Goal: Transaction & Acquisition: Download file/media

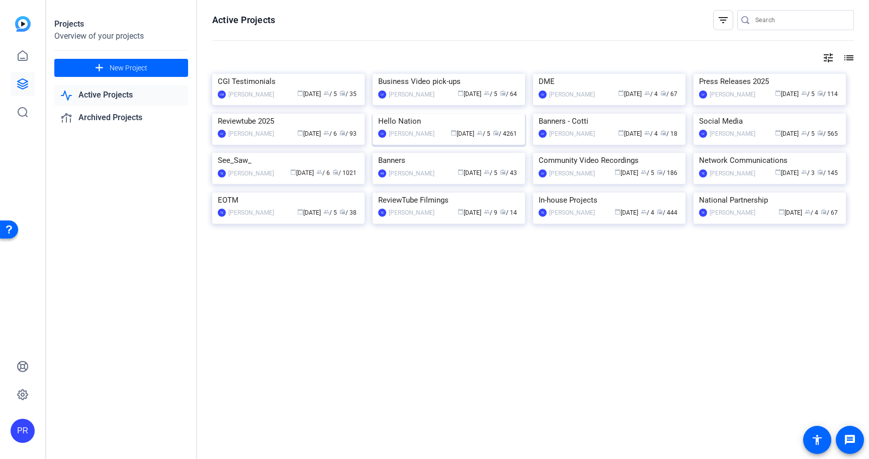
click at [409, 114] on img at bounding box center [449, 114] width 152 height 0
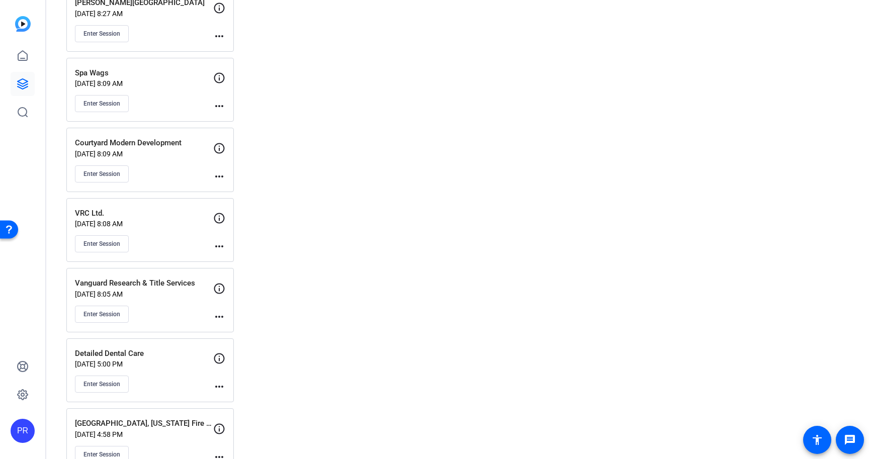
scroll to position [4460, 0]
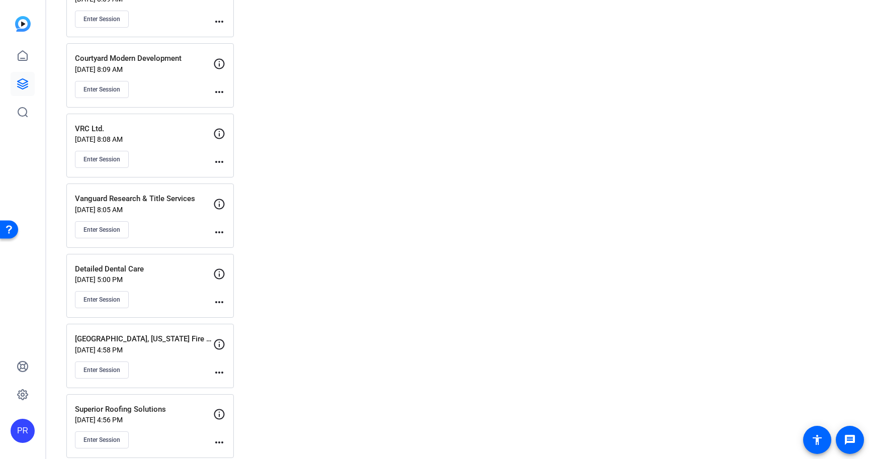
click at [184, 146] on div "VRC Ltd. Jul 31, 2025 @ 8:08 AM Enter Session" at bounding box center [144, 145] width 138 height 45
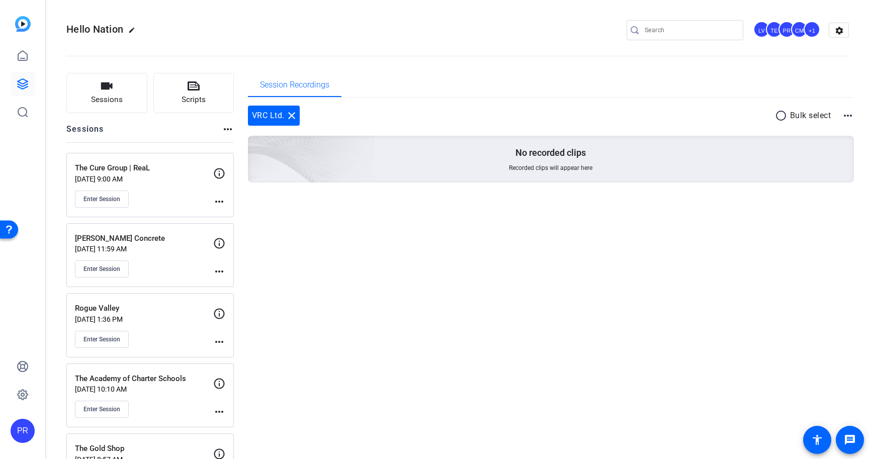
scroll to position [4359, 0]
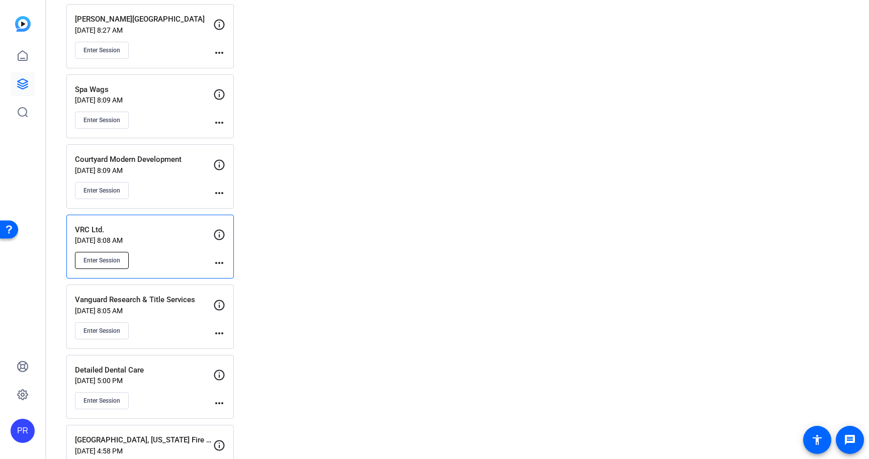
click at [93, 258] on span "Enter Session" at bounding box center [102, 261] width 37 height 8
click at [163, 237] on p "Jul 31, 2025 @ 8:08 AM" at bounding box center [144, 240] width 138 height 8
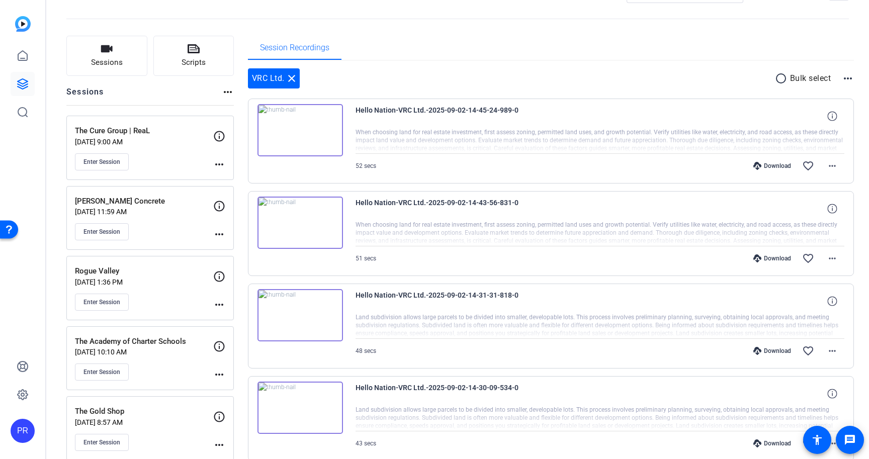
scroll to position [0, 0]
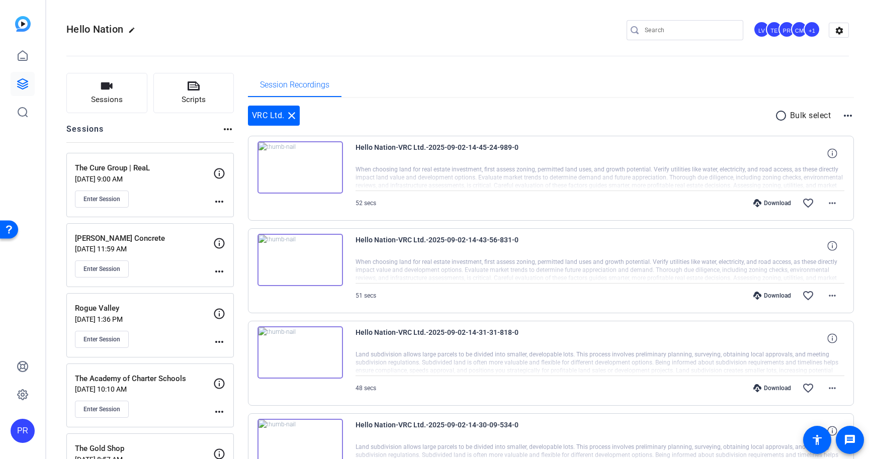
click at [512, 59] on openreel-divider-bar at bounding box center [457, 53] width 783 height 31
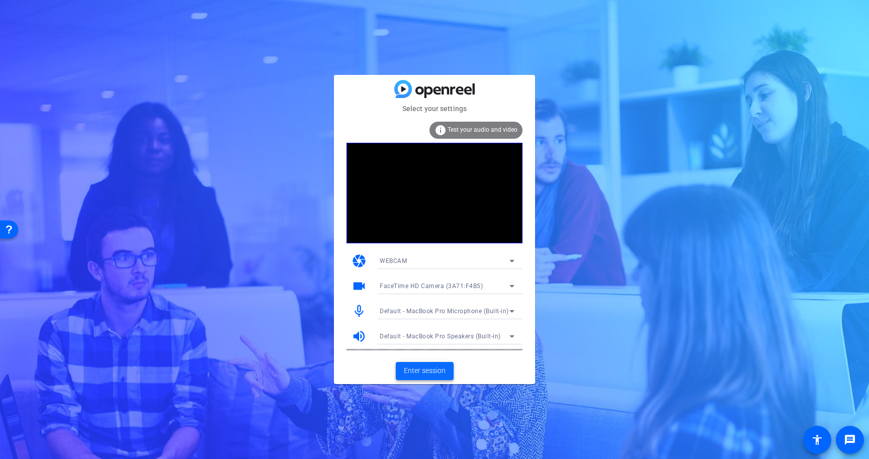
click at [433, 369] on span "Enter session" at bounding box center [425, 371] width 42 height 11
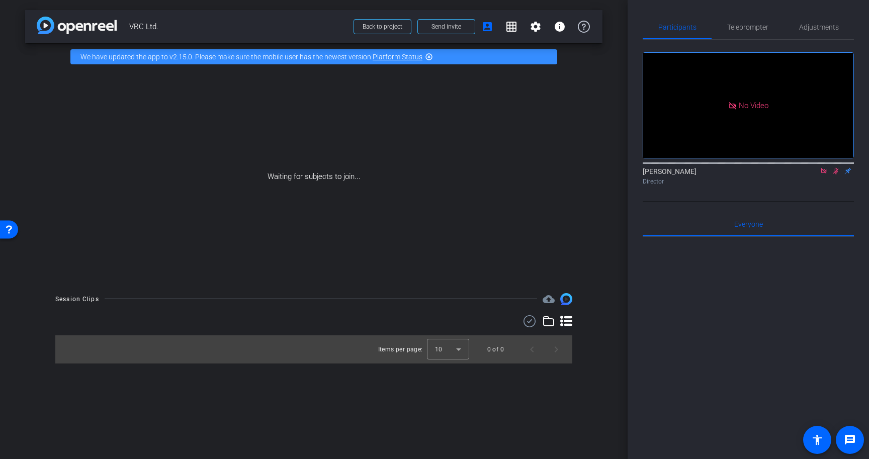
click at [829, 176] on mat-icon at bounding box center [824, 170] width 12 height 9
click at [825, 175] on icon at bounding box center [824, 171] width 8 height 7
click at [746, 25] on span "Teleprompter" at bounding box center [747, 27] width 41 height 7
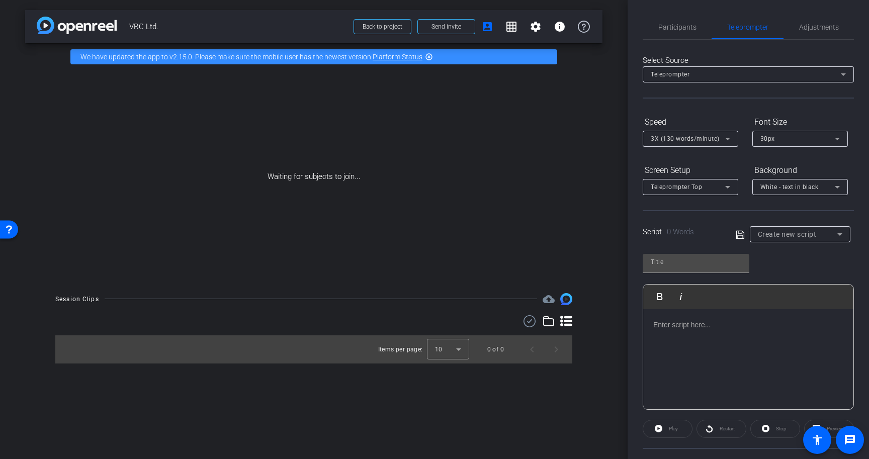
click at [732, 331] on div at bounding box center [748, 359] width 210 height 101
click at [148, 29] on span "VRC Ltd." at bounding box center [238, 27] width 218 height 20
copy div "VRC Ltd. Back to project Send invite account_box grid_on settings info"
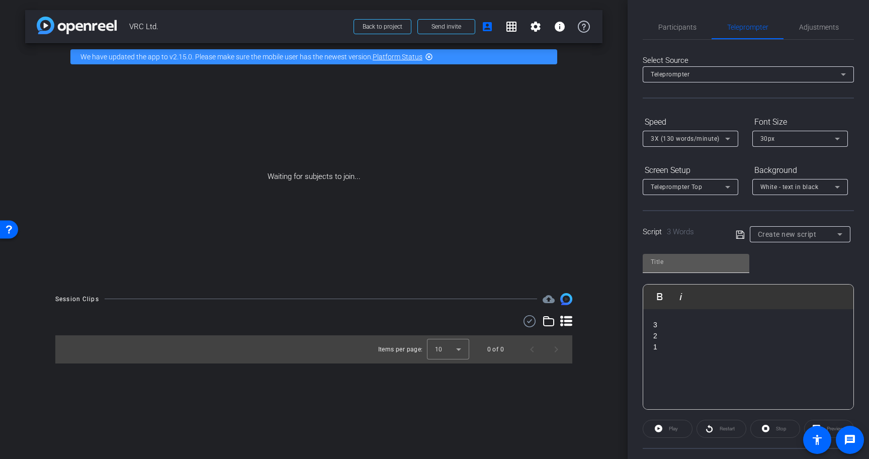
click at [666, 263] on input "text" at bounding box center [696, 262] width 91 height 12
paste input "VRC Ltd."
type input "VRC Ltd."
click at [707, 144] on div "3X (130 words/minute)" at bounding box center [688, 138] width 74 height 13
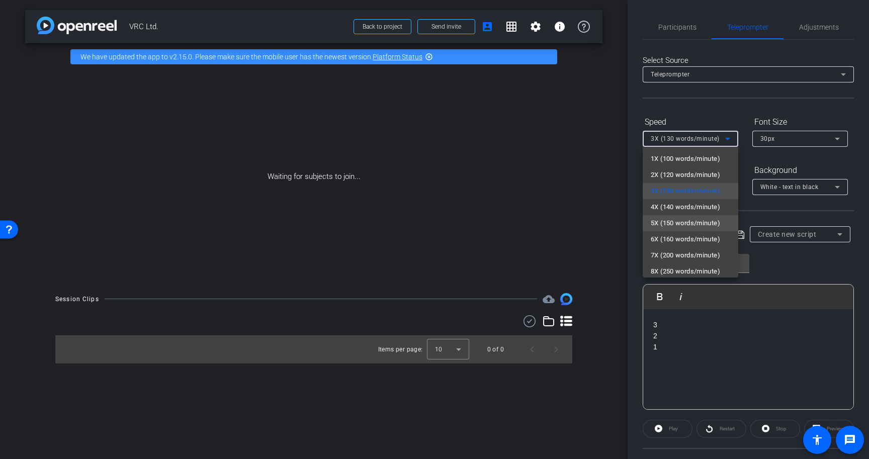
click at [696, 220] on span "5X (150 words/minute)" at bounding box center [685, 223] width 69 height 12
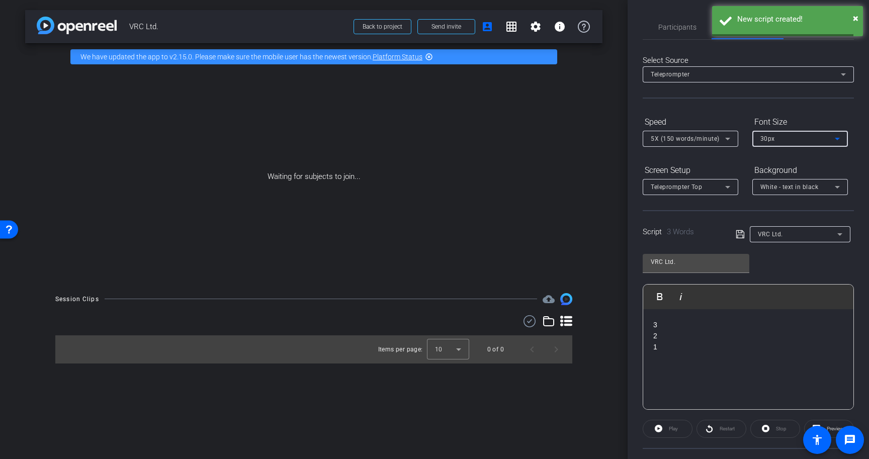
click at [764, 138] on span "30px" at bounding box center [768, 138] width 15 height 7
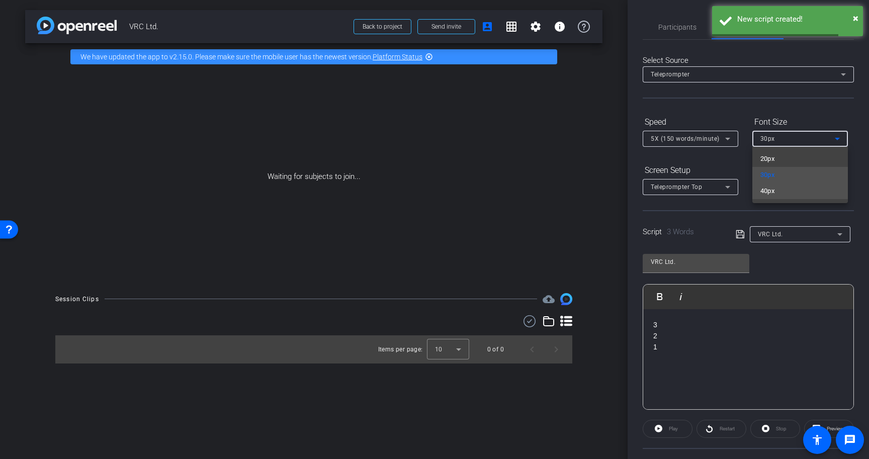
click at [763, 191] on span "40px" at bounding box center [768, 191] width 15 height 12
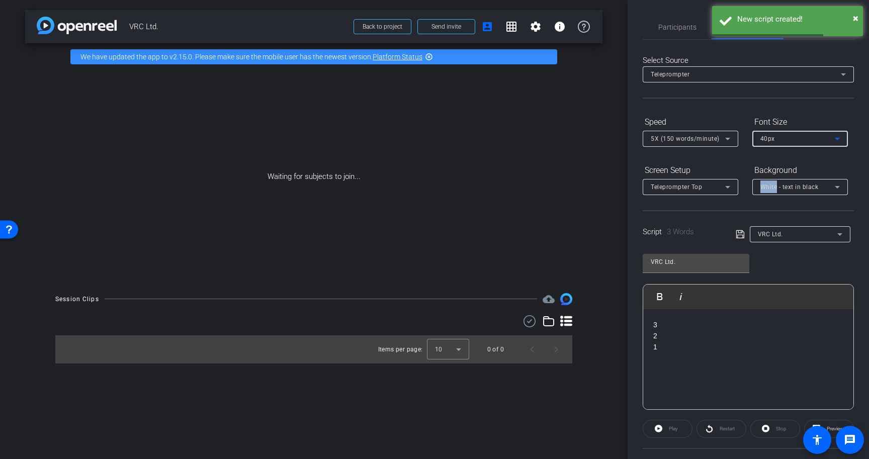
click at [763, 191] on div "White - text in black" at bounding box center [798, 187] width 74 height 13
click at [765, 226] on div "Black - text in white" at bounding box center [790, 226] width 59 height 12
click at [697, 192] on div "Teleprompter Top" at bounding box center [688, 187] width 74 height 13
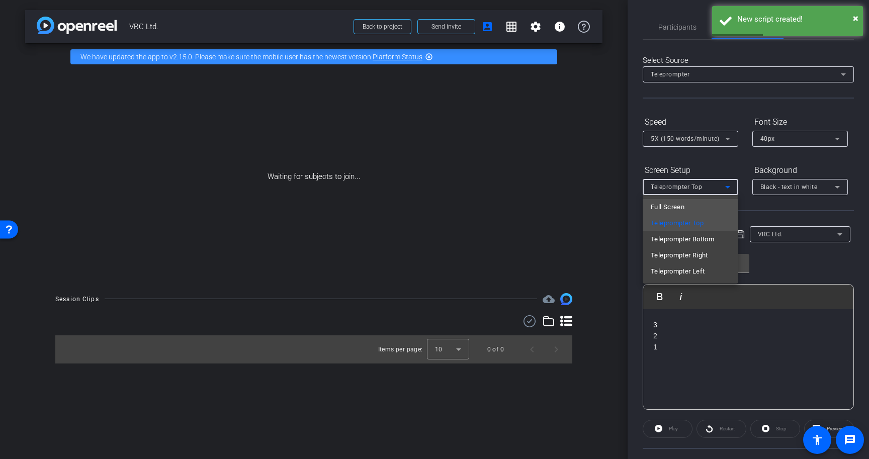
click at [693, 210] on mat-option "Full Screen" at bounding box center [691, 207] width 96 height 16
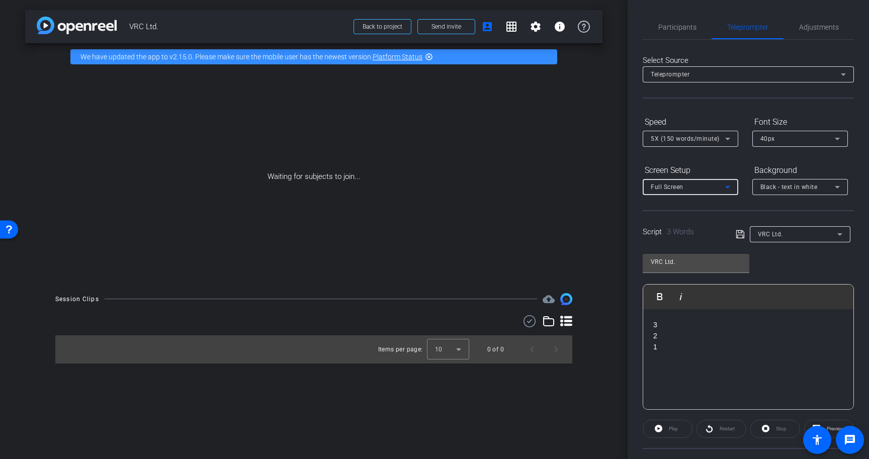
click at [741, 232] on icon at bounding box center [740, 234] width 8 height 8
click at [745, 378] on div "3 2 1" at bounding box center [748, 359] width 210 height 101
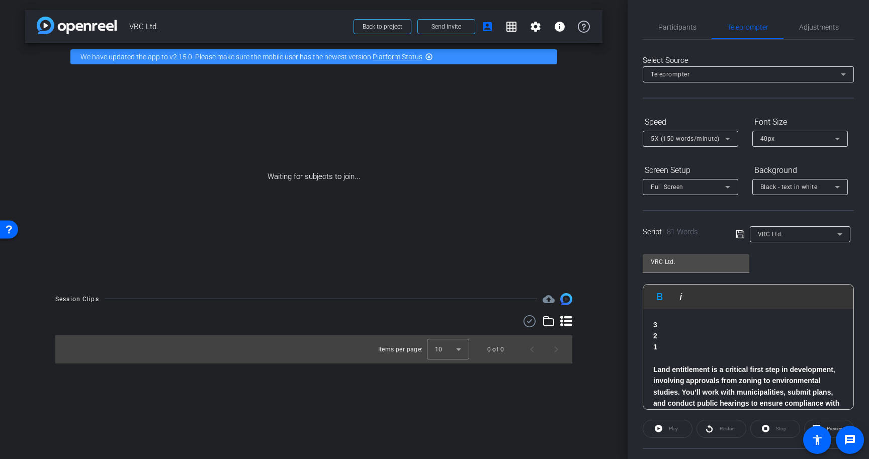
click at [745, 354] on p at bounding box center [748, 358] width 190 height 11
click at [736, 237] on icon at bounding box center [740, 234] width 9 height 12
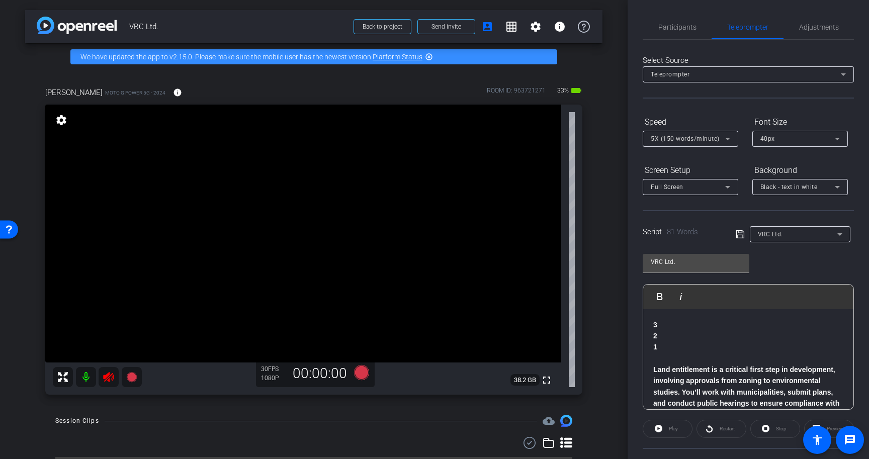
click at [110, 370] on mat-icon at bounding box center [109, 377] width 20 height 20
click at [671, 28] on span "Participants" at bounding box center [677, 27] width 38 height 7
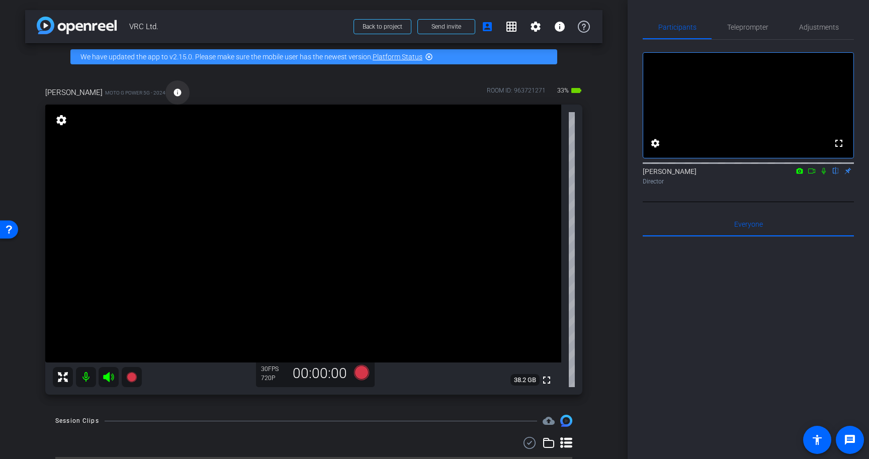
click at [176, 94] on span at bounding box center [177, 92] width 24 height 24
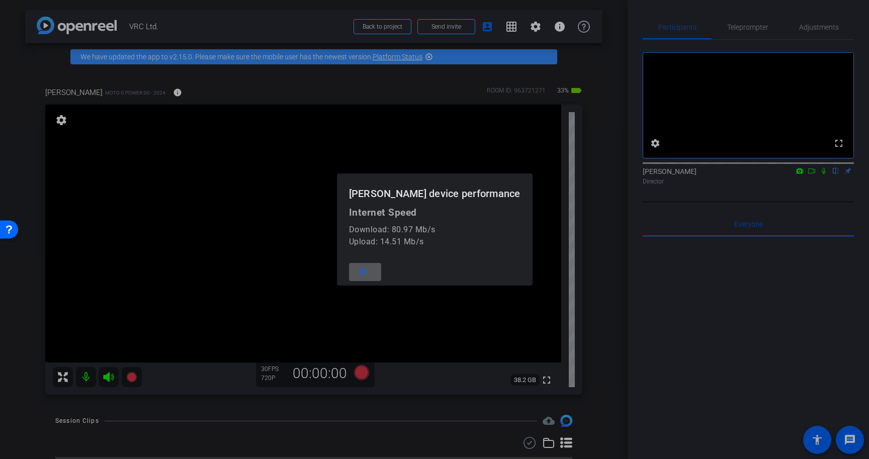
click at [360, 270] on mat-icon "close" at bounding box center [363, 272] width 13 height 13
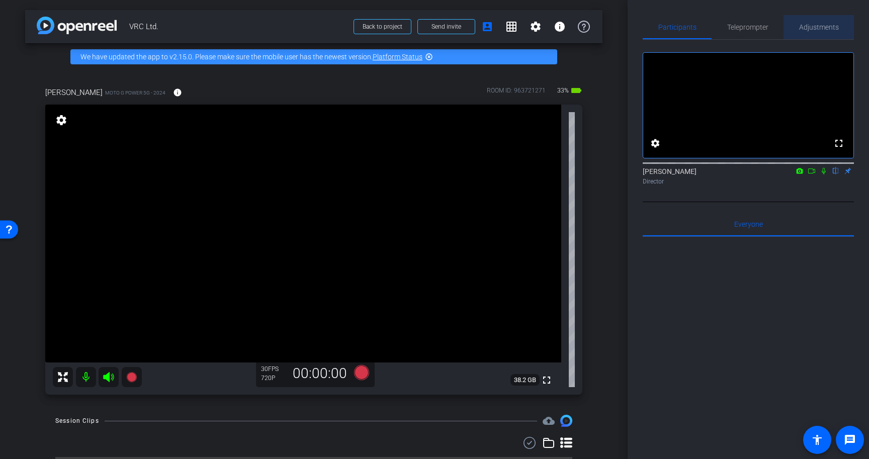
click at [823, 26] on span "Adjustments" at bounding box center [819, 27] width 40 height 7
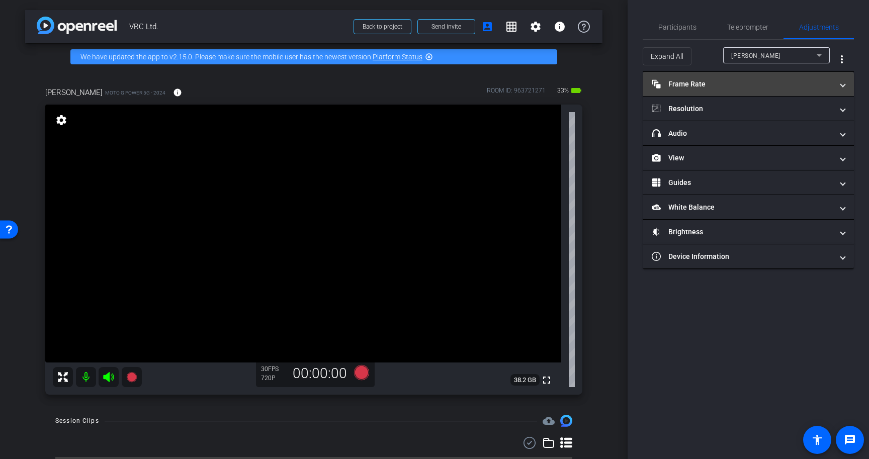
click at [737, 81] on mat-panel-title "Frame Rate Frame Rate" at bounding box center [742, 84] width 181 height 11
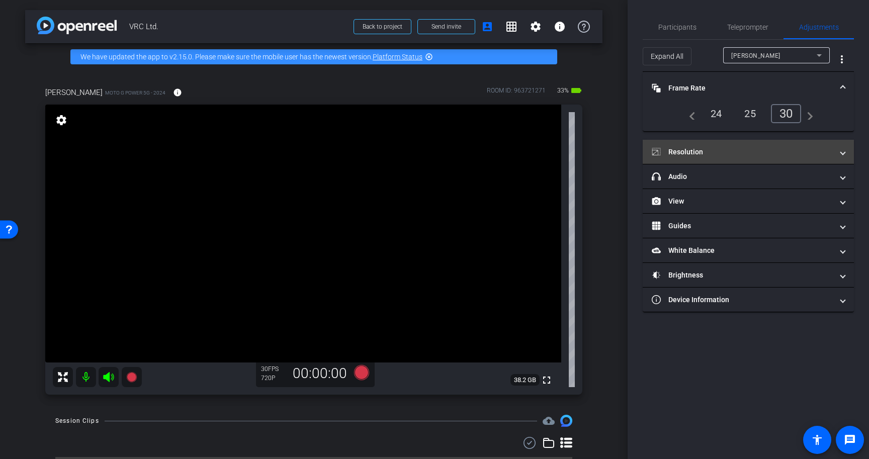
click at [758, 147] on mat-panel-title "Resolution" at bounding box center [742, 152] width 181 height 11
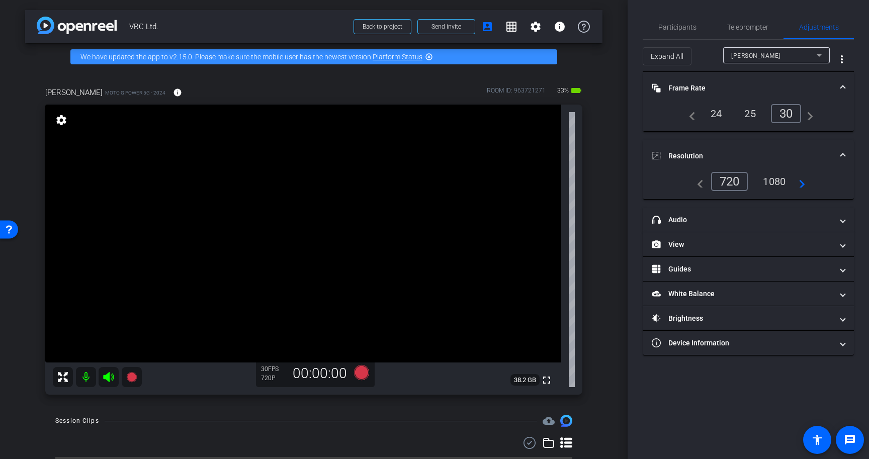
click at [784, 178] on div "1080" at bounding box center [775, 181] width 38 height 17
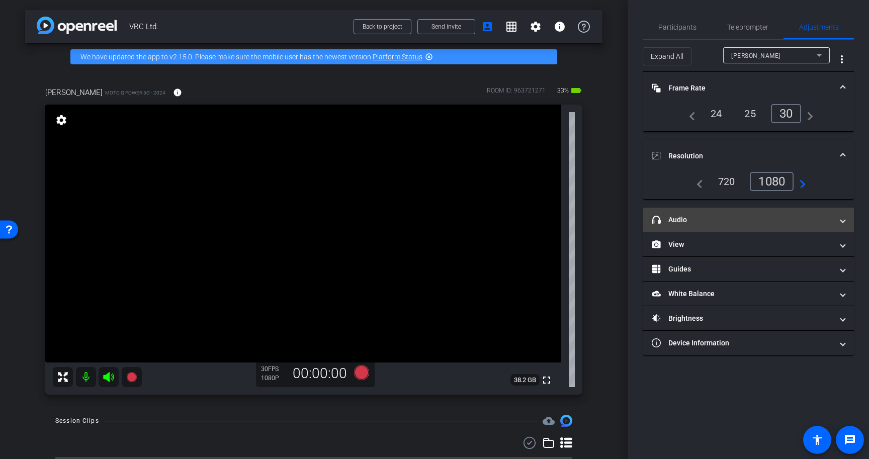
click at [760, 220] on mat-panel-title "headphone icon Audio" at bounding box center [742, 220] width 181 height 11
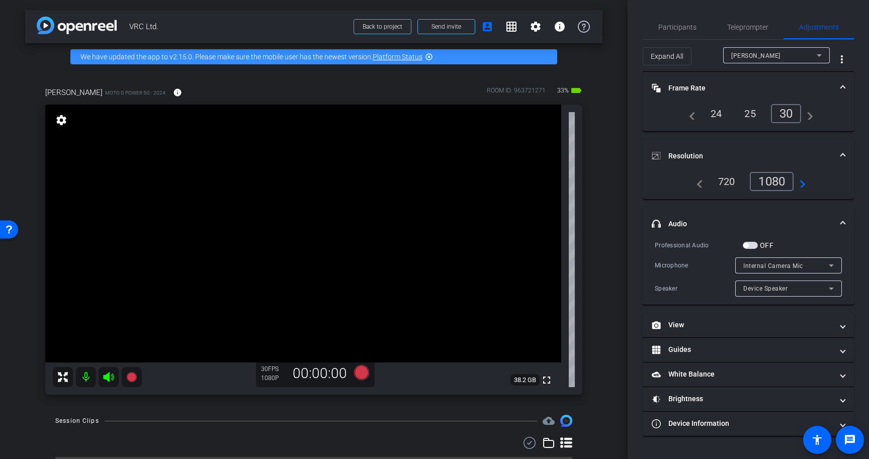
click at [760, 220] on mat-panel-title "headphone icon Audio" at bounding box center [742, 224] width 181 height 11
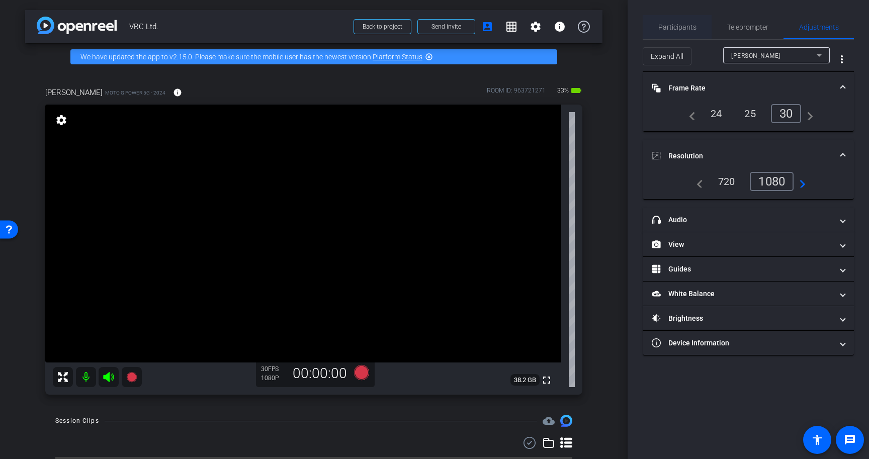
click at [669, 25] on span "Participants" at bounding box center [677, 27] width 38 height 7
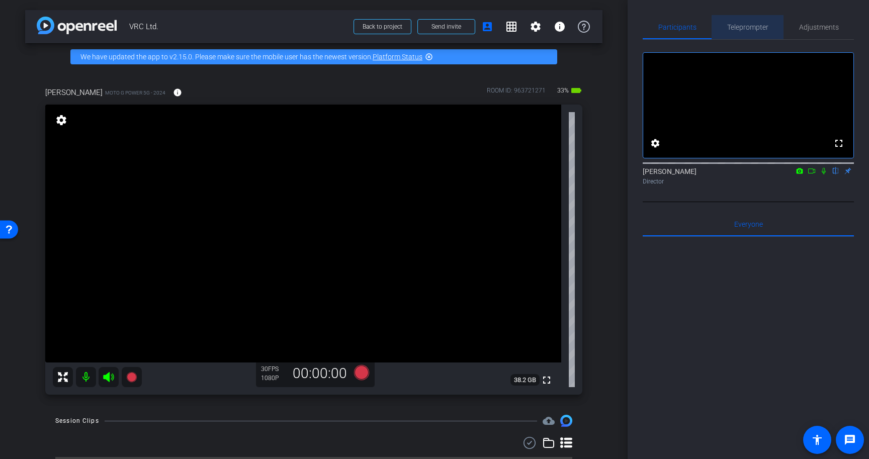
click at [758, 27] on span "Teleprompter" at bounding box center [747, 27] width 41 height 7
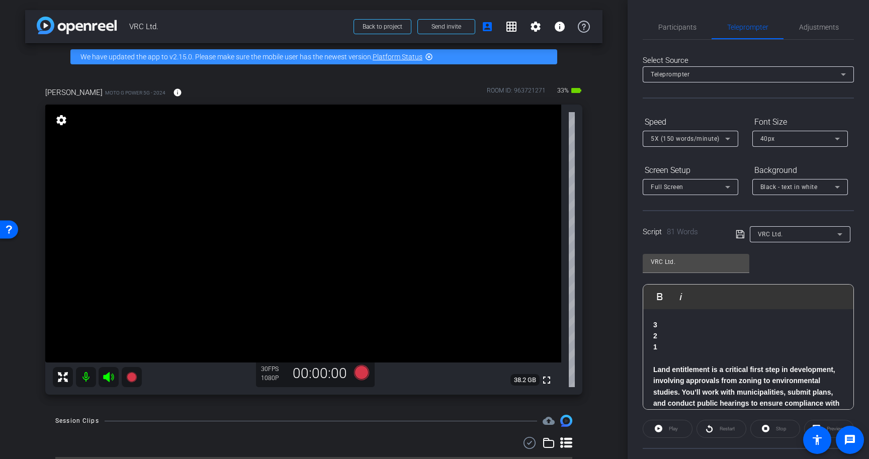
scroll to position [26, 0]
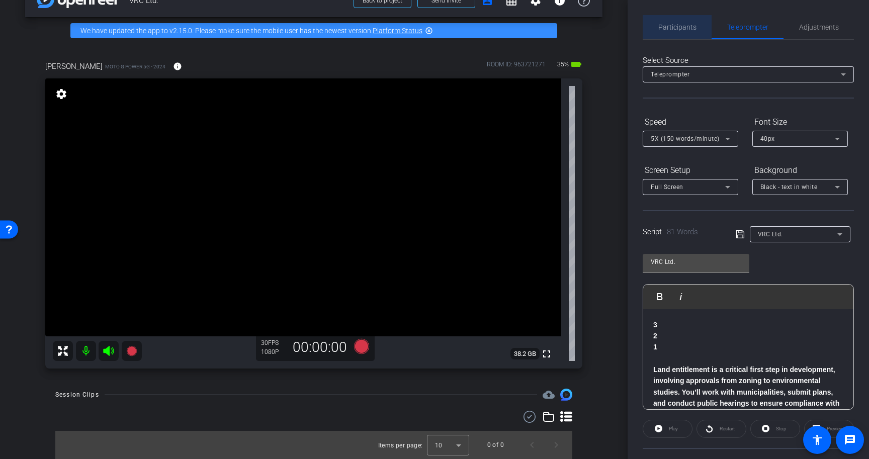
click at [679, 17] on span "Participants" at bounding box center [677, 27] width 38 height 24
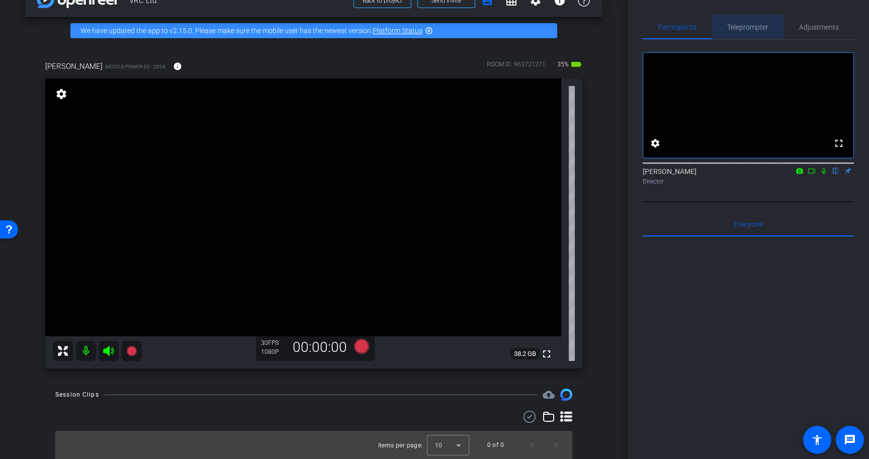
click at [733, 25] on span "Teleprompter" at bounding box center [747, 27] width 41 height 7
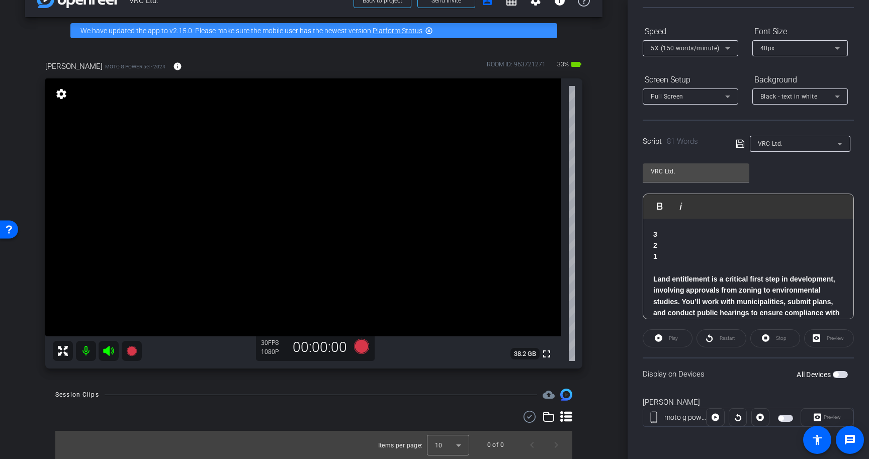
click at [837, 374] on span "button" at bounding box center [836, 374] width 5 height 5
click at [668, 339] on span "Play" at bounding box center [672, 338] width 12 height 14
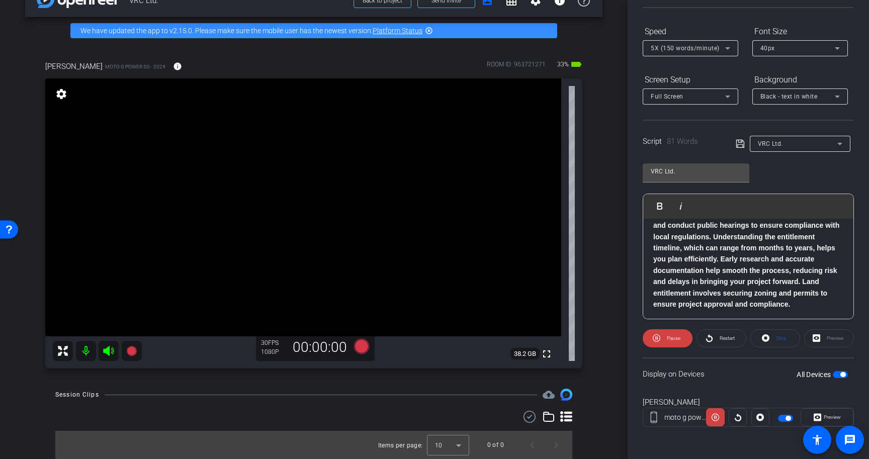
scroll to position [89, 0]
click at [775, 343] on span "Stop" at bounding box center [780, 338] width 13 height 14
click at [364, 344] on icon at bounding box center [361, 346] width 15 height 15
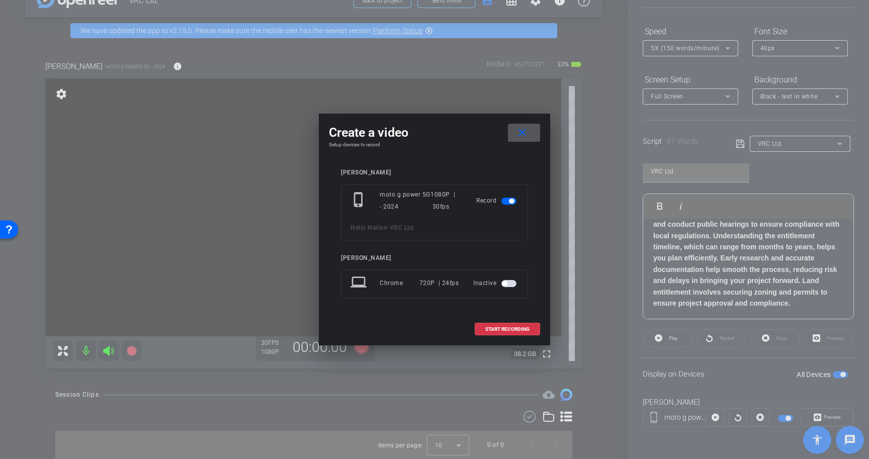
click at [523, 138] on mat-icon "close" at bounding box center [522, 133] width 13 height 13
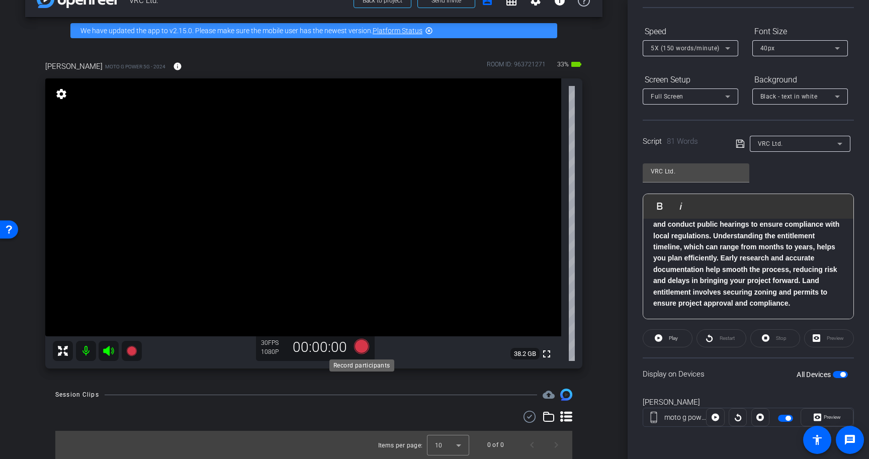
click at [362, 347] on icon at bounding box center [361, 346] width 15 height 15
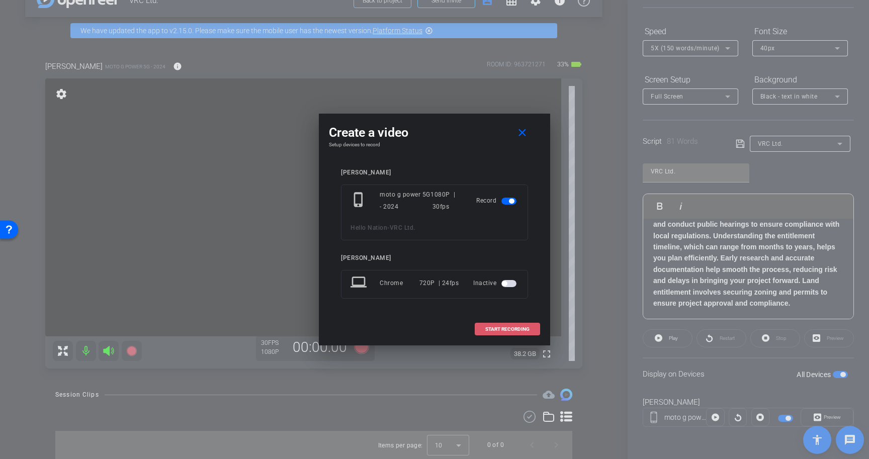
click at [518, 327] on span "START RECORDING" at bounding box center [507, 329] width 44 height 5
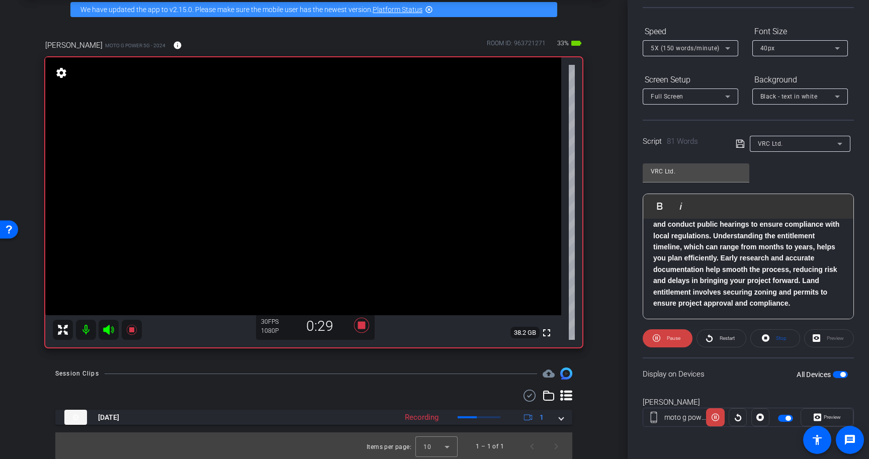
scroll to position [49, 0]
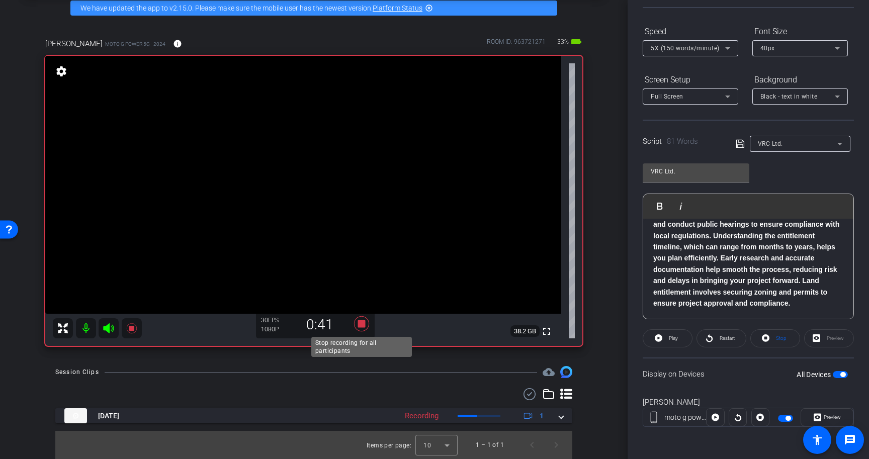
click at [360, 323] on icon at bounding box center [361, 323] width 15 height 15
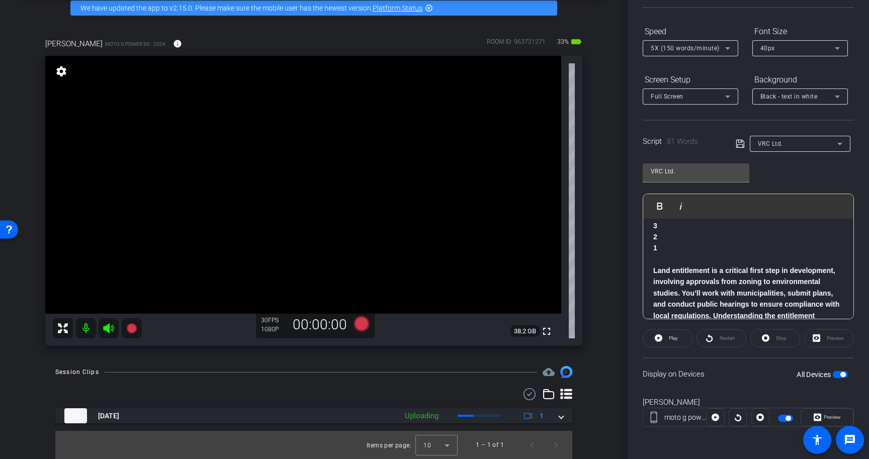
scroll to position [0, 0]
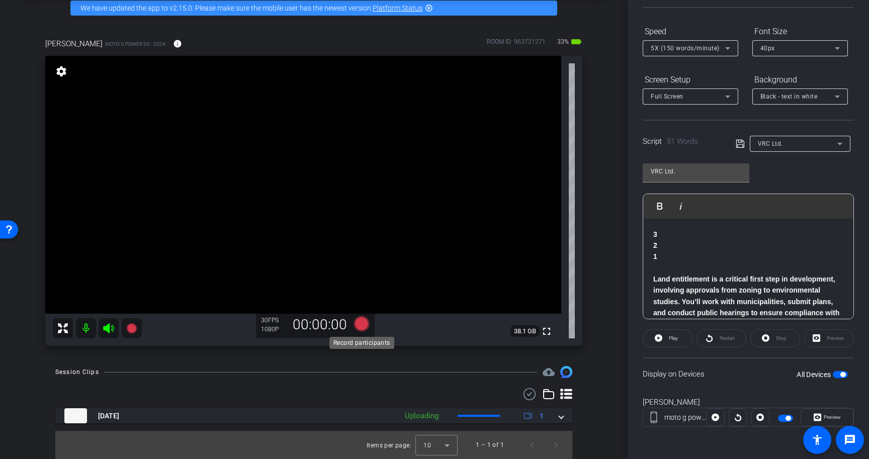
click at [363, 324] on icon at bounding box center [361, 323] width 15 height 15
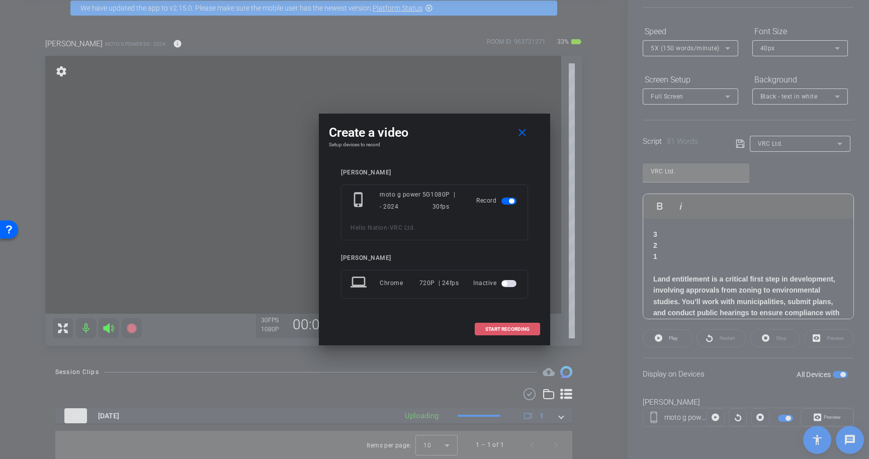
click at [496, 329] on span "START RECORDING" at bounding box center [507, 329] width 44 height 5
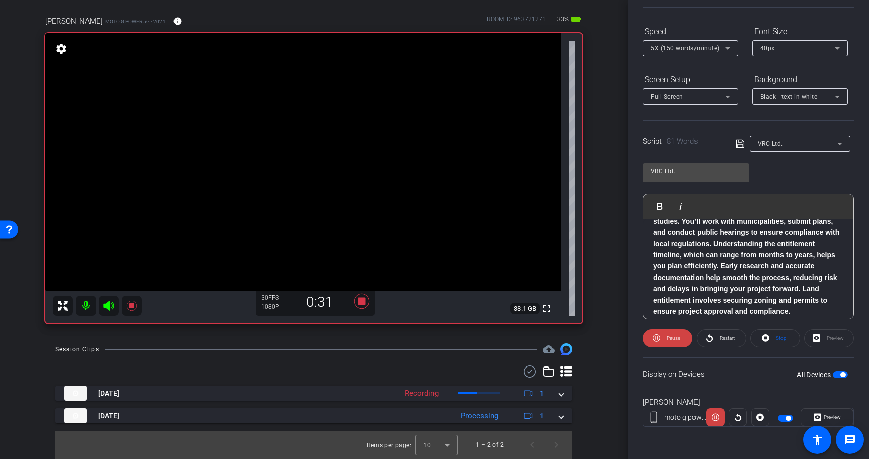
scroll to position [89, 0]
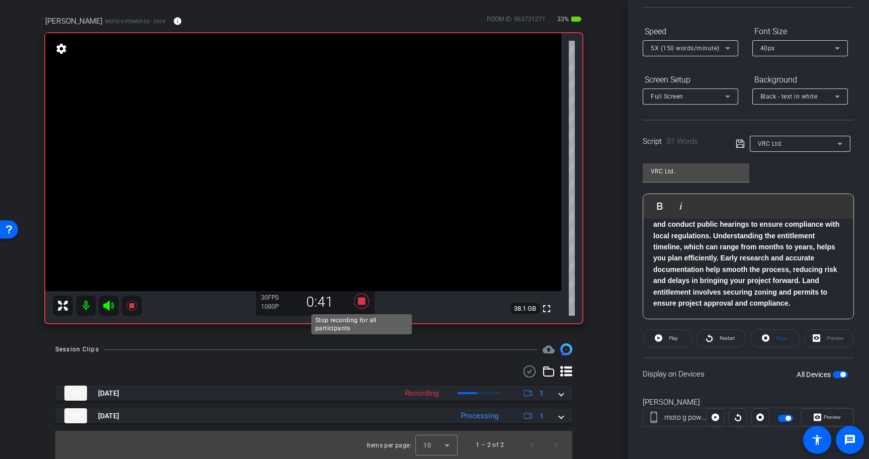
click at [362, 300] on icon at bounding box center [361, 301] width 15 height 15
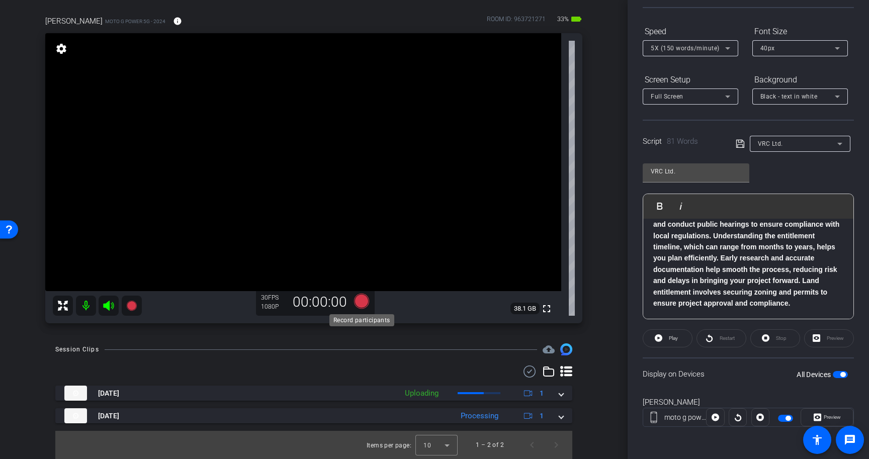
click at [363, 304] on icon at bounding box center [361, 301] width 15 height 15
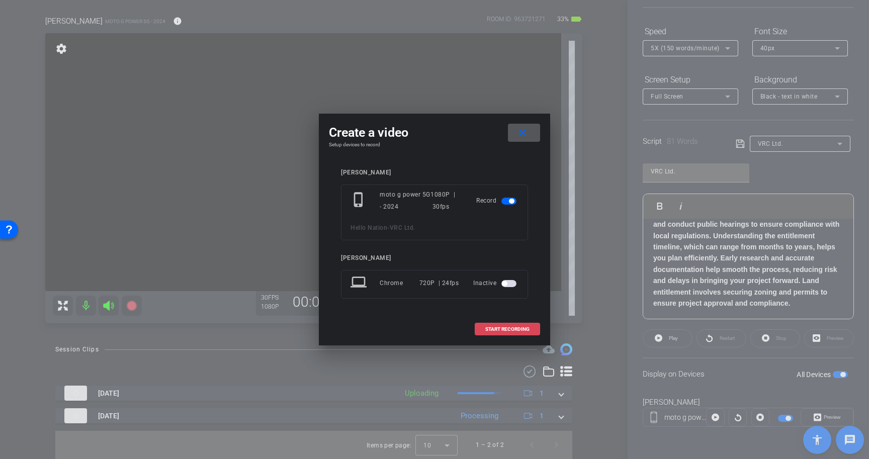
click at [511, 329] on span "START RECORDING" at bounding box center [507, 329] width 44 height 5
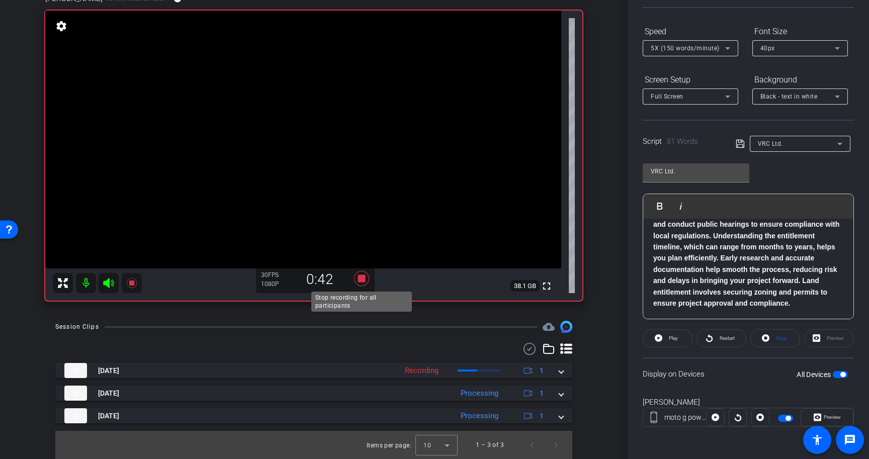
click at [364, 279] on icon at bounding box center [361, 278] width 15 height 15
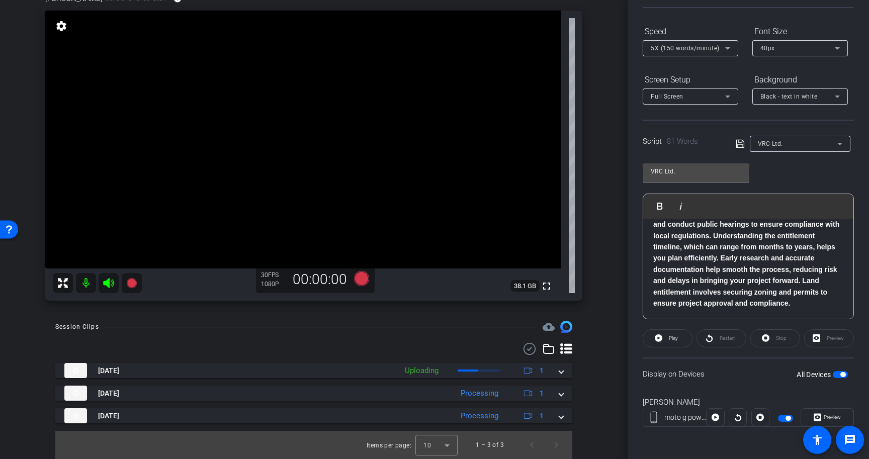
click at [846, 372] on span "button" at bounding box center [840, 374] width 15 height 7
click at [806, 306] on p "Land entitlement is a critical first step in development, involving approvals f…" at bounding box center [748, 247] width 190 height 124
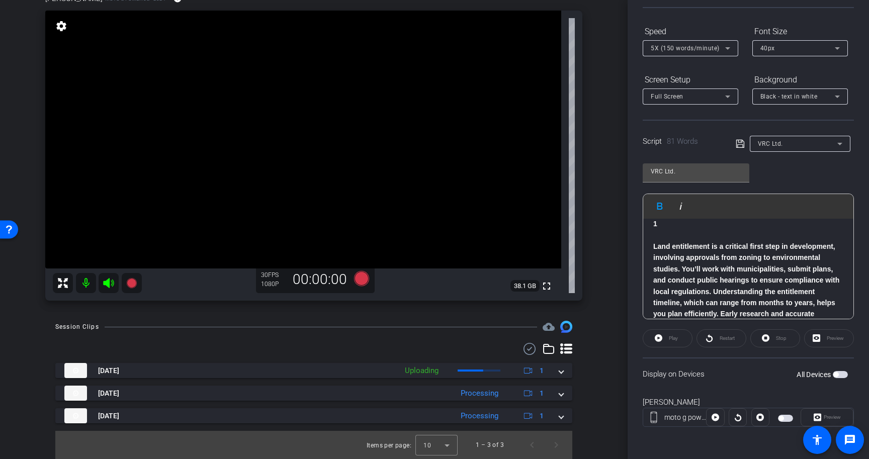
scroll to position [78, 0]
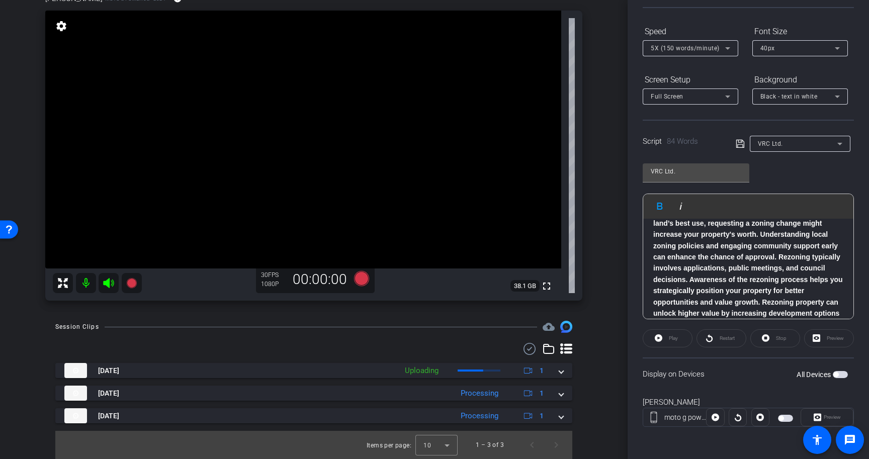
click at [808, 282] on strong "Rezoning can significantly affect land value and development potential. If zoni…" at bounding box center [748, 263] width 190 height 132
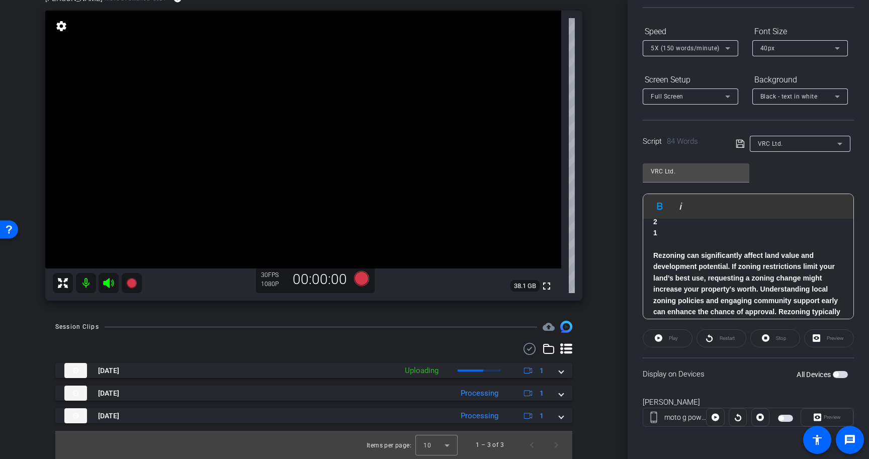
scroll to position [8, 0]
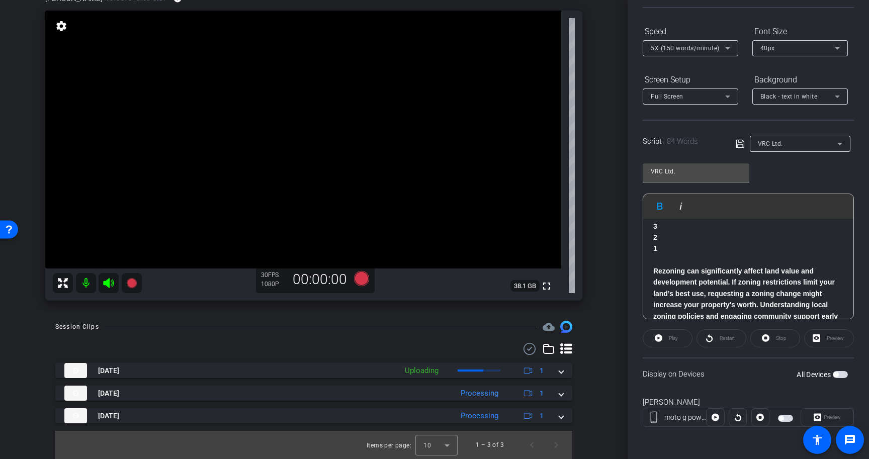
click at [740, 143] on icon at bounding box center [740, 144] width 9 height 12
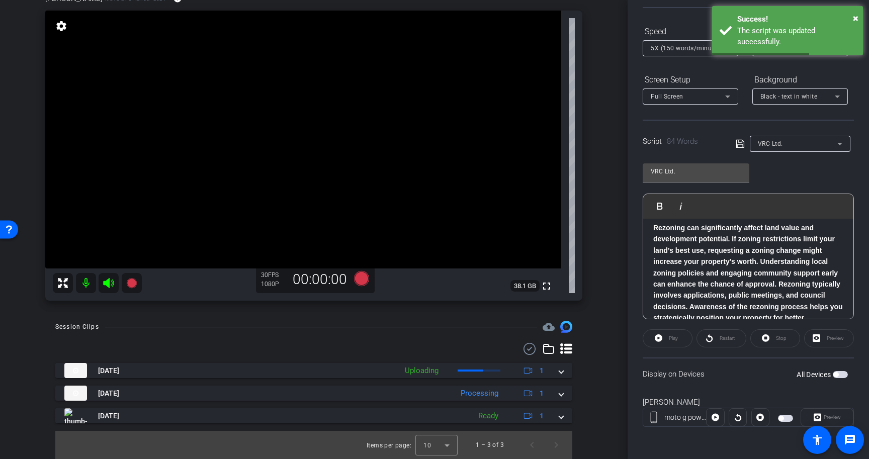
scroll to position [51, 0]
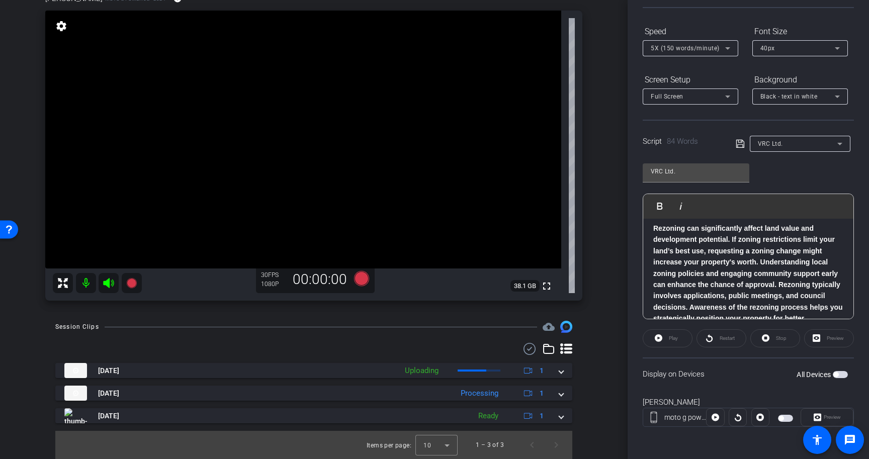
click at [841, 374] on span "button" at bounding box center [840, 374] width 15 height 7
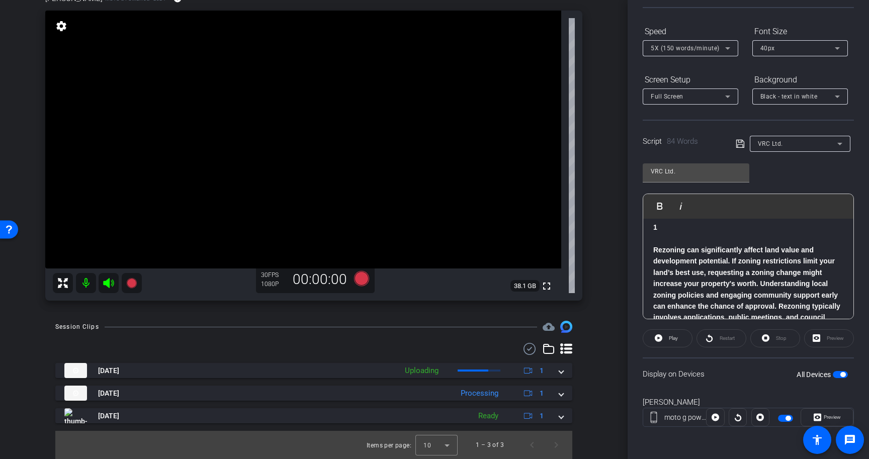
scroll to position [0, 0]
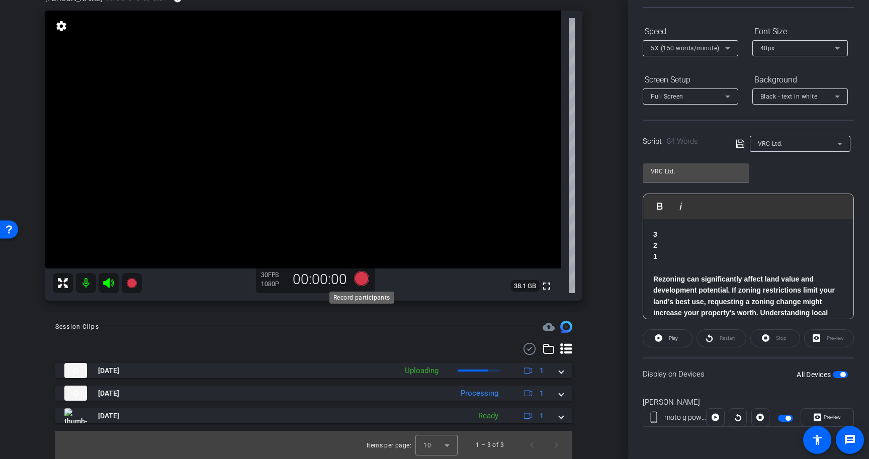
click at [360, 278] on icon at bounding box center [361, 278] width 15 height 15
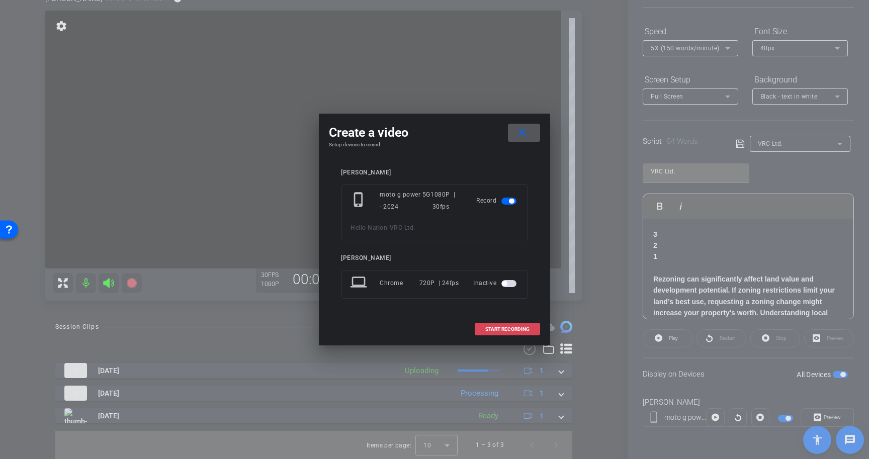
click at [513, 328] on span "START RECORDING" at bounding box center [507, 329] width 44 height 5
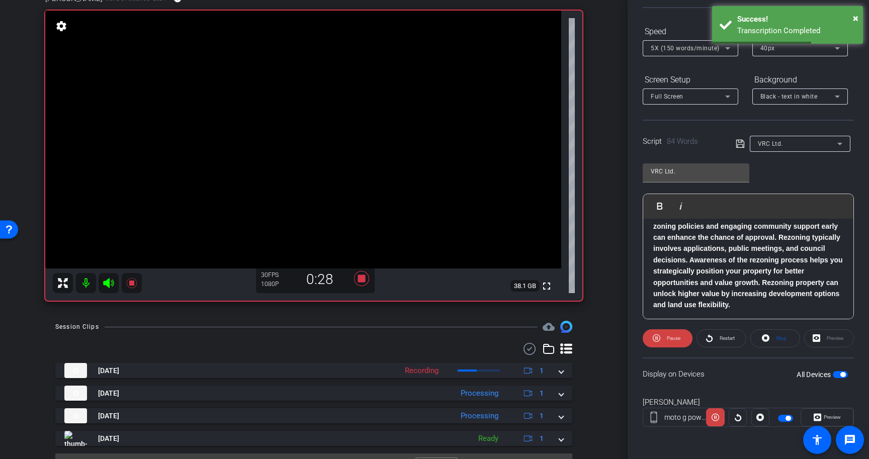
scroll to position [100, 0]
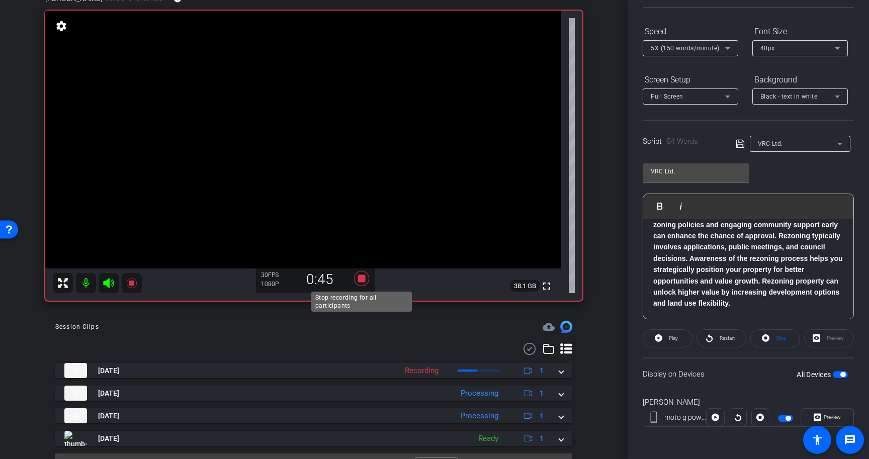
click at [361, 277] on icon at bounding box center [361, 278] width 15 height 15
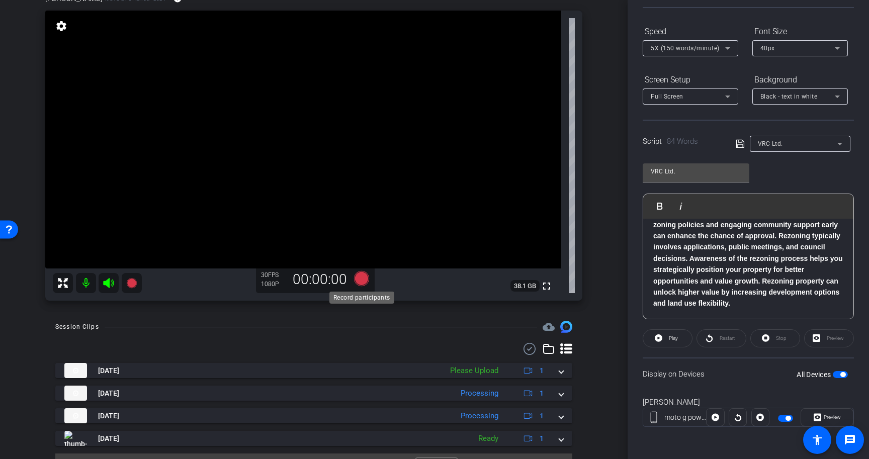
click at [363, 278] on icon at bounding box center [361, 278] width 15 height 15
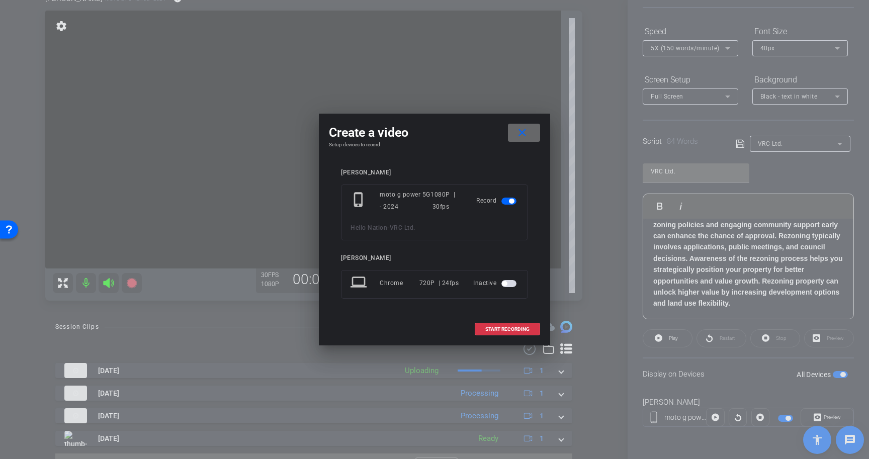
click at [525, 129] on mat-icon "close" at bounding box center [522, 133] width 13 height 13
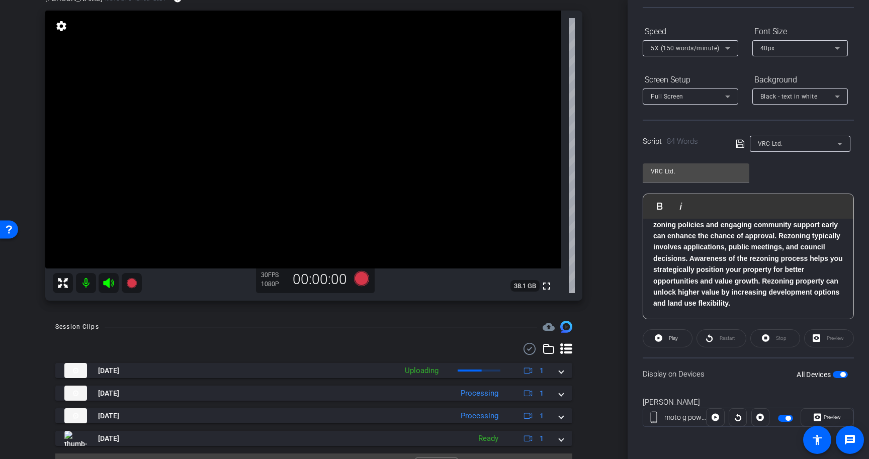
click at [841, 380] on div "Display on Devices All Devices" at bounding box center [748, 374] width 211 height 33
click at [843, 376] on span "button" at bounding box center [843, 374] width 5 height 5
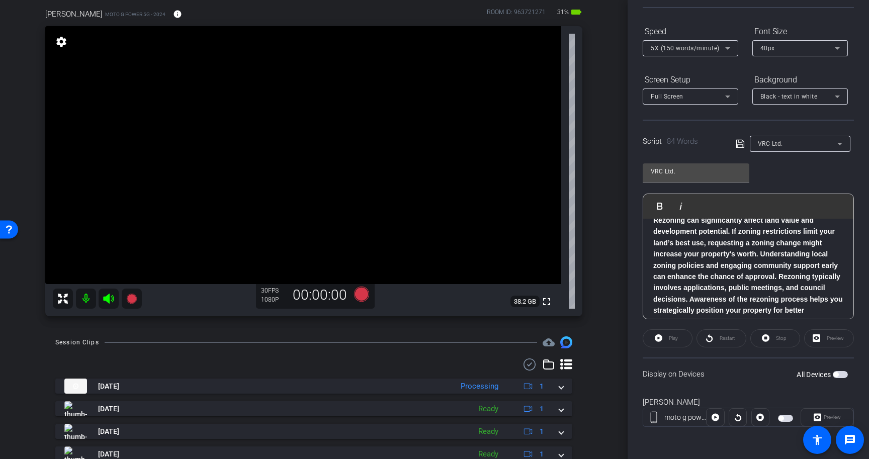
scroll to position [79, 0]
click at [844, 376] on span "button" at bounding box center [840, 374] width 15 height 7
click at [364, 294] on icon at bounding box center [361, 293] width 15 height 15
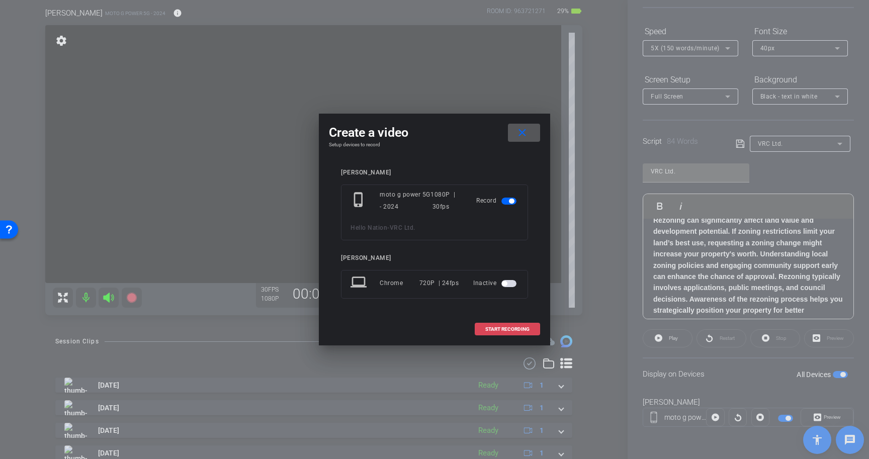
click at [513, 329] on span "START RECORDING" at bounding box center [507, 329] width 44 height 5
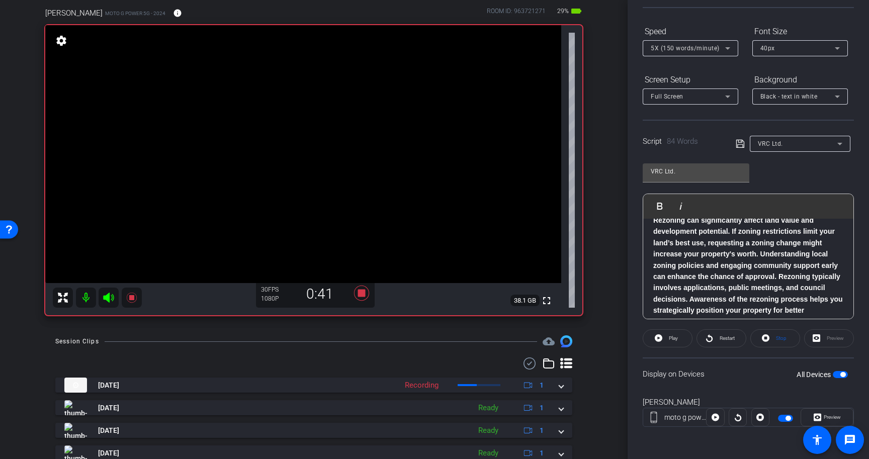
scroll to position [100, 0]
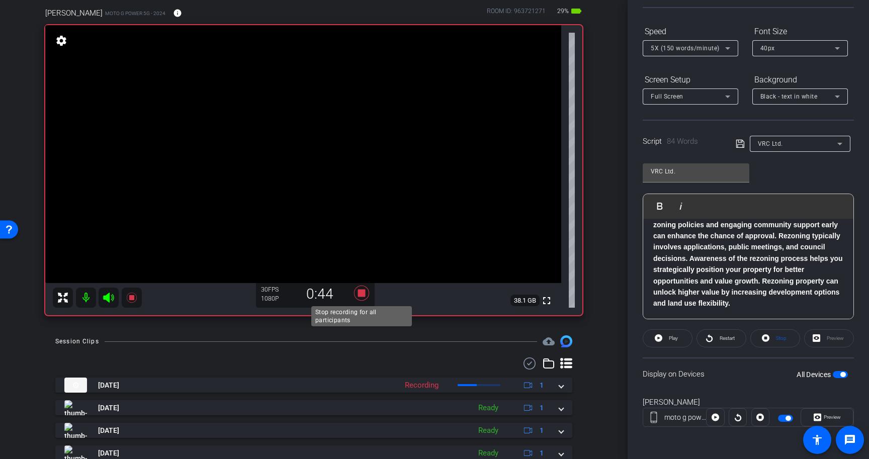
click at [362, 294] on icon at bounding box center [361, 293] width 15 height 15
click at [843, 374] on span "button" at bounding box center [843, 374] width 5 height 5
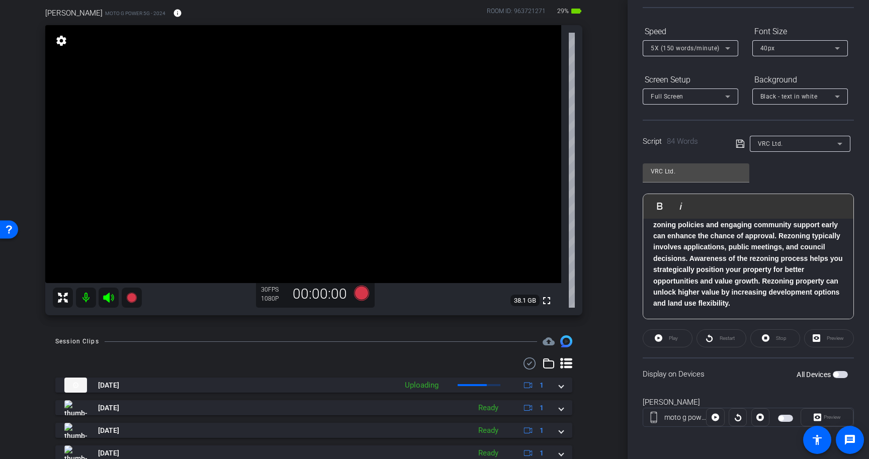
click at [766, 308] on p "Rezoning can significantly affect land value and development potential. If zoni…" at bounding box center [748, 241] width 190 height 135
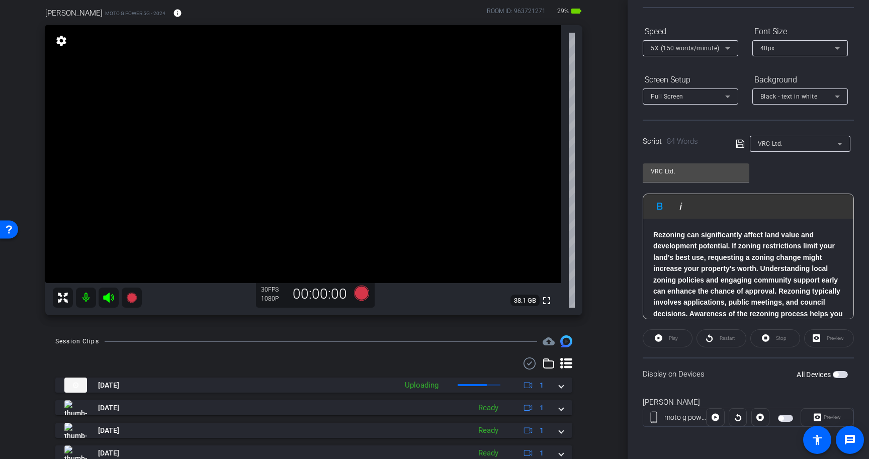
scroll to position [67, 0]
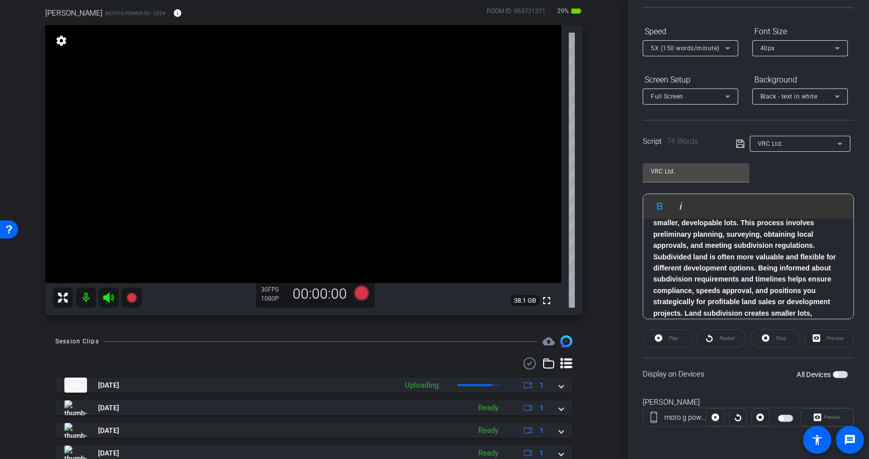
click at [773, 296] on p "Land subdivision allows large parcels to be divided into smaller, developable l…" at bounding box center [748, 268] width 190 height 124
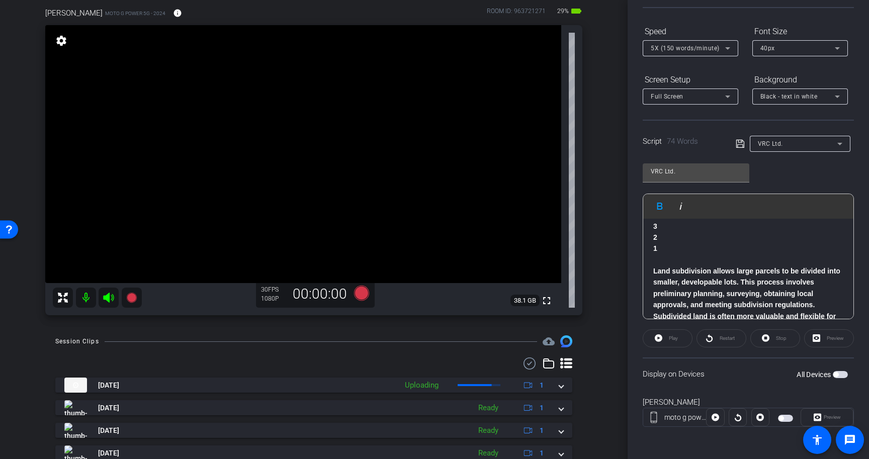
scroll to position [8, 0]
click at [698, 51] on span "5X (150 words/minute)" at bounding box center [685, 48] width 69 height 7
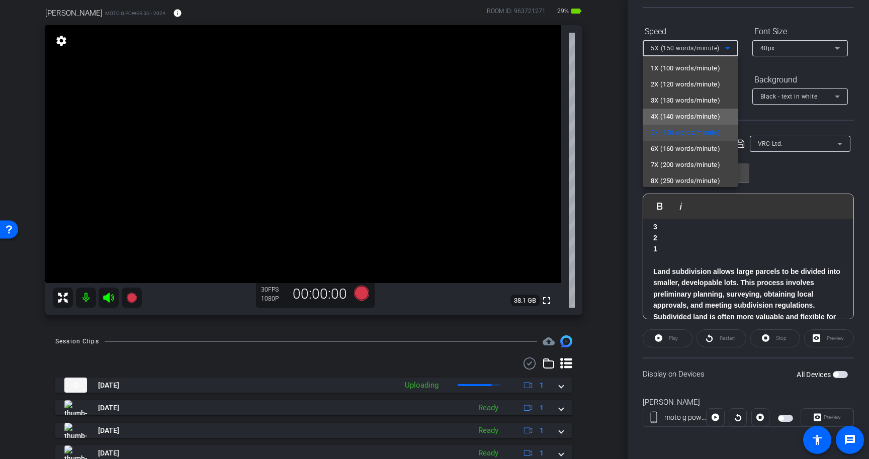
click at [701, 120] on span "4X (140 words/minute)" at bounding box center [685, 117] width 69 height 12
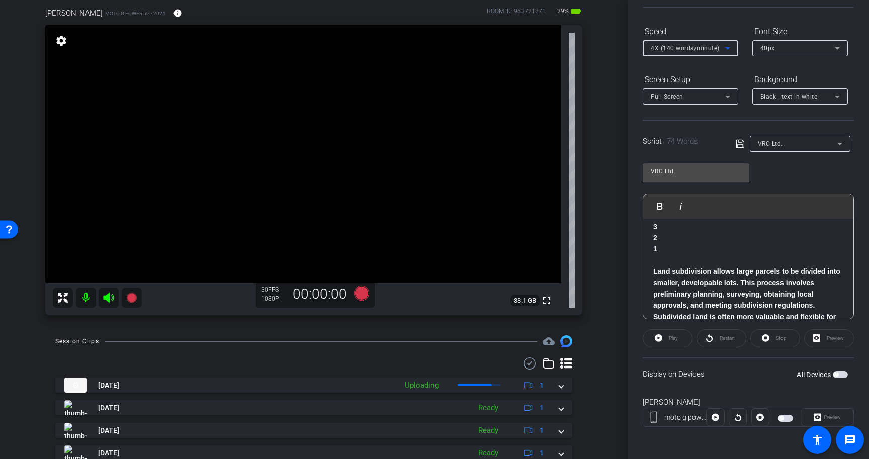
click at [710, 242] on p "2" at bounding box center [748, 237] width 190 height 11
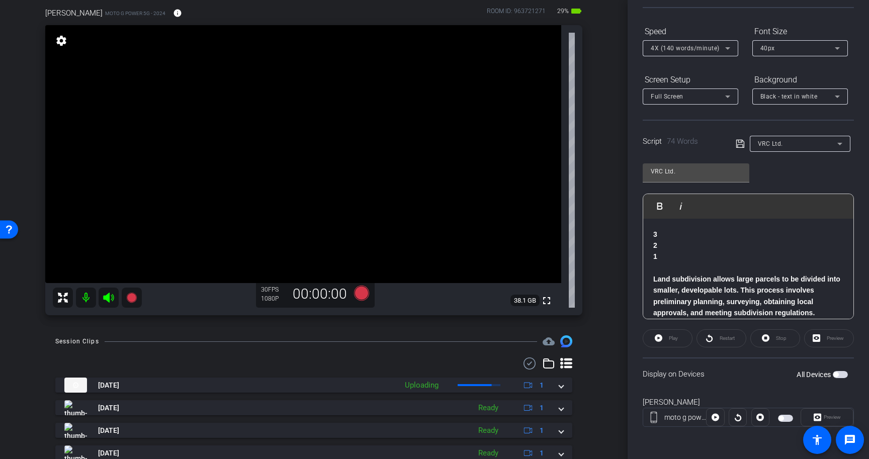
click at [744, 144] on icon at bounding box center [740, 144] width 8 height 8
click at [842, 373] on span "button" at bounding box center [840, 374] width 15 height 7
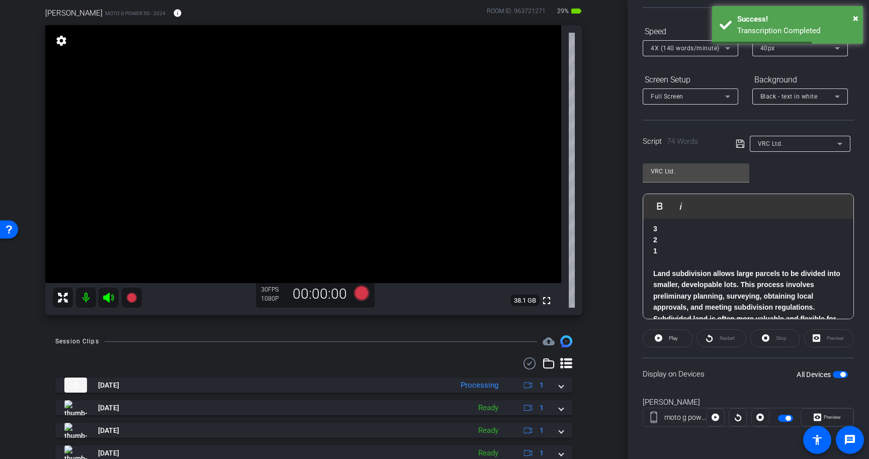
scroll to position [5, 0]
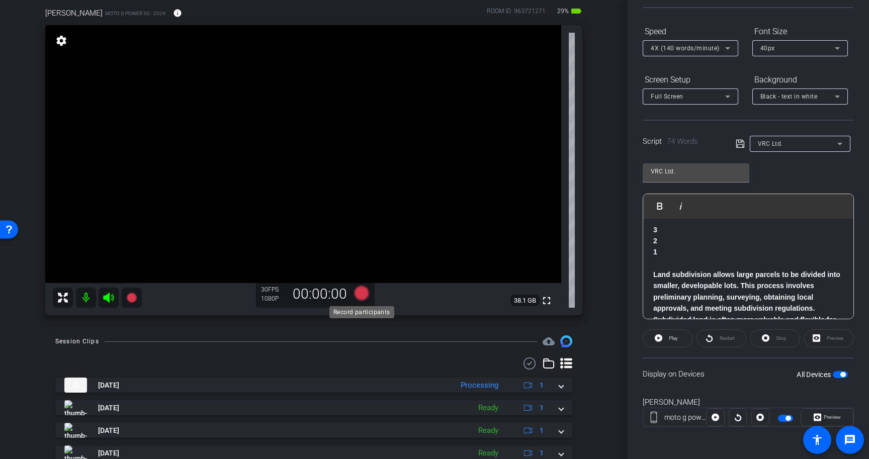
click at [361, 294] on icon at bounding box center [361, 293] width 15 height 15
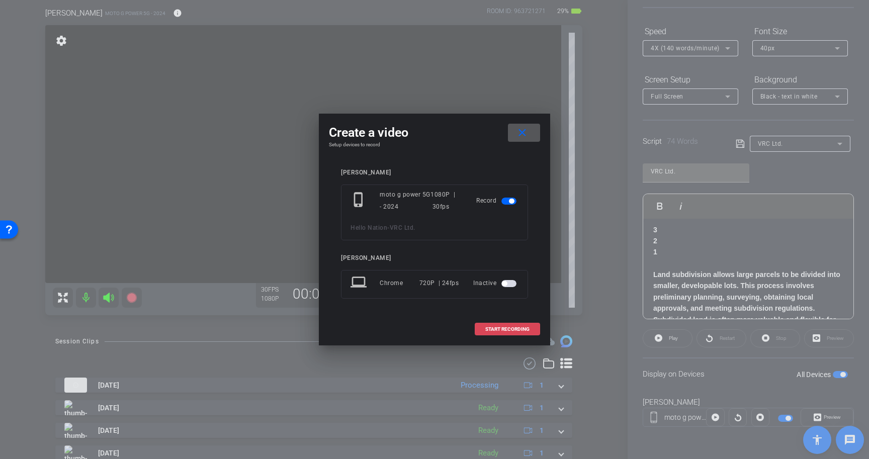
click at [506, 327] on span "START RECORDING" at bounding box center [507, 329] width 44 height 5
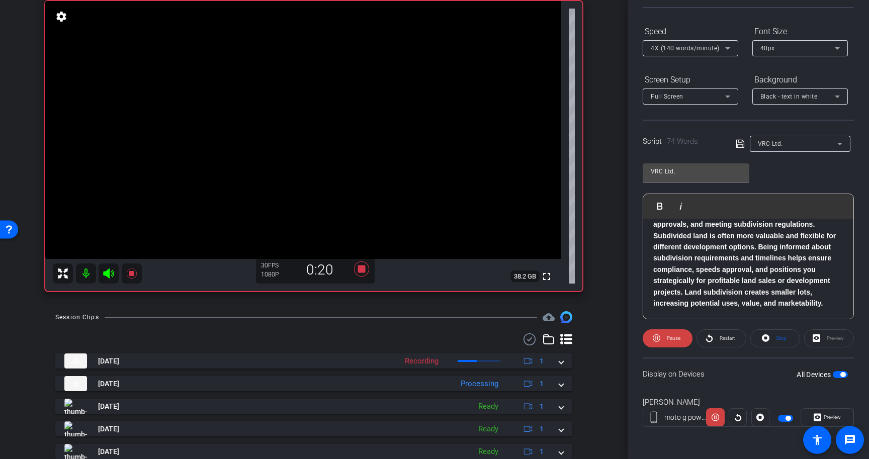
scroll to position [96, 0]
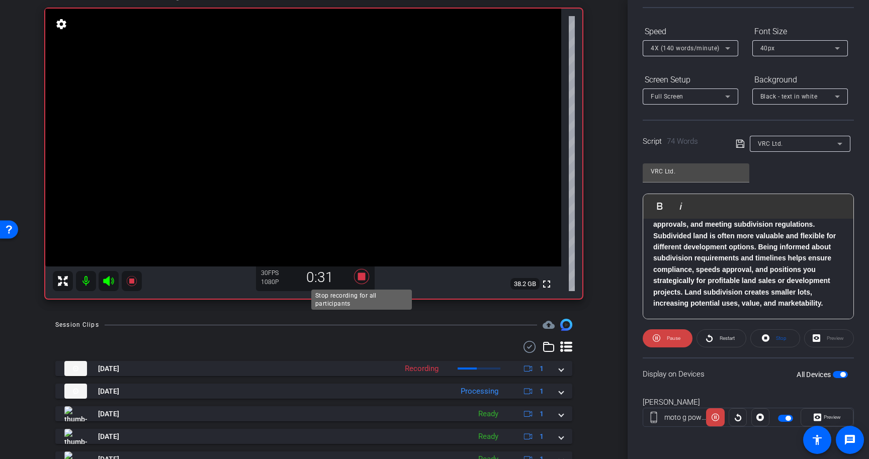
click at [358, 281] on icon at bounding box center [362, 277] width 24 height 18
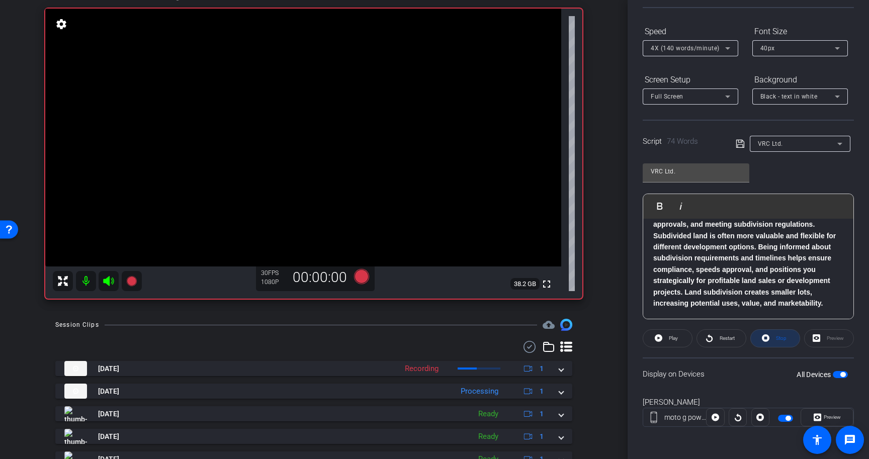
click at [778, 347] on span at bounding box center [775, 338] width 49 height 24
click at [779, 344] on span "Stop" at bounding box center [780, 338] width 13 height 14
click at [844, 375] on span "button" at bounding box center [843, 374] width 5 height 5
click at [707, 44] on div "4X (140 words/minute)" at bounding box center [688, 48] width 74 height 13
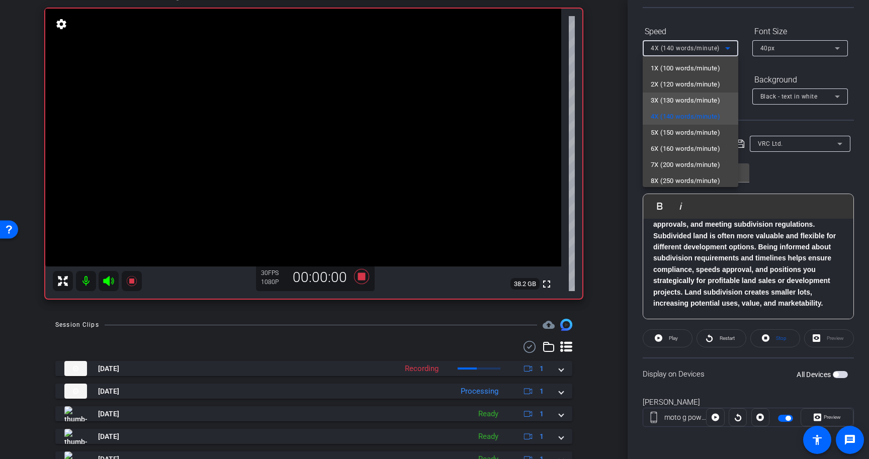
click at [709, 98] on span "3X (130 words/minute)" at bounding box center [685, 101] width 69 height 12
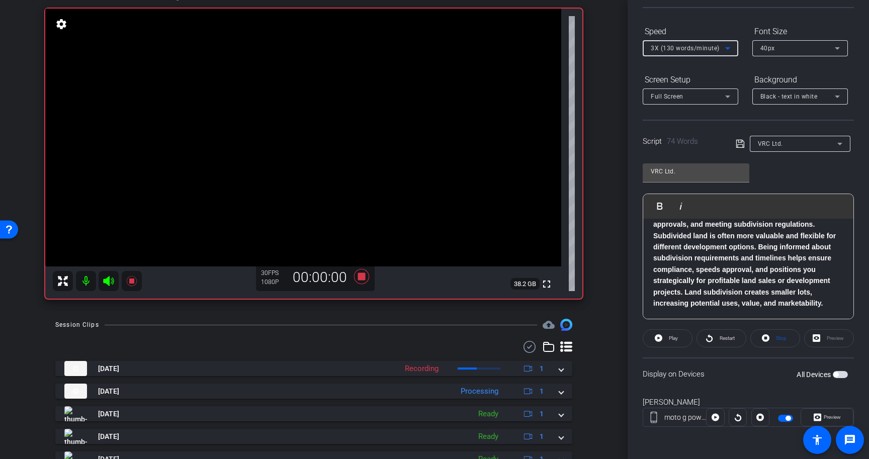
click at [741, 144] on icon at bounding box center [740, 144] width 9 height 12
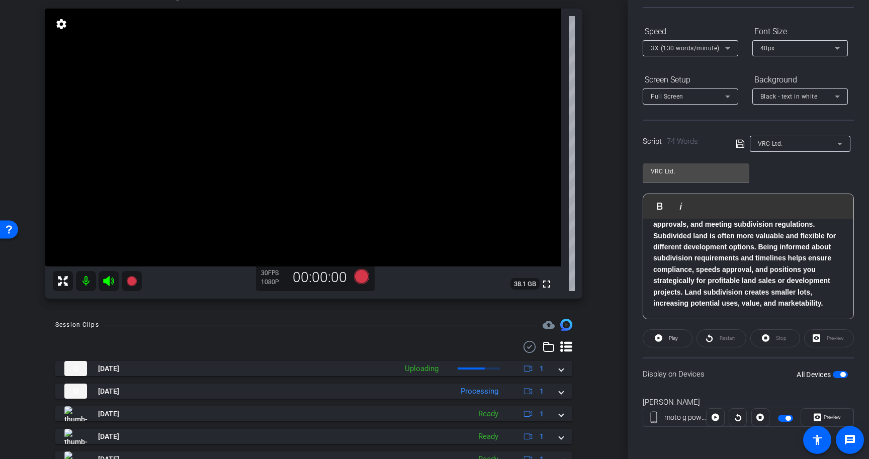
click at [841, 374] on span "button" at bounding box center [843, 374] width 5 height 5
click at [737, 145] on icon at bounding box center [740, 144] width 9 height 12
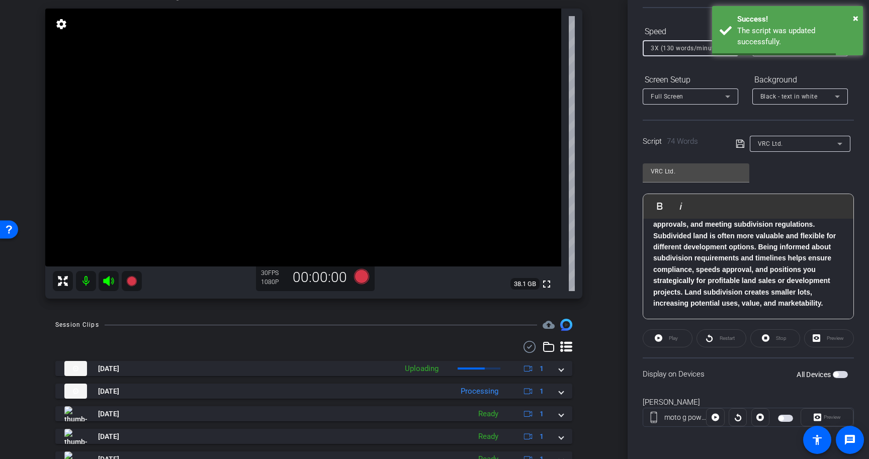
click at [676, 47] on span "3X (130 words/minute)" at bounding box center [685, 48] width 69 height 7
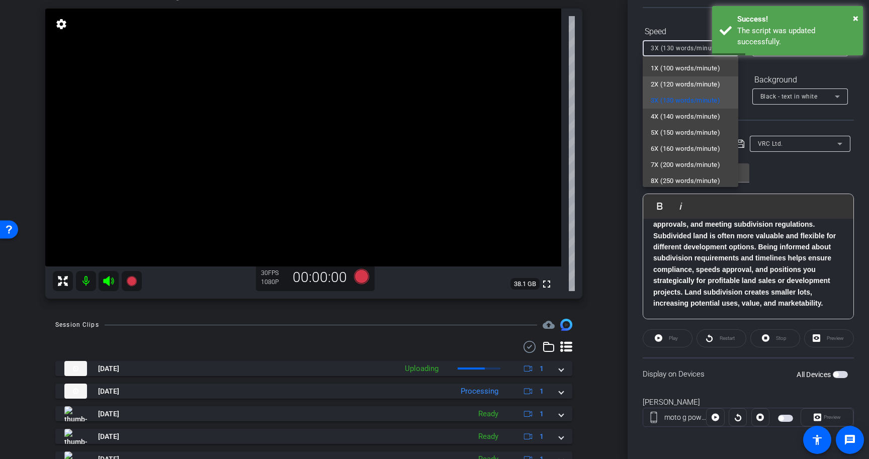
click at [677, 84] on span "2X (120 words/minute)" at bounding box center [685, 84] width 69 height 12
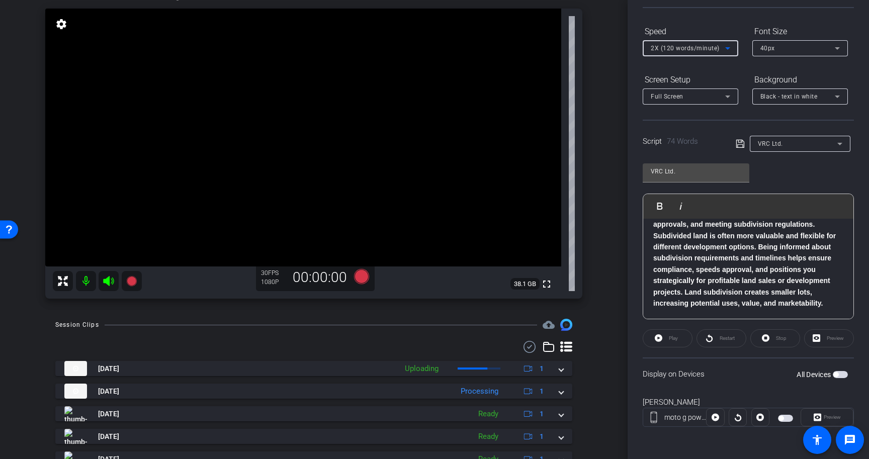
click at [838, 375] on span "button" at bounding box center [836, 374] width 5 height 5
click at [662, 339] on icon at bounding box center [659, 339] width 8 height 8
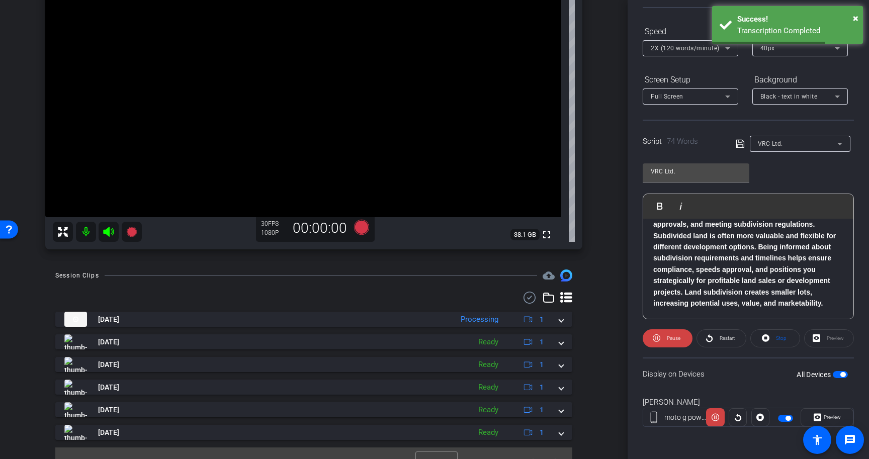
scroll to position [162, 0]
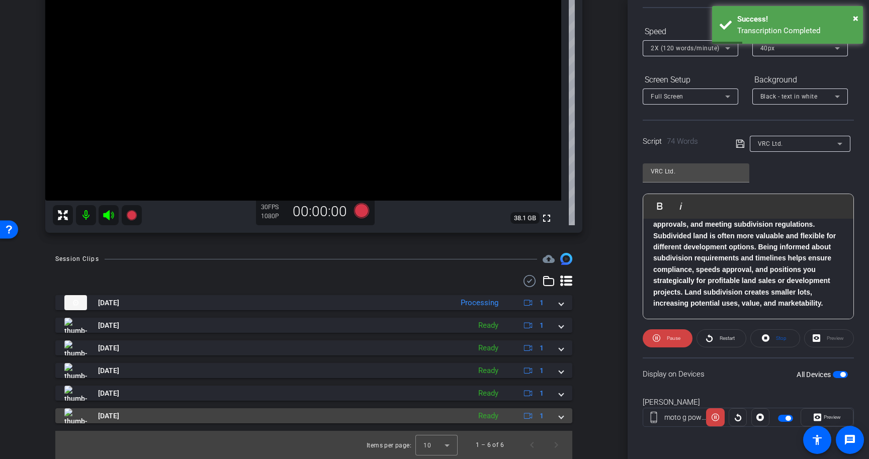
click at [561, 416] on span at bounding box center [561, 416] width 4 height 11
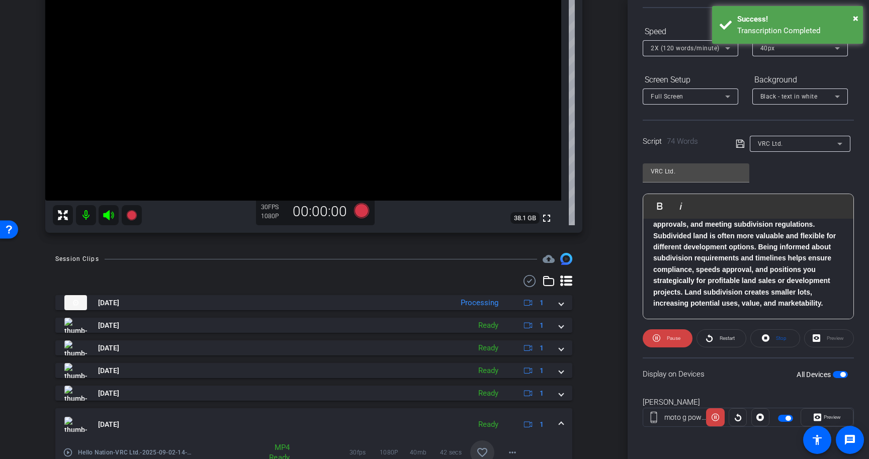
click at [485, 454] on mat-icon "favorite_border" at bounding box center [482, 453] width 12 height 12
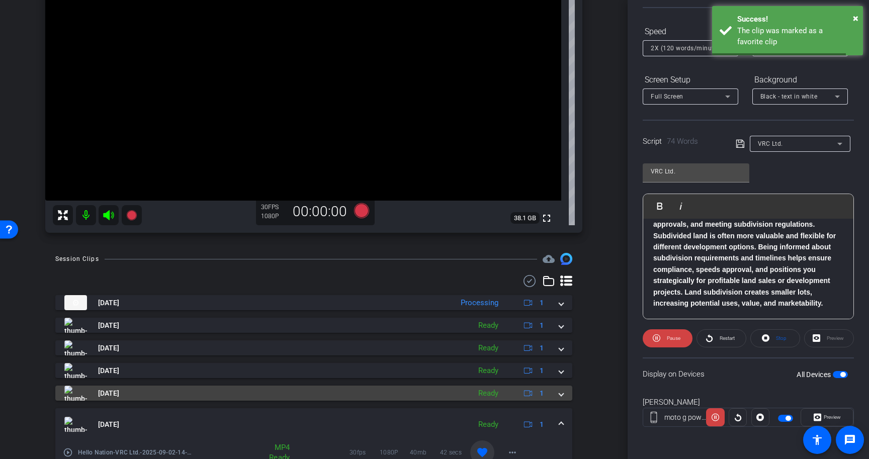
click at [561, 397] on span at bounding box center [561, 393] width 4 height 11
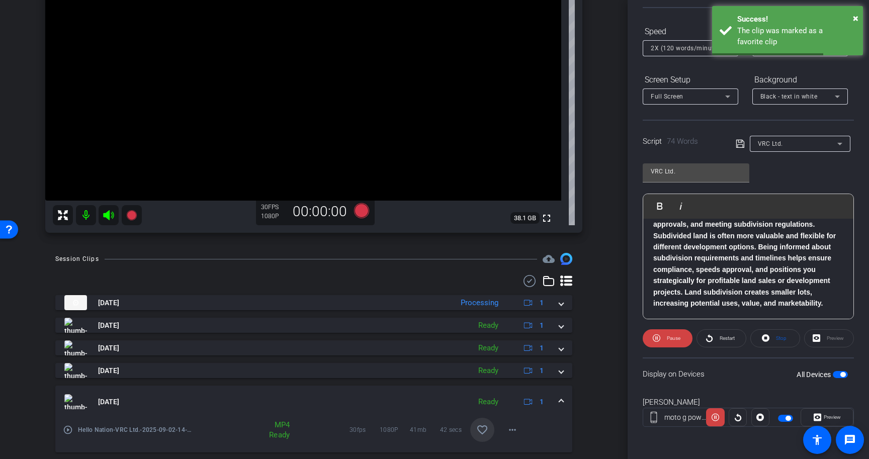
click at [480, 435] on mat-icon "favorite_border" at bounding box center [482, 430] width 12 height 12
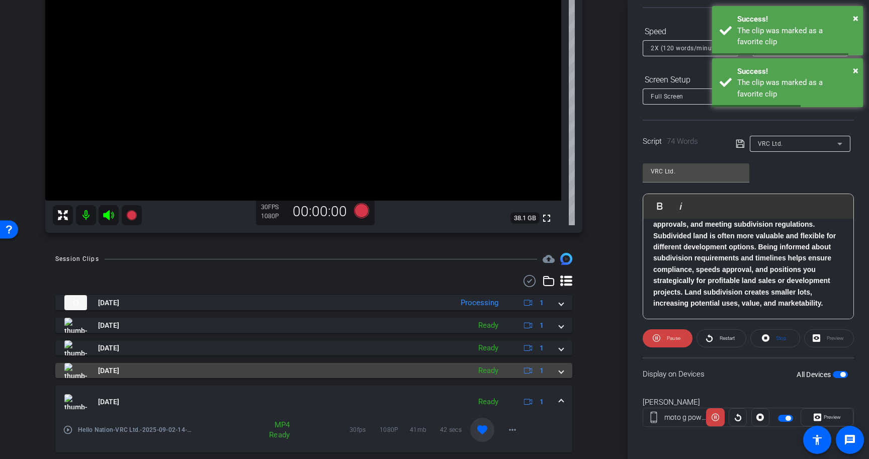
click at [563, 373] on span at bounding box center [561, 371] width 4 height 11
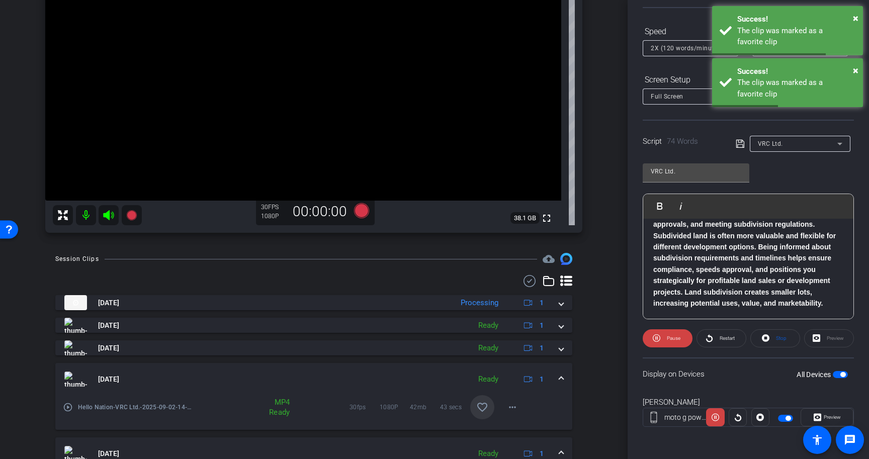
click at [480, 409] on mat-icon "favorite_border" at bounding box center [482, 407] width 12 height 12
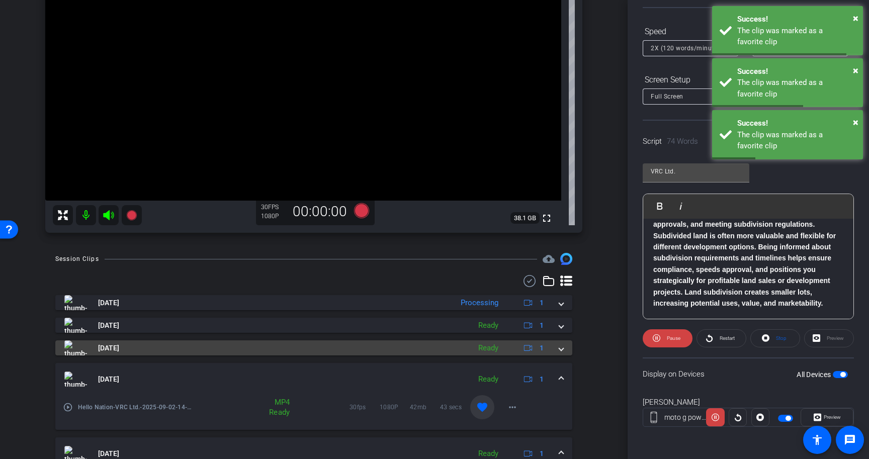
click at [561, 351] on span at bounding box center [561, 348] width 4 height 11
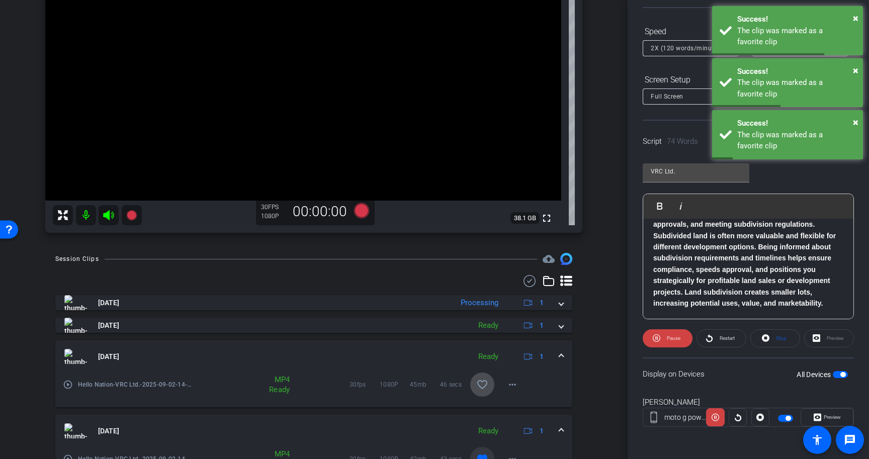
click at [482, 383] on mat-icon "favorite_border" at bounding box center [482, 385] width 12 height 12
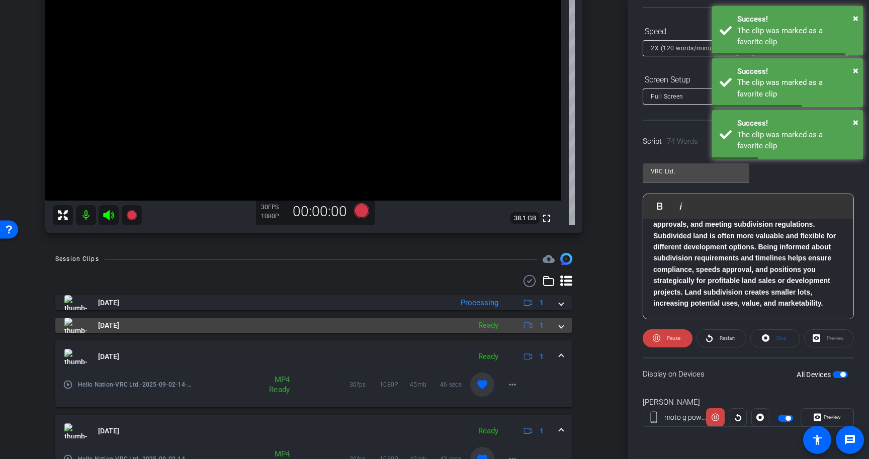
click at [564, 328] on mat-expansion-panel-header "[DATE] Ready 1" at bounding box center [313, 325] width 517 height 15
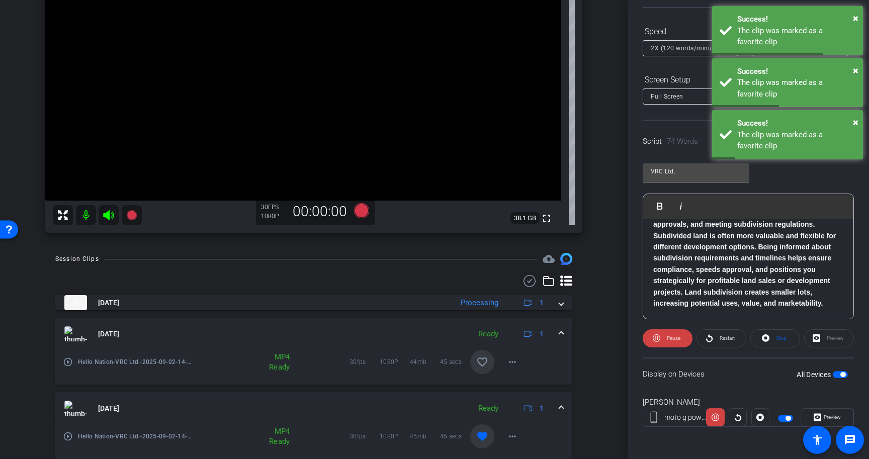
click at [485, 365] on mat-icon "favorite_border" at bounding box center [482, 362] width 12 height 12
click at [563, 327] on mat-expansion-panel-header "[DATE] Ready 1" at bounding box center [313, 334] width 517 height 32
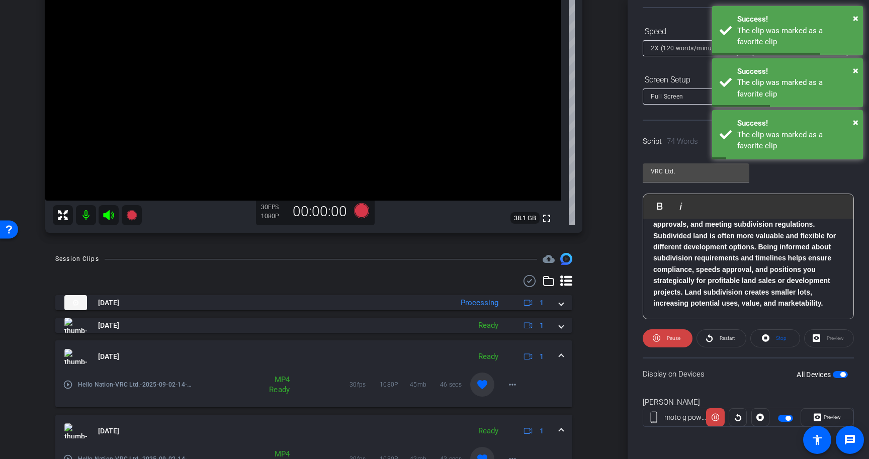
click at [561, 351] on mat-expansion-panel-header "[DATE] Ready 1" at bounding box center [313, 357] width 517 height 32
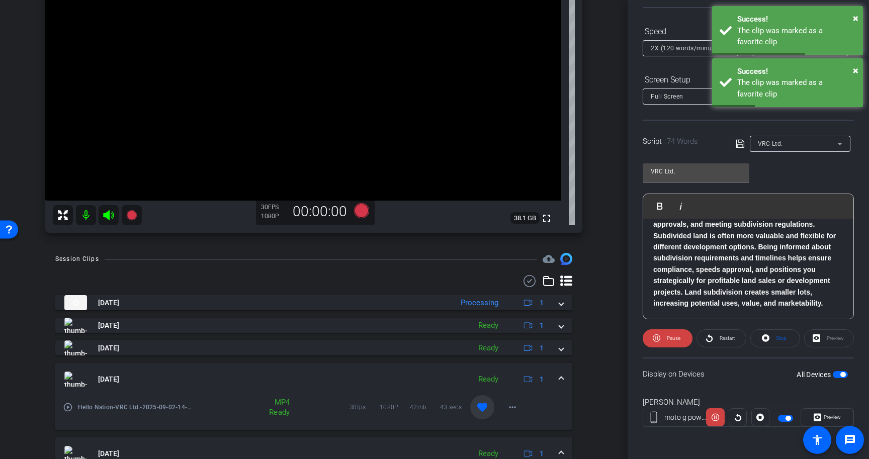
click at [560, 382] on span at bounding box center [561, 379] width 4 height 11
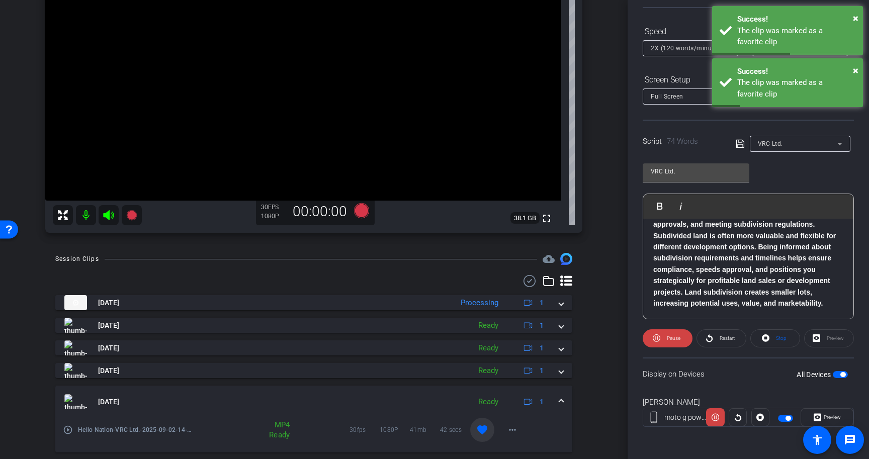
click at [559, 400] on span at bounding box center [561, 402] width 4 height 11
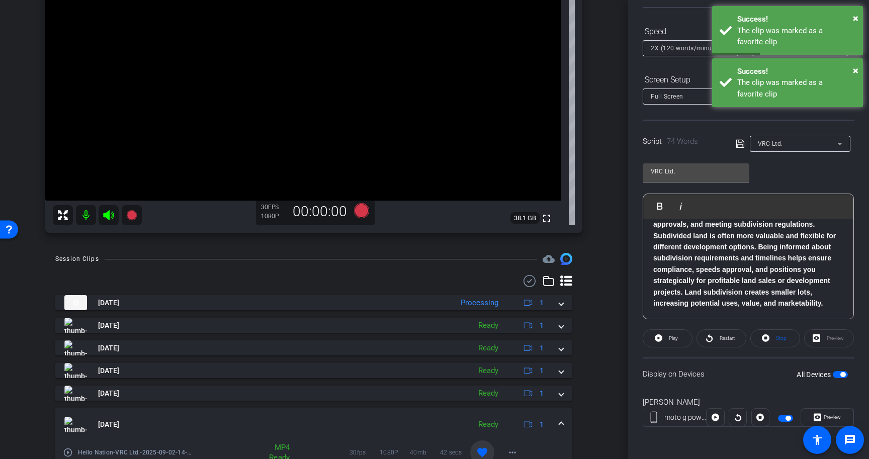
click at [563, 421] on mat-expansion-panel-header "[DATE] Ready 1" at bounding box center [313, 424] width 517 height 32
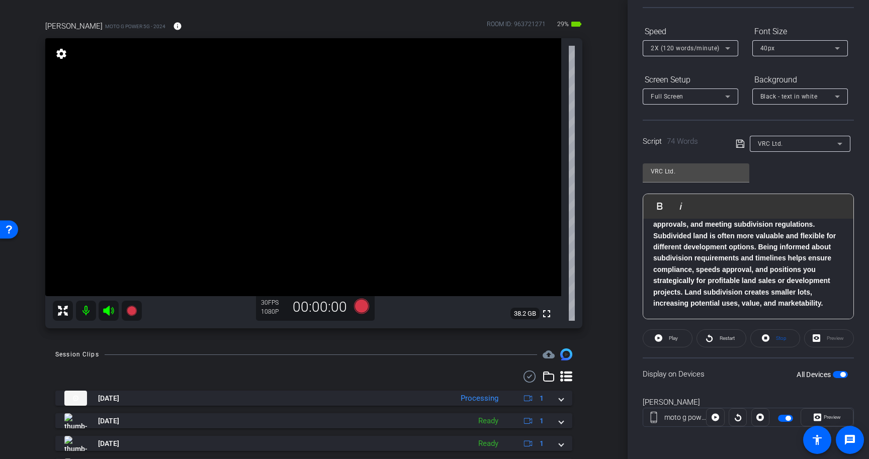
scroll to position [81, 0]
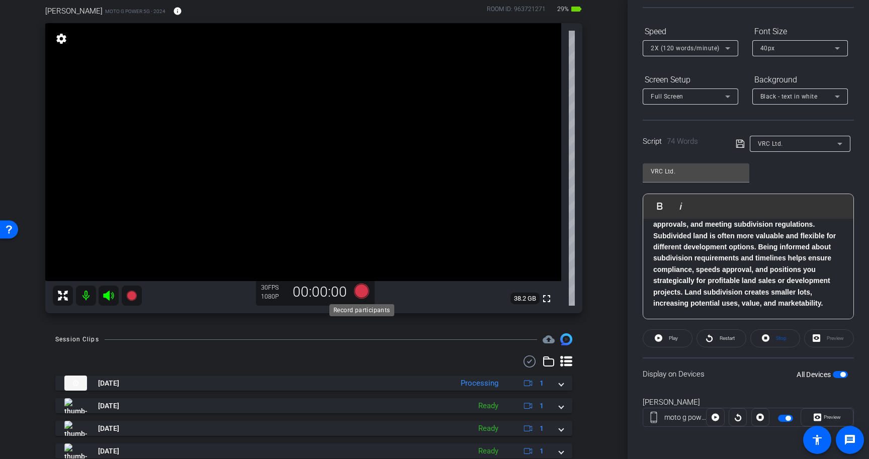
click at [357, 289] on icon at bounding box center [361, 291] width 15 height 15
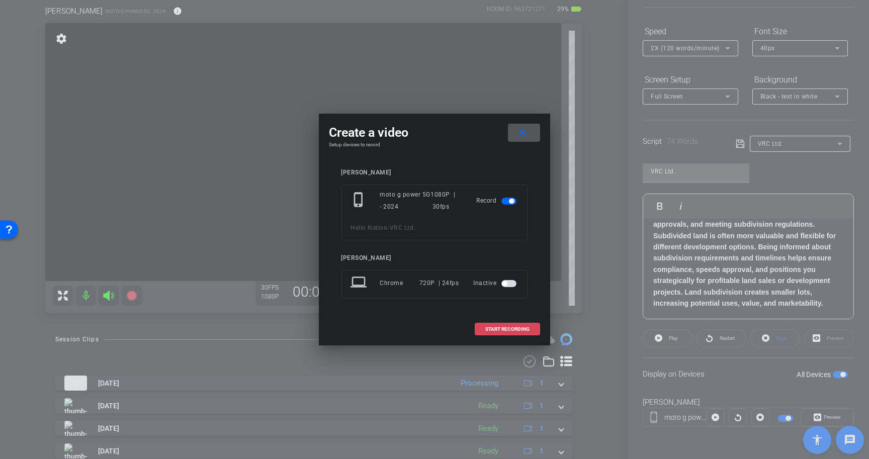
click at [506, 324] on span at bounding box center [507, 329] width 64 height 24
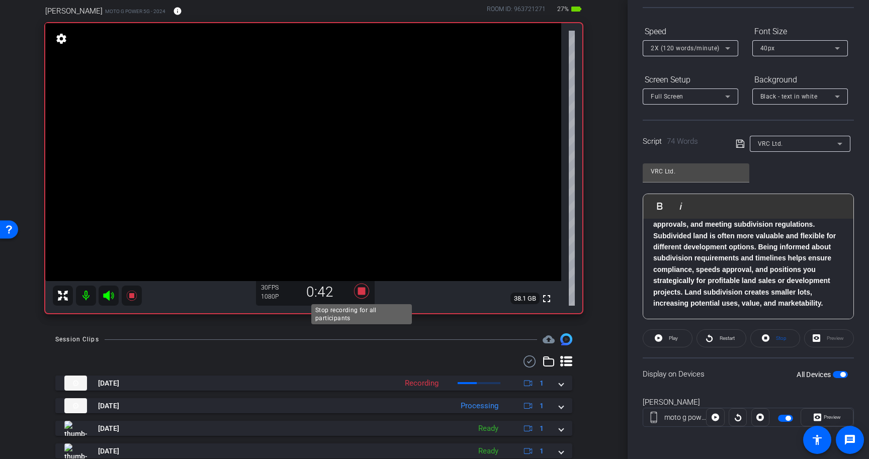
click at [361, 291] on icon at bounding box center [361, 291] width 15 height 15
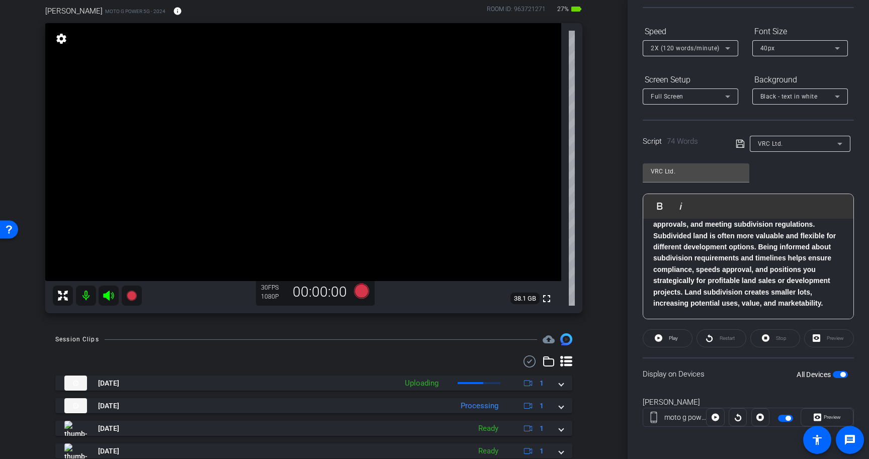
click at [841, 374] on span "button" at bounding box center [843, 374] width 5 height 5
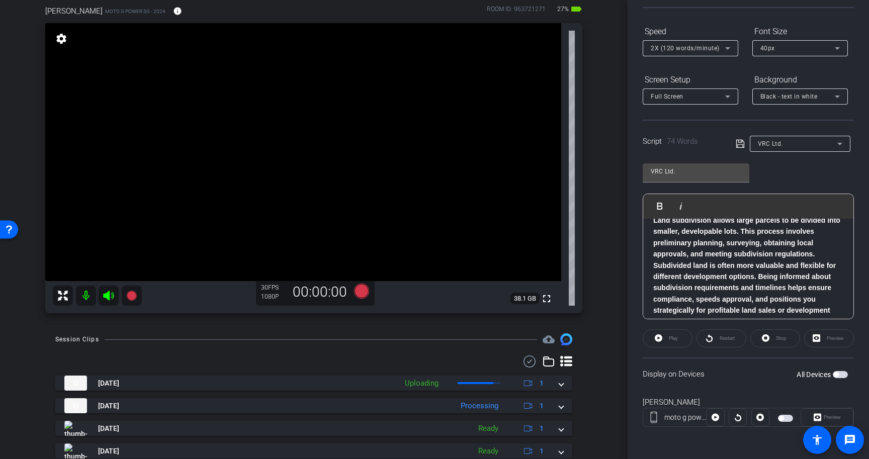
scroll to position [67, 0]
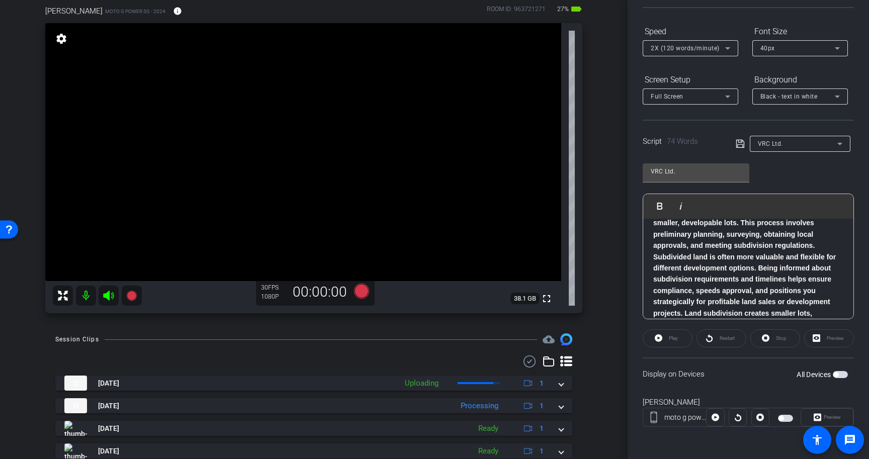
click at [844, 375] on span "button" at bounding box center [840, 374] width 15 height 7
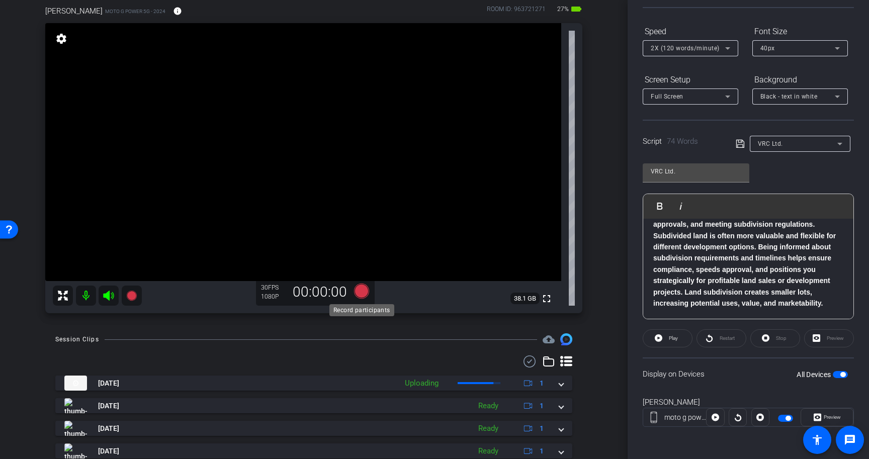
click at [360, 291] on icon at bounding box center [361, 291] width 15 height 15
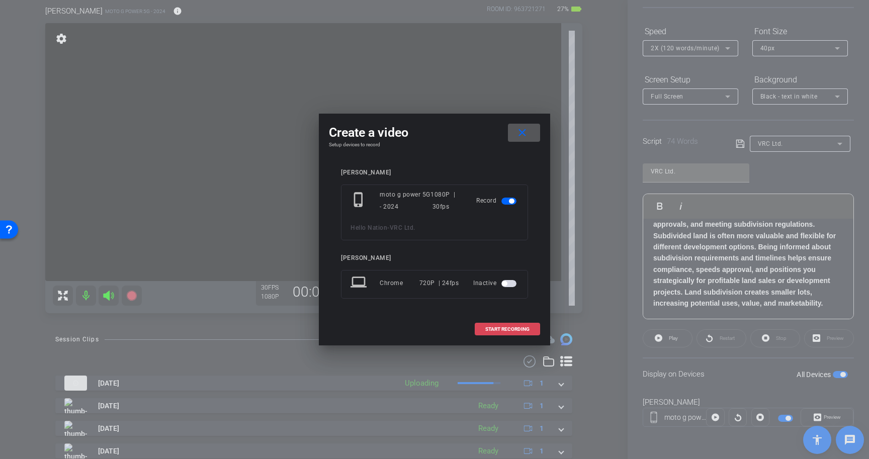
click at [503, 325] on span at bounding box center [507, 329] width 64 height 24
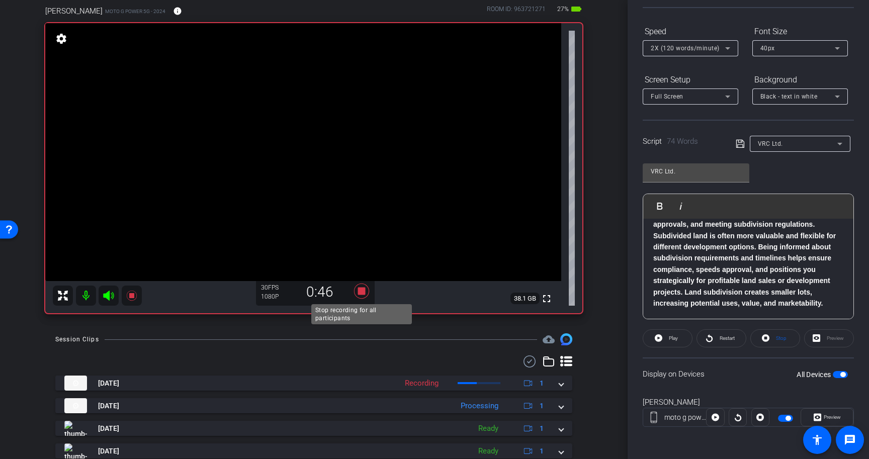
click at [363, 290] on icon at bounding box center [361, 291] width 15 height 15
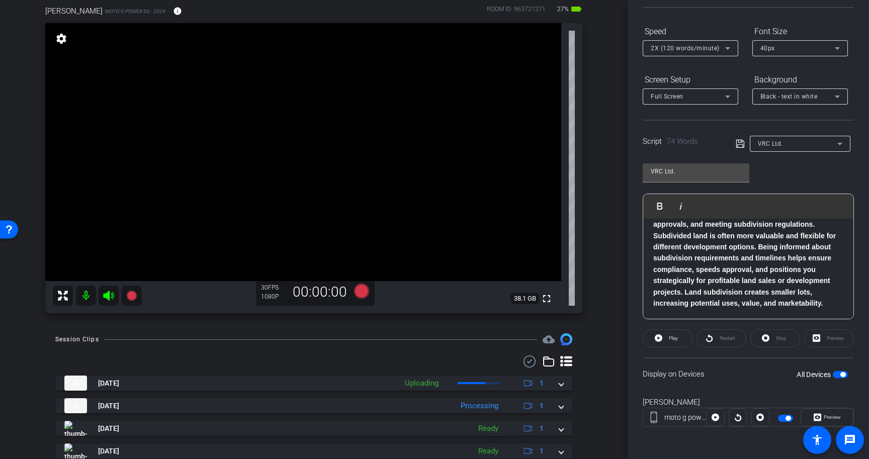
click at [843, 372] on span "button" at bounding box center [843, 374] width 5 height 5
click at [842, 374] on span "button" at bounding box center [840, 374] width 15 height 7
click at [660, 339] on icon at bounding box center [659, 339] width 8 height 8
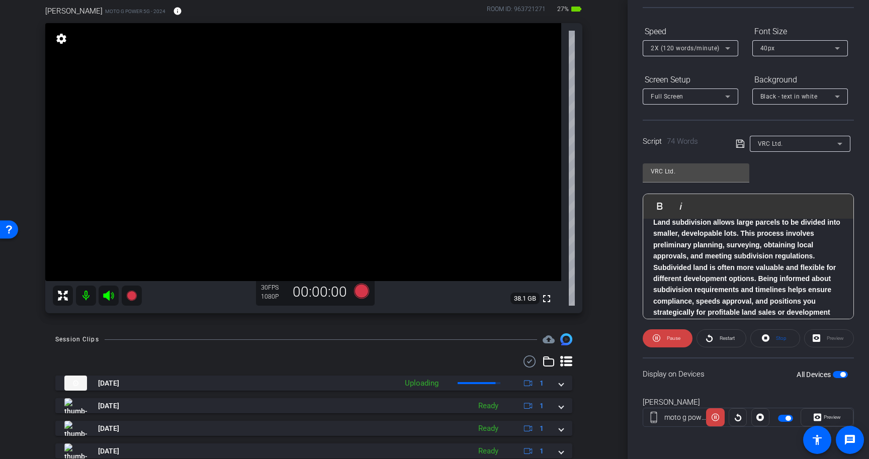
scroll to position [53, 0]
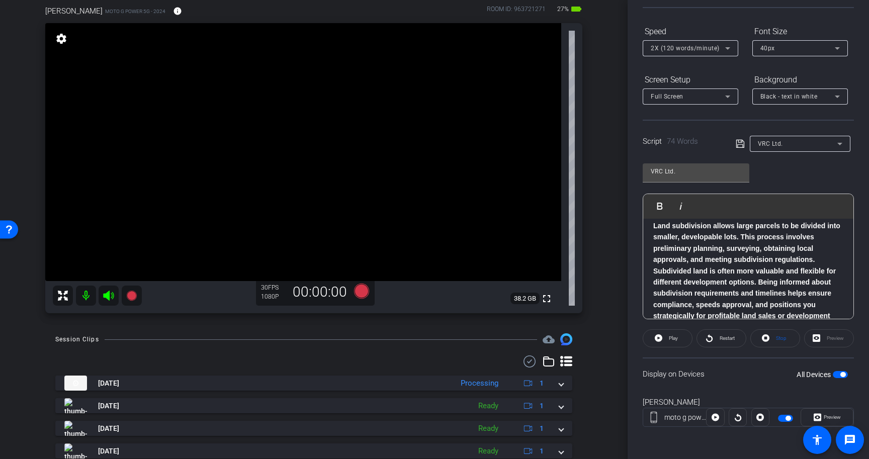
click at [838, 373] on span "button" at bounding box center [840, 374] width 15 height 7
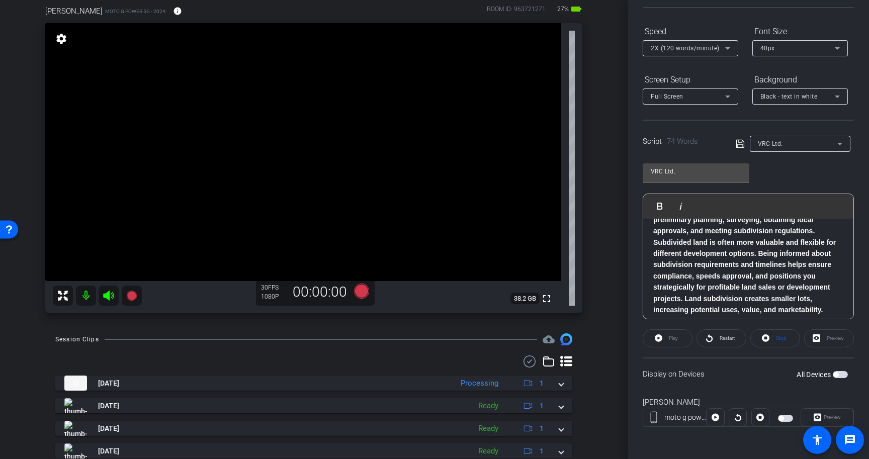
scroll to position [89, 0]
click at [832, 302] on p "Land subdivision allows large parcels to be divided into smaller, developable l…" at bounding box center [748, 247] width 190 height 124
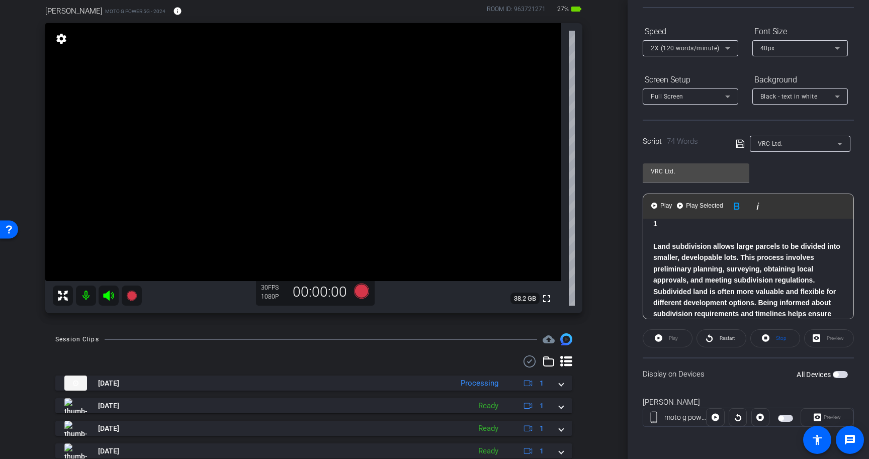
scroll to position [78, 0]
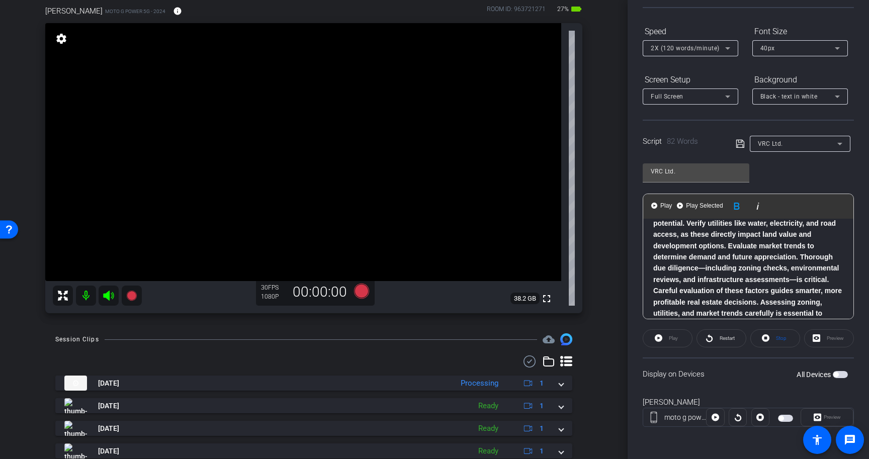
click at [841, 253] on p "When choosing land for real estate investment, first assess zoning, permitted l…" at bounding box center [748, 262] width 190 height 135
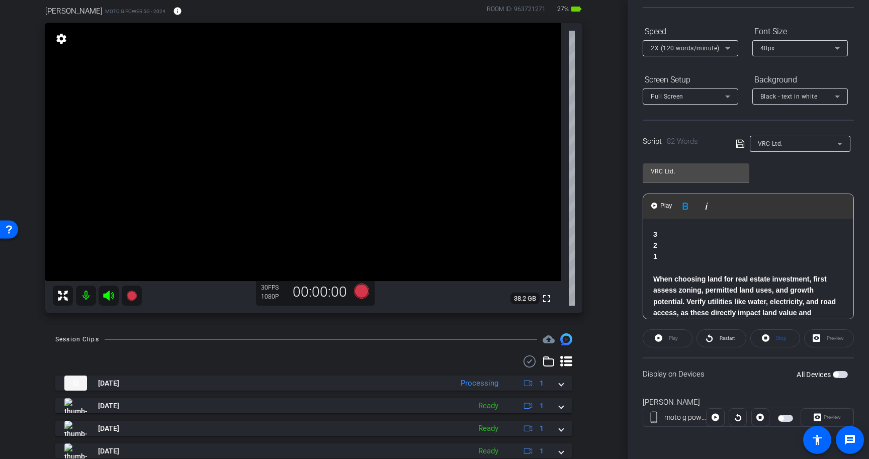
click at [741, 143] on icon at bounding box center [740, 144] width 9 height 12
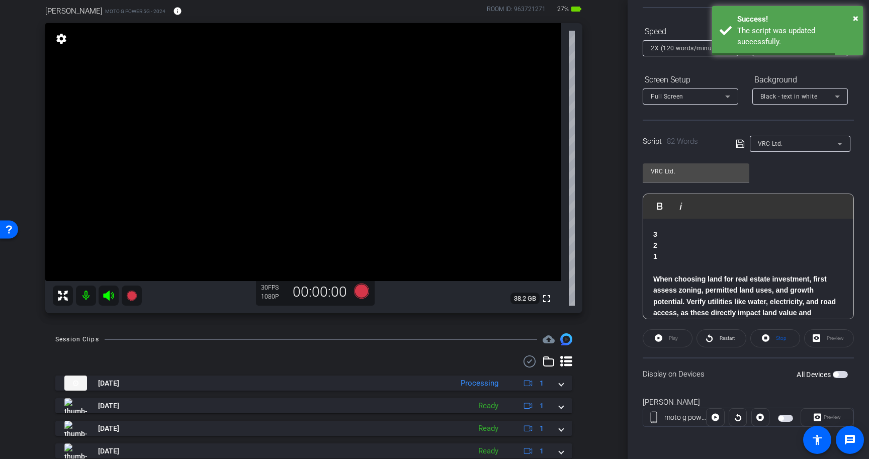
click at [742, 252] on p "1" at bounding box center [748, 256] width 190 height 11
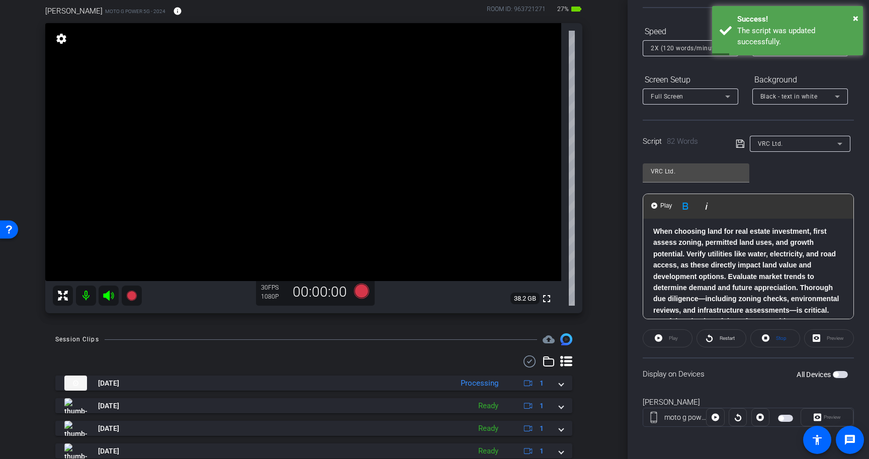
scroll to position [47, 0]
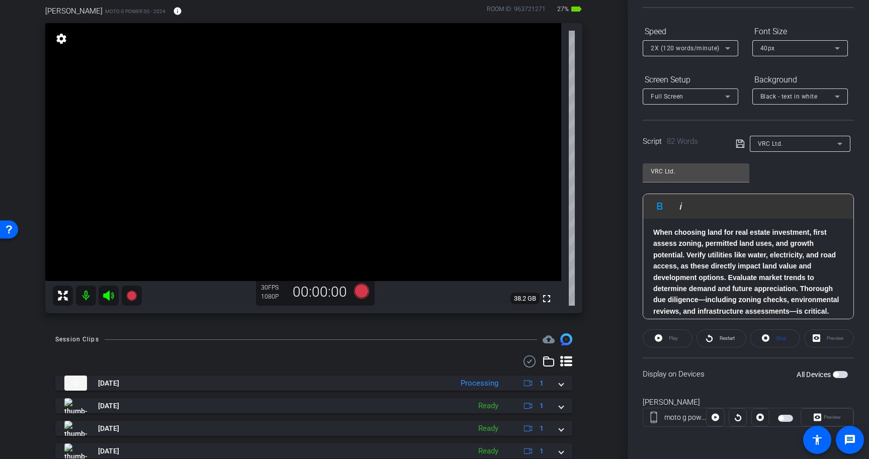
click at [723, 40] on div "2X (120 words/minute)" at bounding box center [690, 48] width 79 height 16
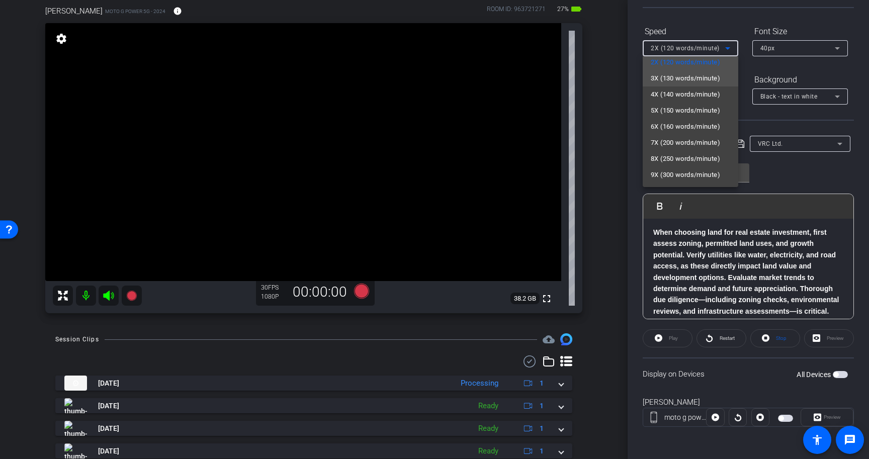
scroll to position [0, 0]
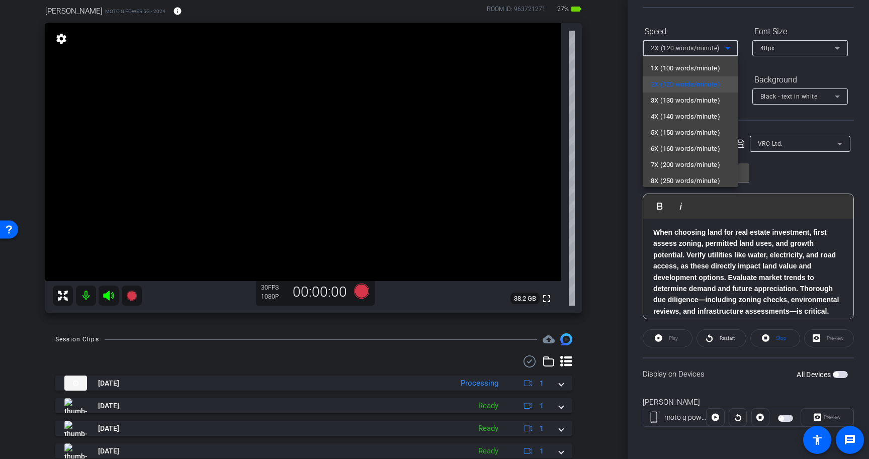
click at [742, 31] on div at bounding box center [434, 229] width 869 height 459
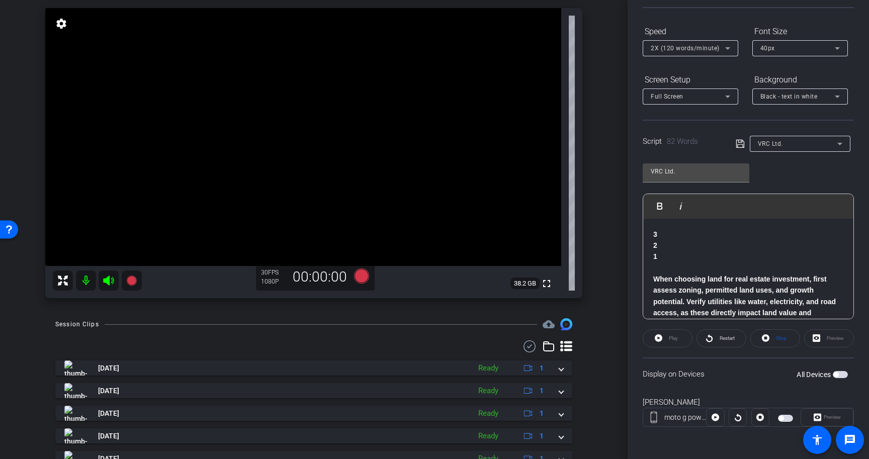
scroll to position [100, 0]
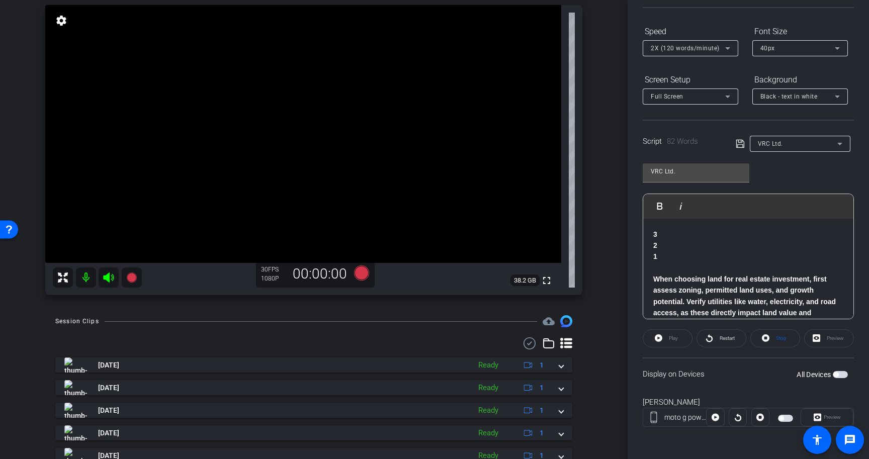
click at [838, 375] on span "button" at bounding box center [836, 374] width 5 height 5
click at [361, 274] on icon at bounding box center [361, 273] width 15 height 15
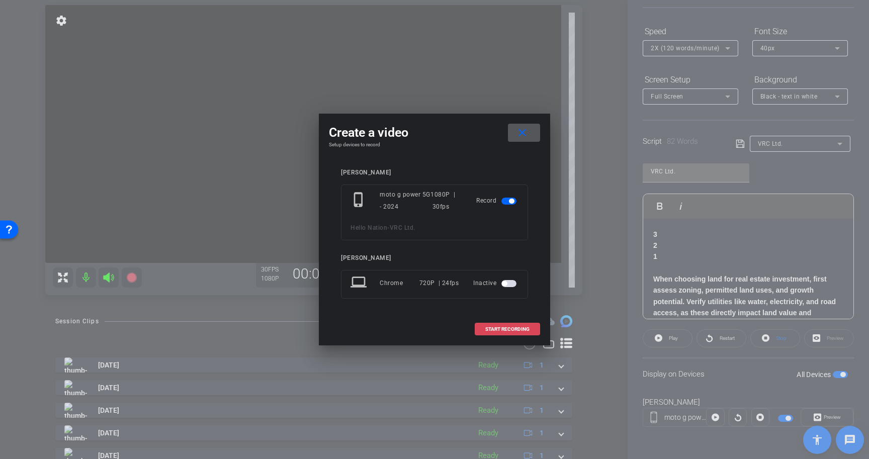
click at [519, 329] on span "START RECORDING" at bounding box center [507, 329] width 44 height 5
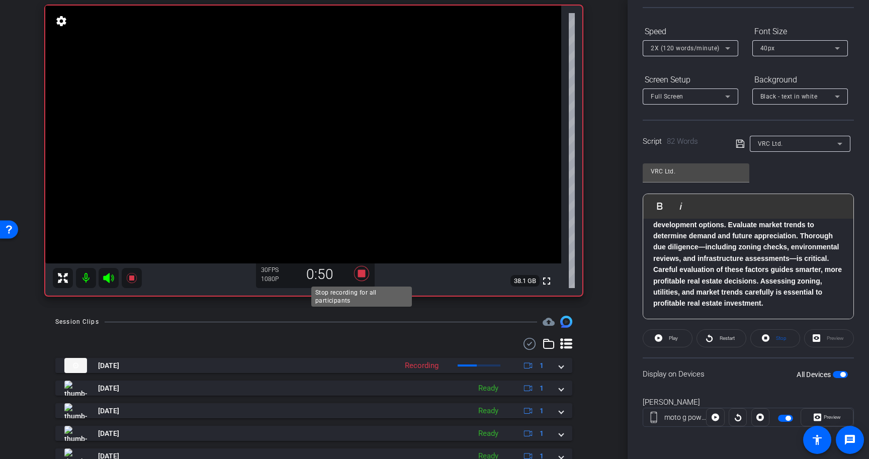
click at [362, 273] on icon at bounding box center [361, 273] width 15 height 15
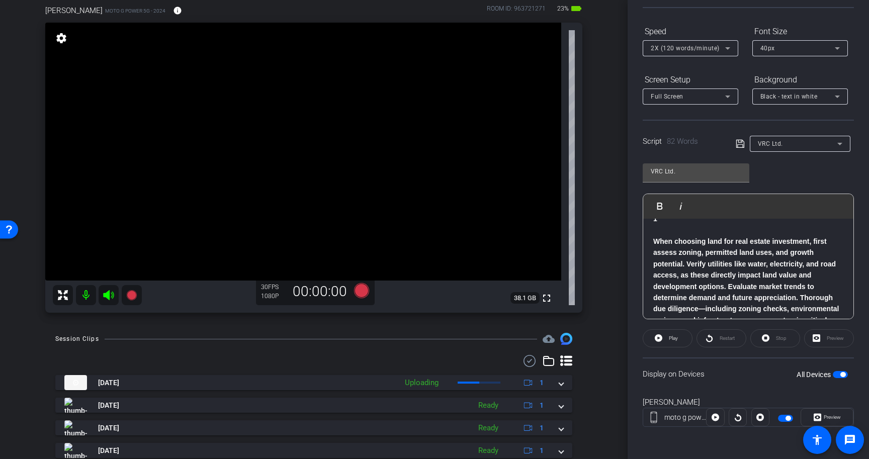
scroll to position [52, 0]
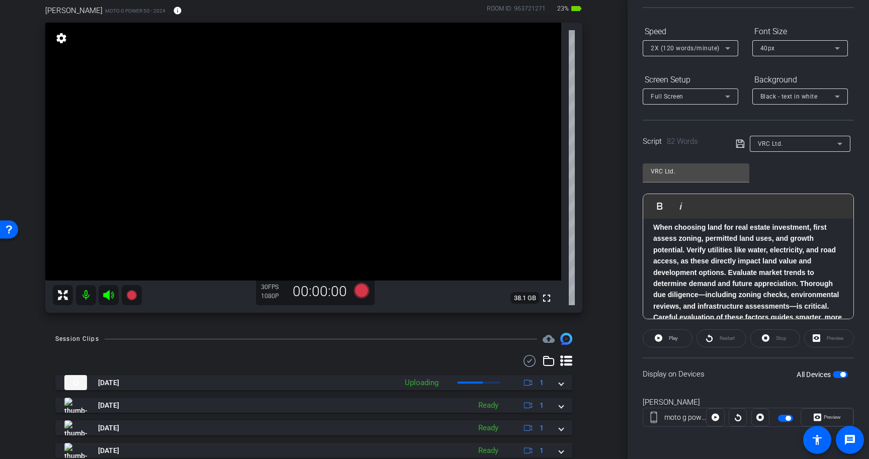
click at [601, 219] on div "[PERSON_NAME] moto g power 5G - 2024 info ROOM ID: 963721271 23% battery_std fu…" at bounding box center [313, 155] width 577 height 335
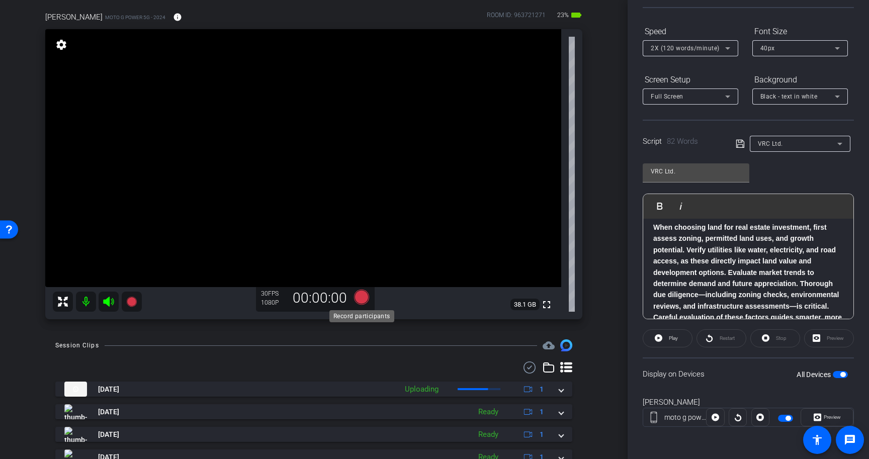
click at [364, 296] on icon at bounding box center [361, 297] width 15 height 15
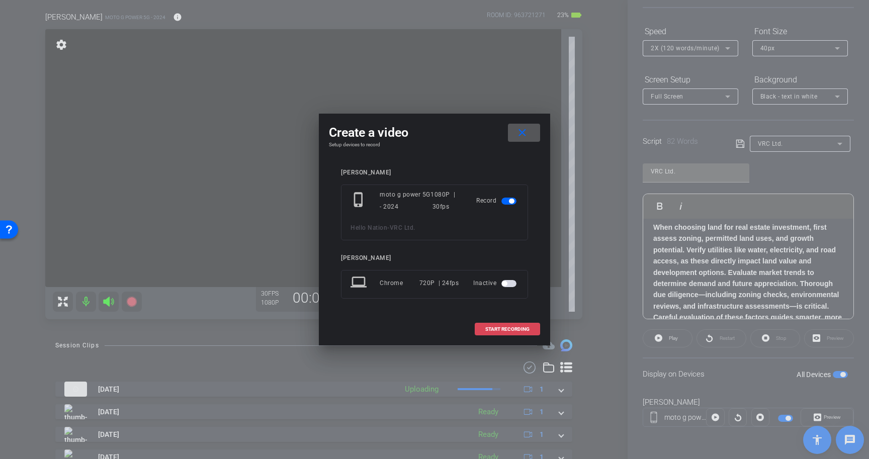
click at [507, 328] on span "START RECORDING" at bounding box center [507, 329] width 44 height 5
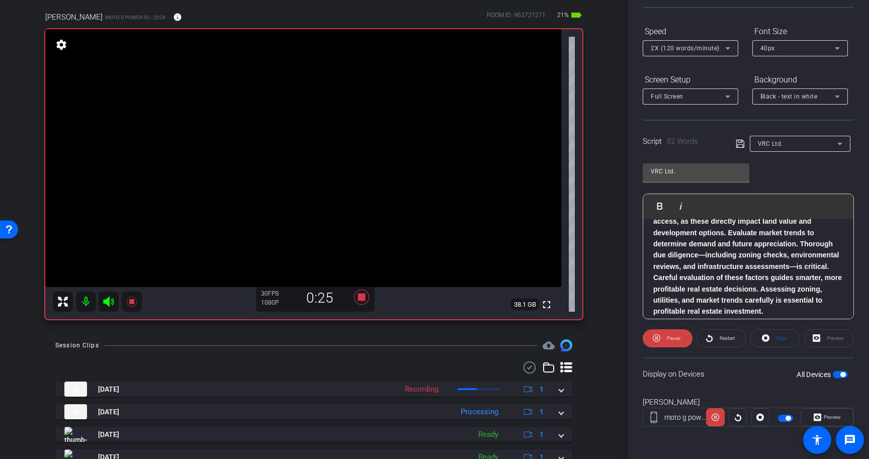
scroll to position [100, 0]
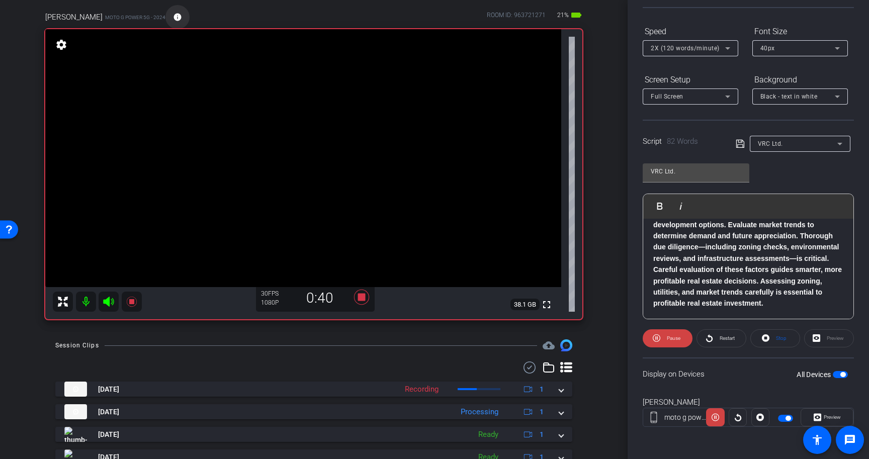
click at [173, 14] on mat-icon "info" at bounding box center [177, 17] width 9 height 9
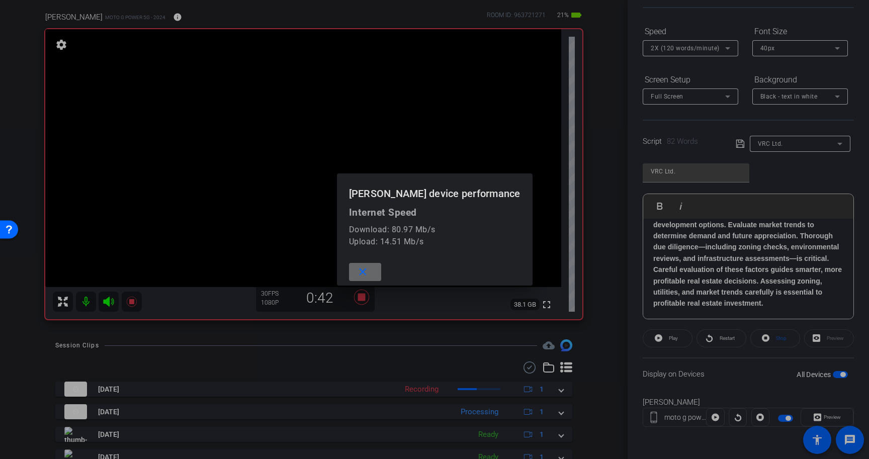
click at [368, 271] on mat-icon "close" at bounding box center [363, 272] width 13 height 13
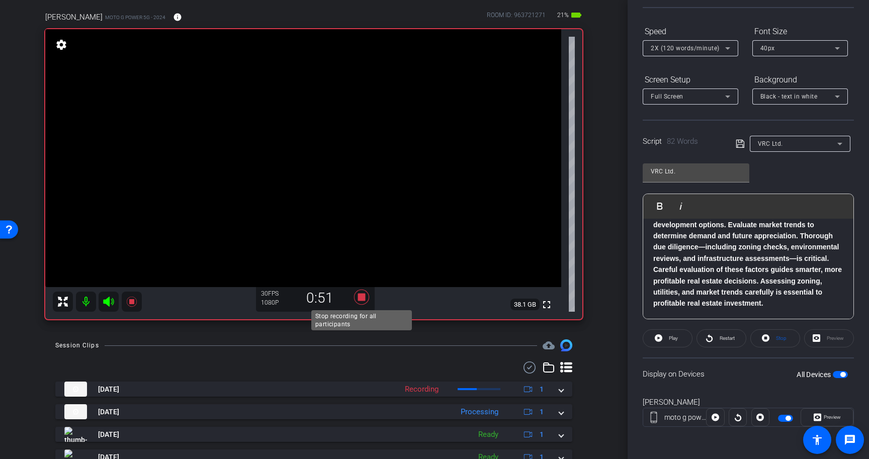
click at [364, 296] on icon at bounding box center [361, 297] width 15 height 15
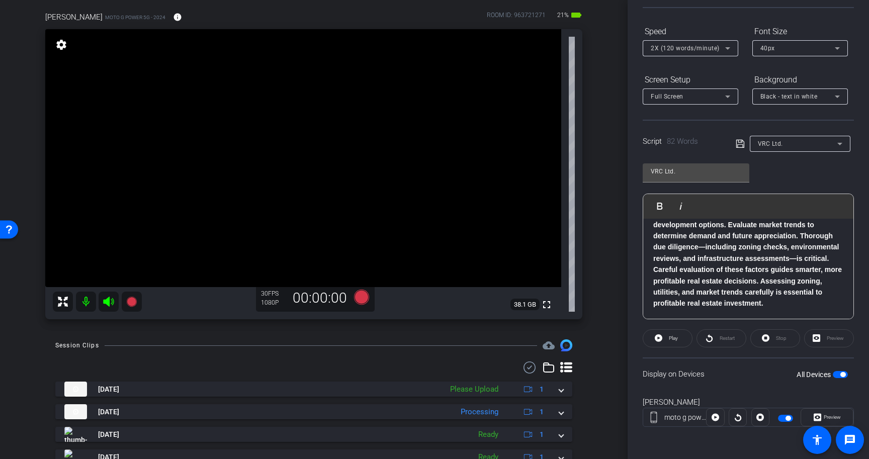
click at [843, 375] on span "button" at bounding box center [843, 374] width 5 height 5
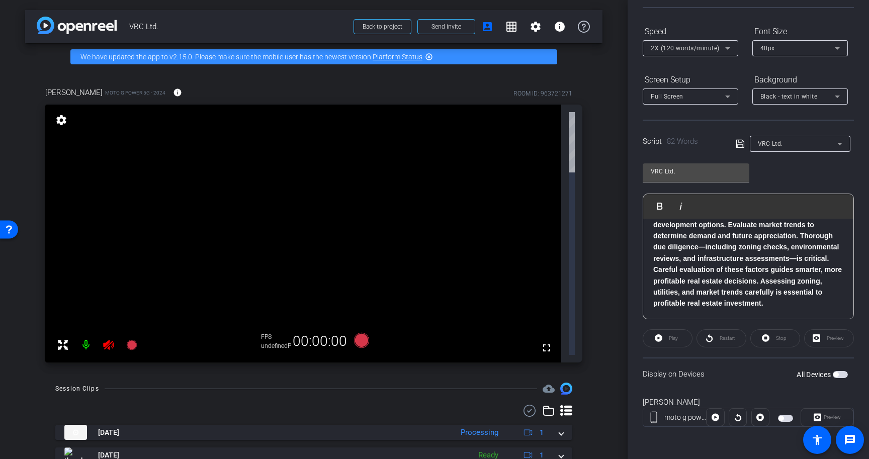
scroll to position [0, 0]
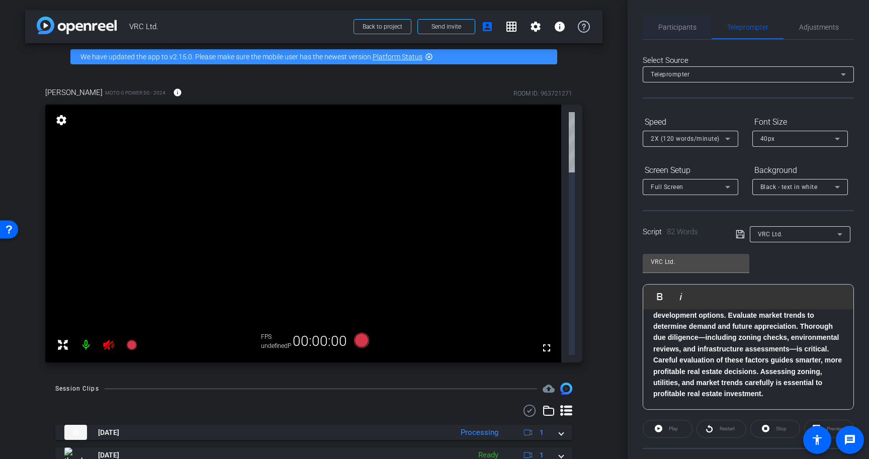
click at [680, 32] on span "Participants" at bounding box center [677, 27] width 38 height 24
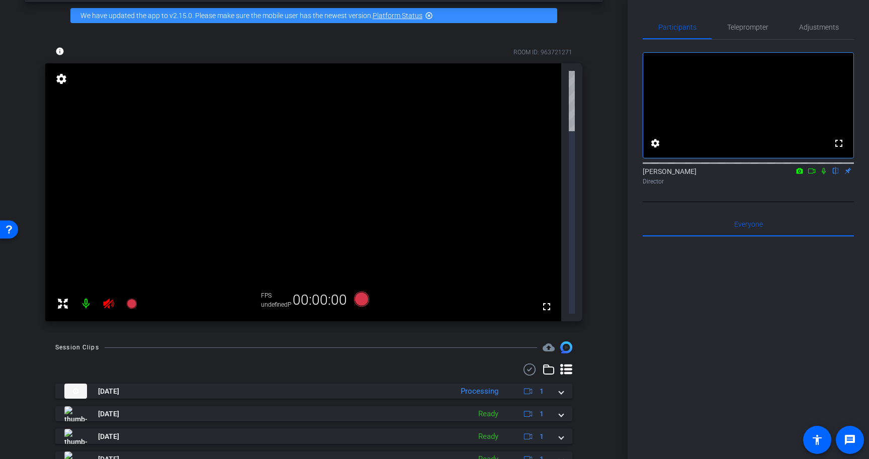
scroll to position [38, 0]
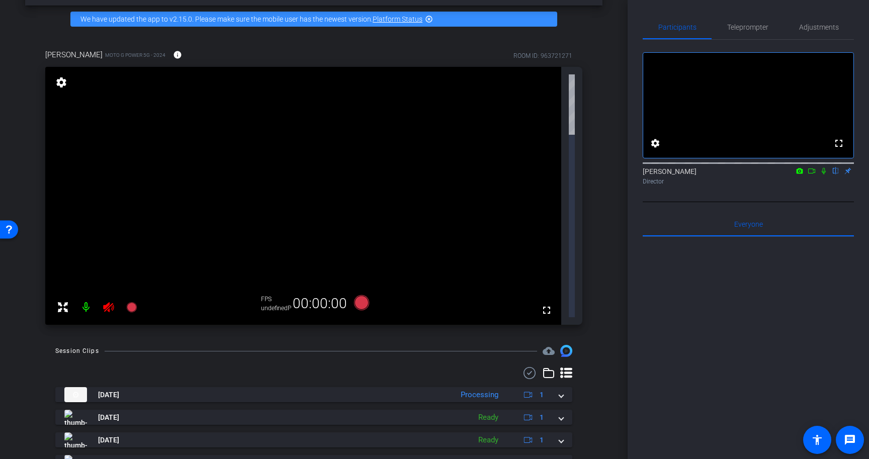
click at [109, 302] on icon at bounding box center [108, 307] width 11 height 10
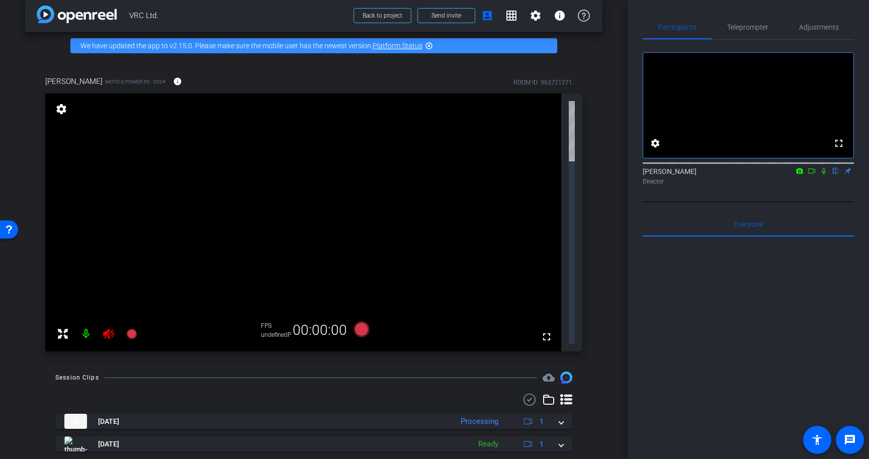
scroll to position [0, 0]
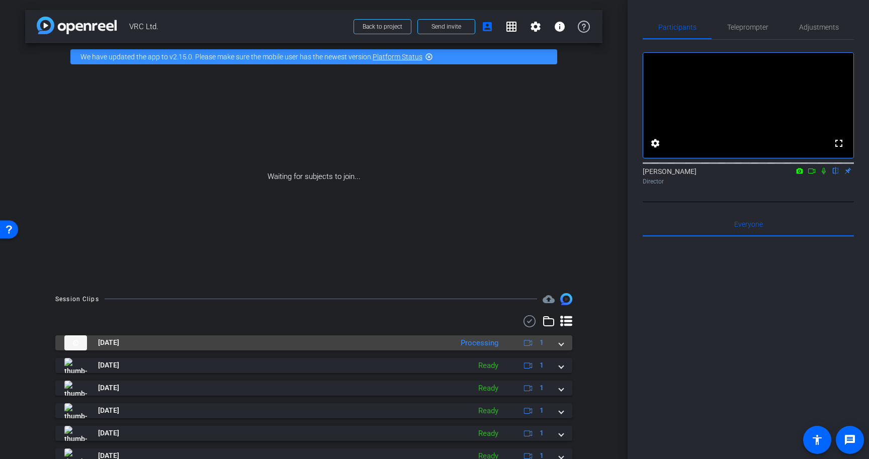
click at [563, 342] on mat-expansion-panel-header "[DATE] Processing 1" at bounding box center [313, 343] width 517 height 15
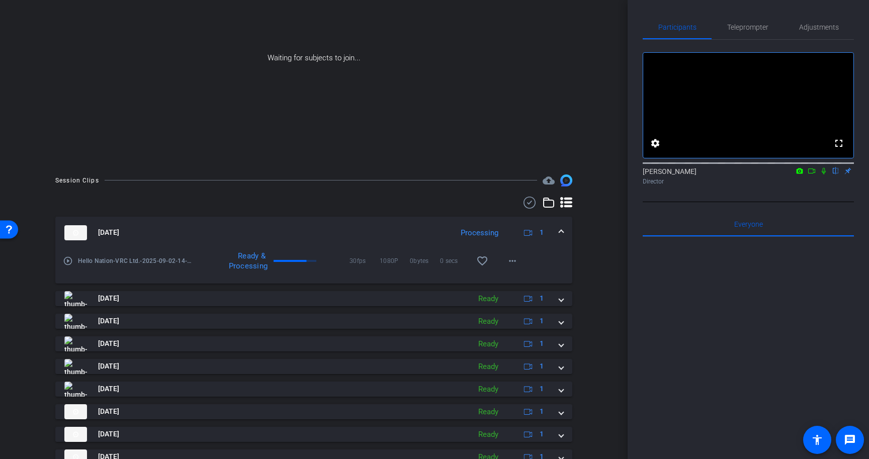
scroll to position [183, 0]
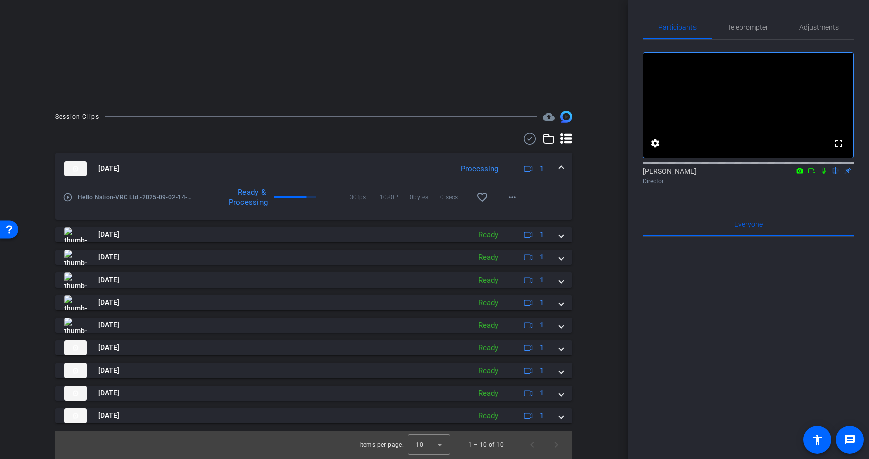
click at [560, 170] on span at bounding box center [561, 168] width 4 height 11
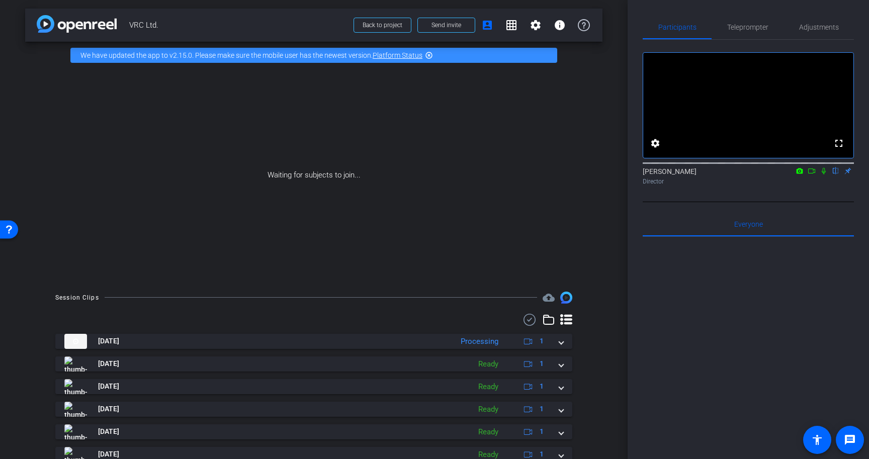
scroll to position [0, 0]
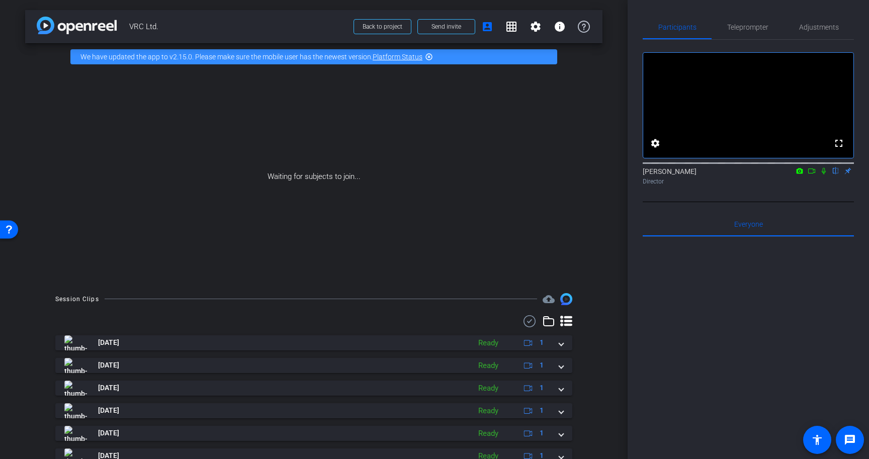
click at [812, 175] on icon at bounding box center [812, 171] width 8 height 7
click at [834, 175] on icon at bounding box center [836, 171] width 8 height 7
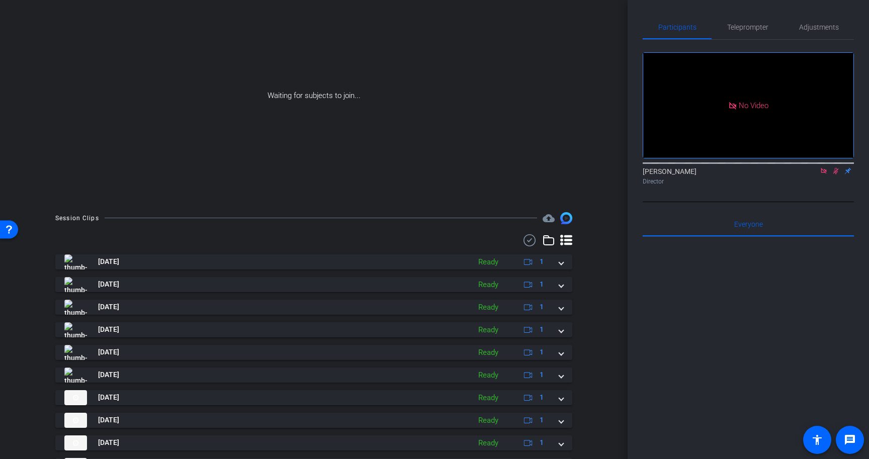
scroll to position [131, 0]
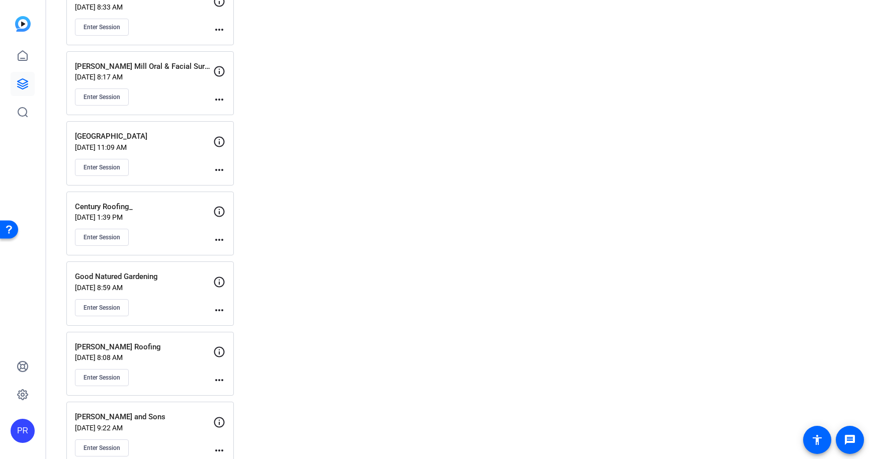
scroll to position [4359, 0]
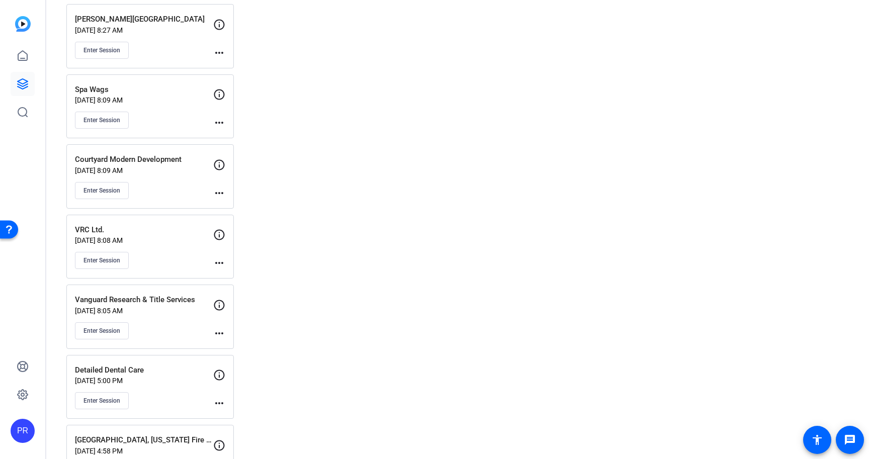
click at [175, 263] on div "Enter Session" at bounding box center [144, 260] width 138 height 17
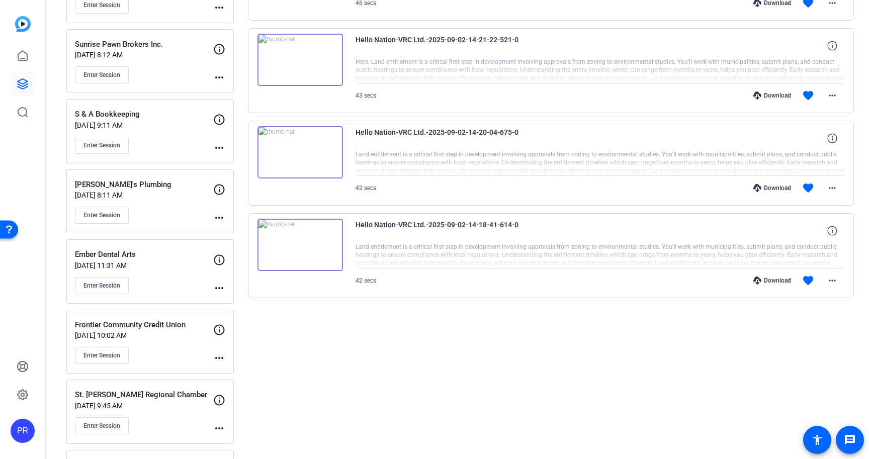
scroll to position [809, 0]
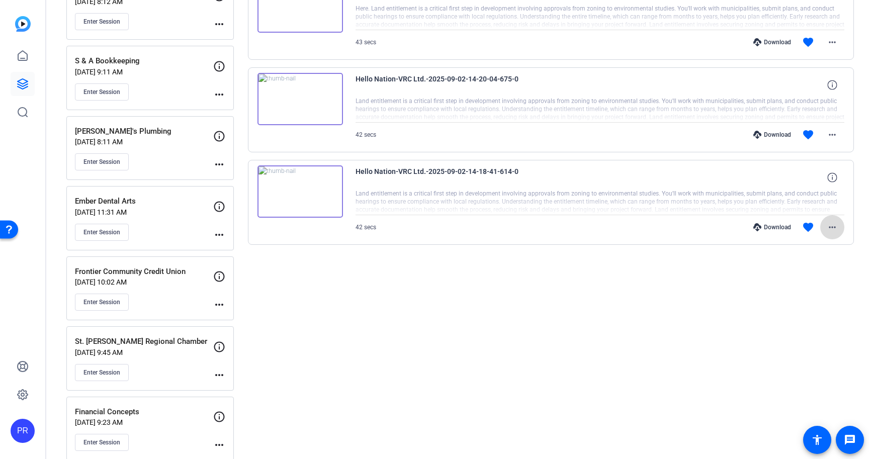
click at [837, 232] on mat-icon "more_horiz" at bounding box center [832, 227] width 12 height 12
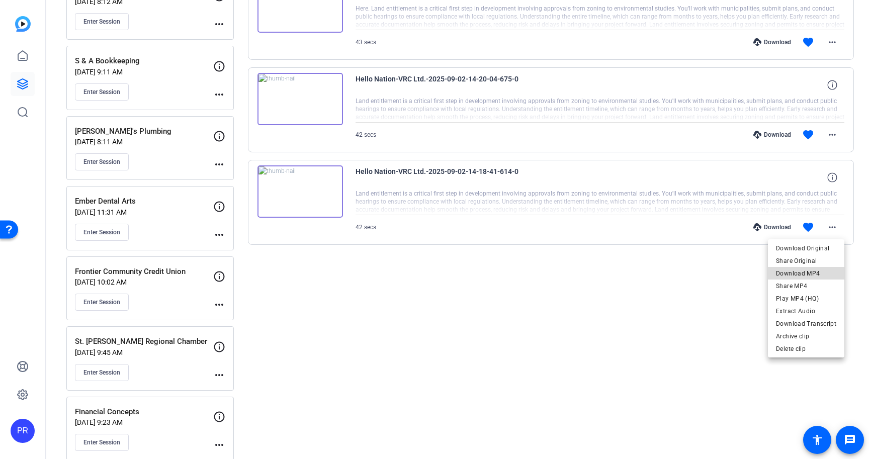
click at [813, 270] on span "Download MP4" at bounding box center [806, 274] width 60 height 12
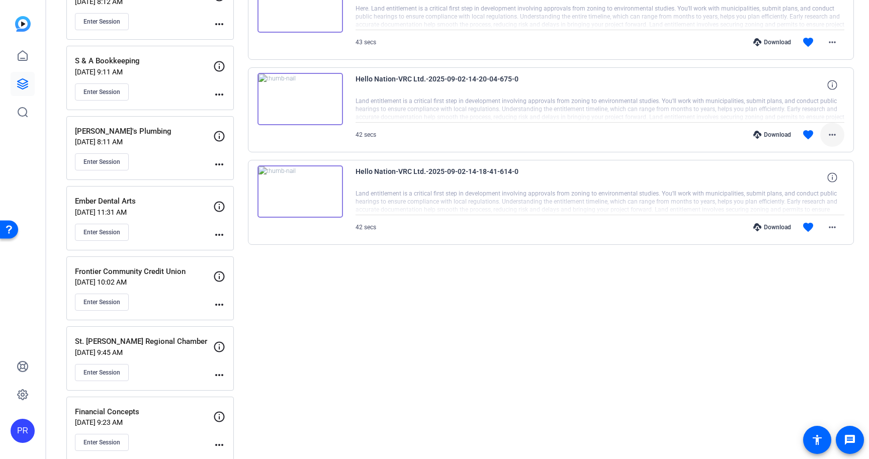
click at [835, 132] on mat-icon "more_horiz" at bounding box center [832, 135] width 12 height 12
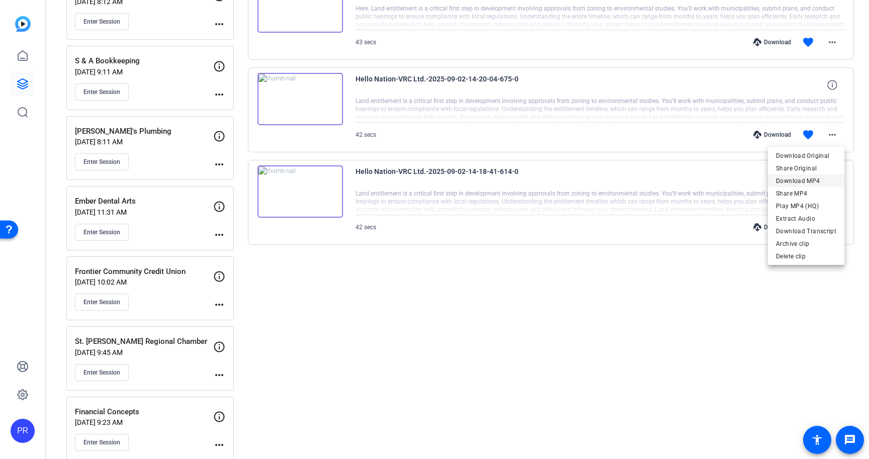
click at [816, 179] on span "Download MP4" at bounding box center [806, 181] width 60 height 12
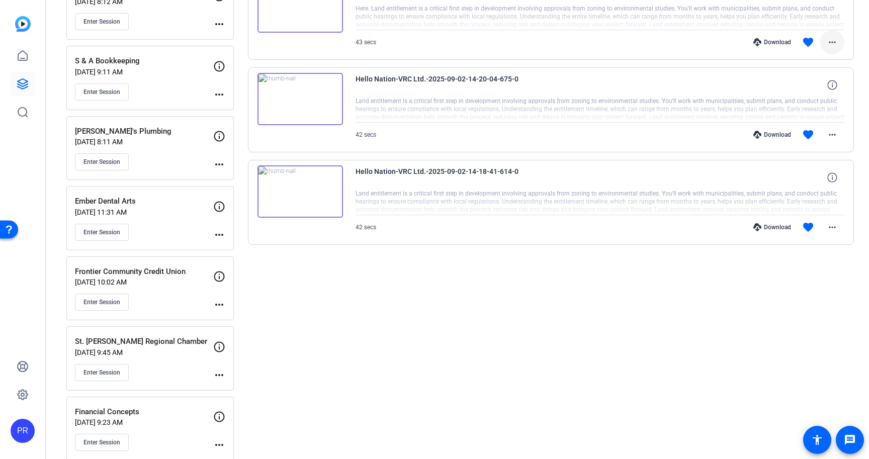
click at [832, 43] on mat-icon "more_horiz" at bounding box center [832, 42] width 12 height 12
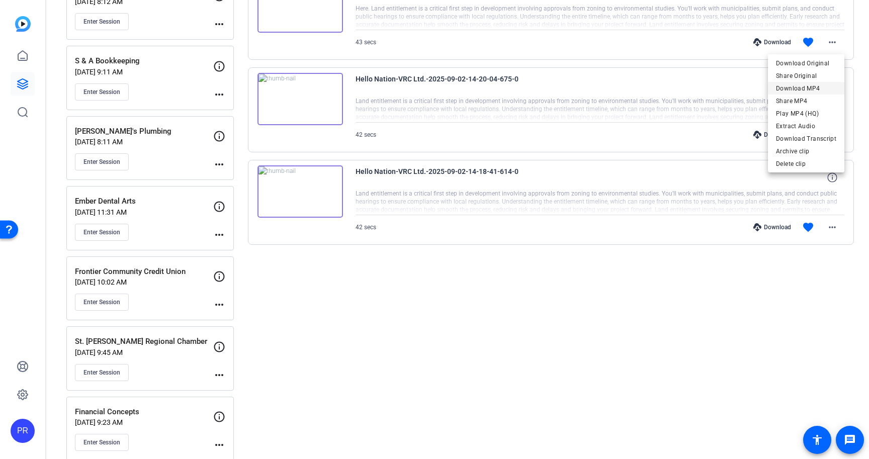
click at [819, 89] on span "Download MP4" at bounding box center [806, 88] width 60 height 12
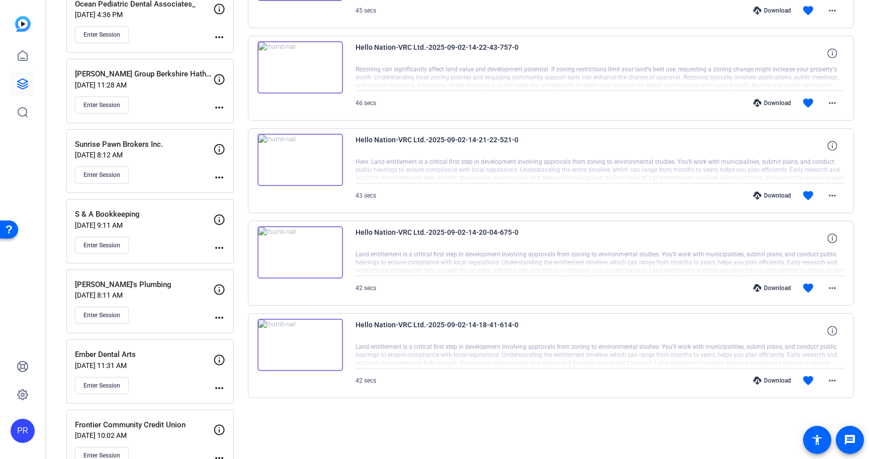
scroll to position [648, 0]
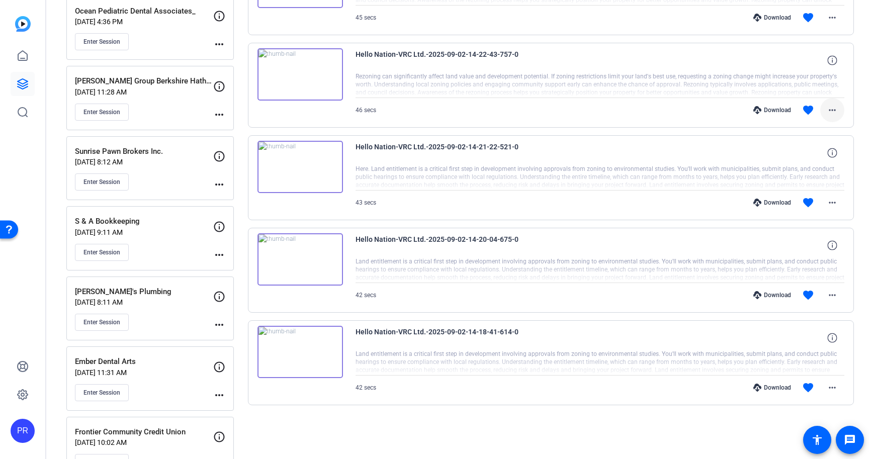
click at [829, 108] on mat-icon "more_horiz" at bounding box center [832, 110] width 12 height 12
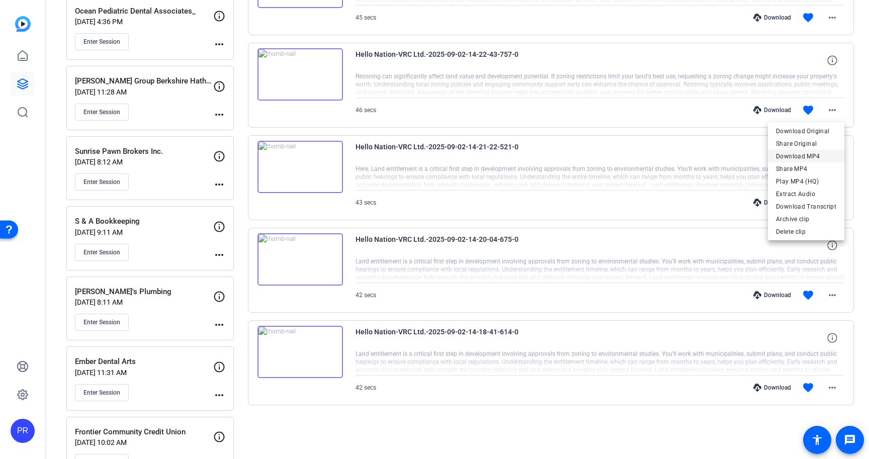
click at [818, 153] on span "Download MP4" at bounding box center [806, 156] width 60 height 12
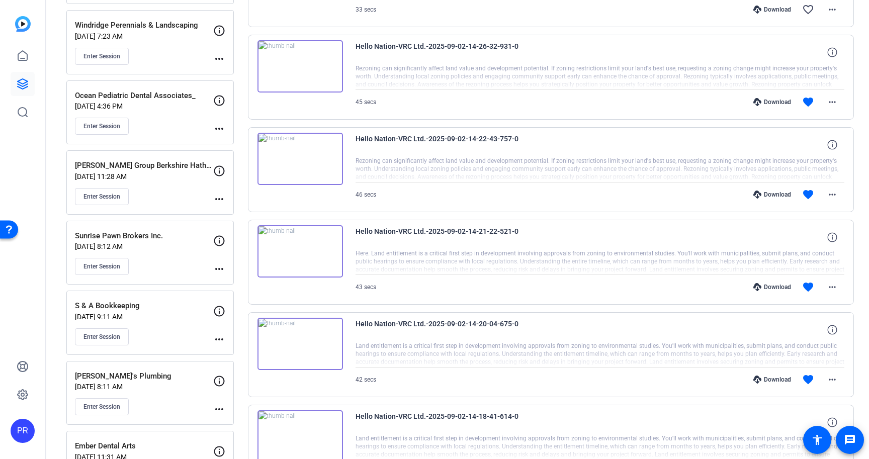
scroll to position [556, 0]
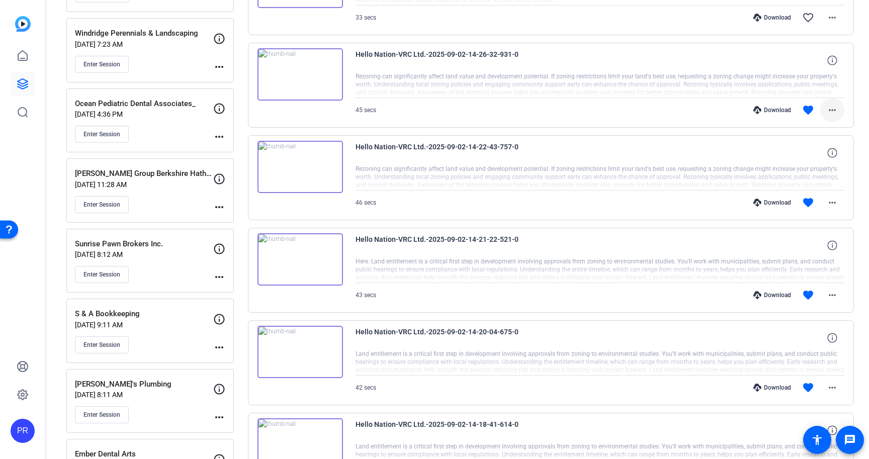
click at [834, 107] on mat-icon "more_horiz" at bounding box center [832, 110] width 12 height 12
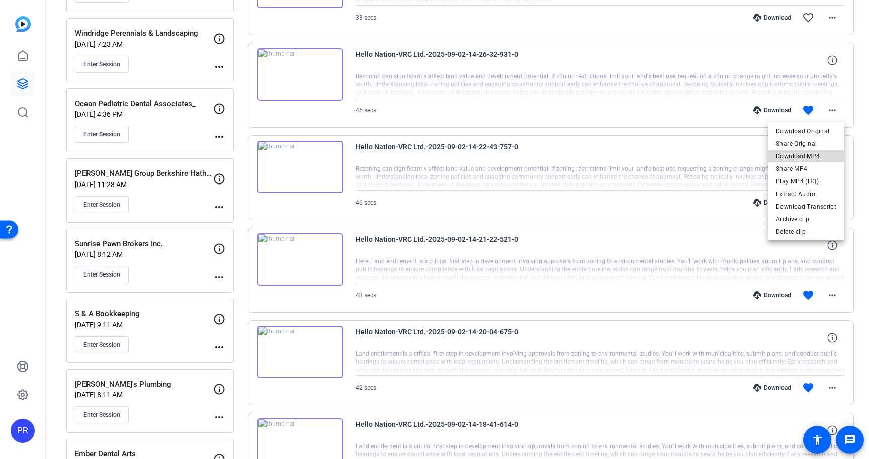
click at [818, 157] on span "Download MP4" at bounding box center [806, 156] width 60 height 12
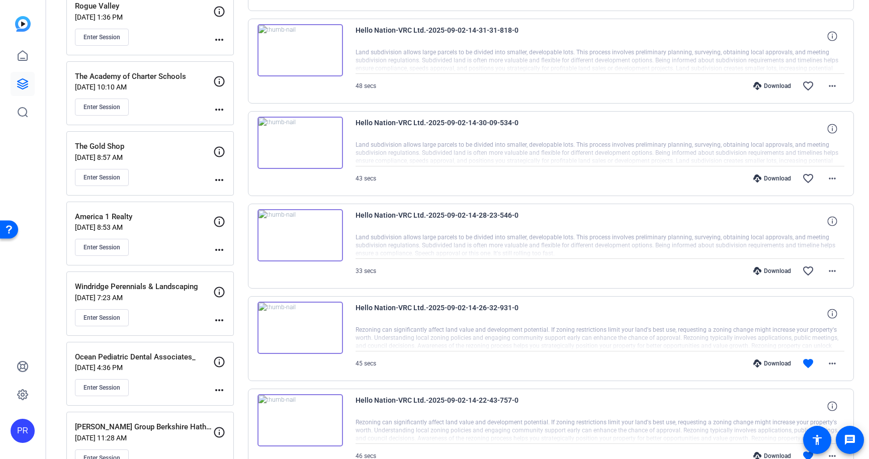
scroll to position [301, 0]
click at [832, 180] on mat-icon "more_horiz" at bounding box center [832, 180] width 12 height 12
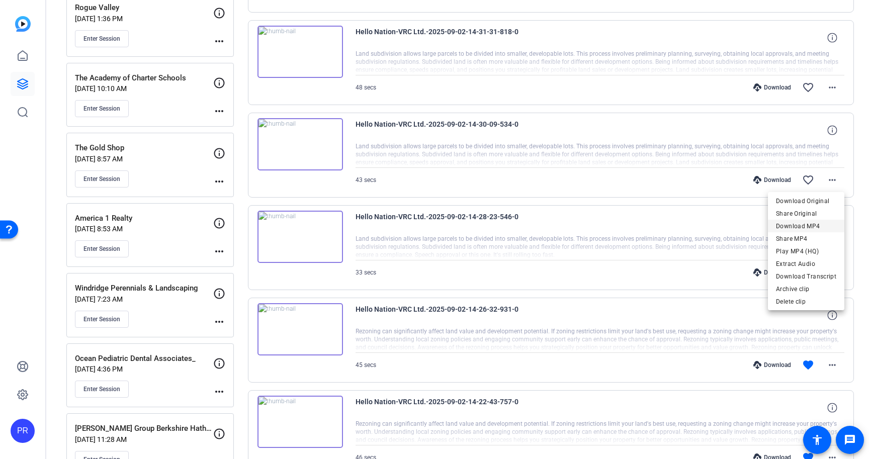
click at [813, 222] on span "Download MP4" at bounding box center [806, 226] width 60 height 12
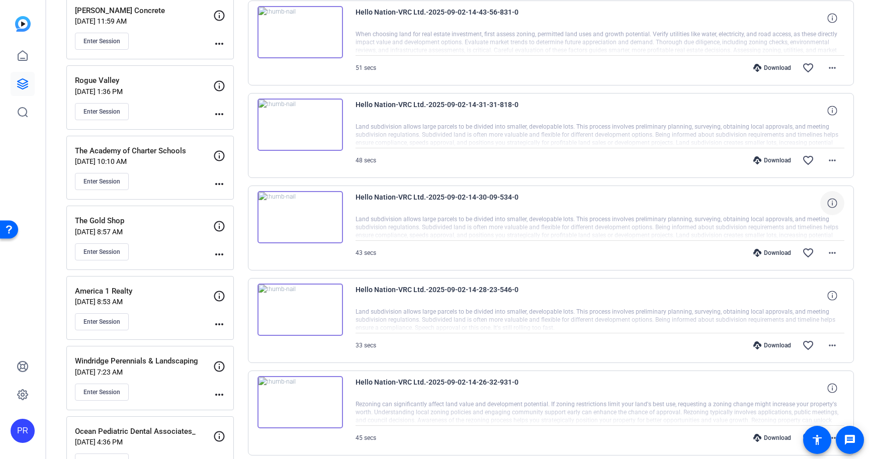
scroll to position [227, 0]
click at [832, 163] on mat-icon "more_horiz" at bounding box center [832, 161] width 12 height 12
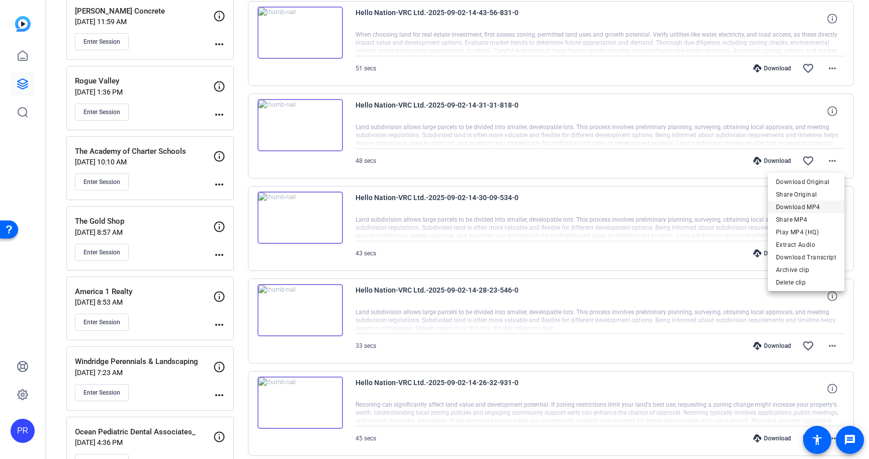
click at [814, 202] on span "Download MP4" at bounding box center [806, 207] width 60 height 12
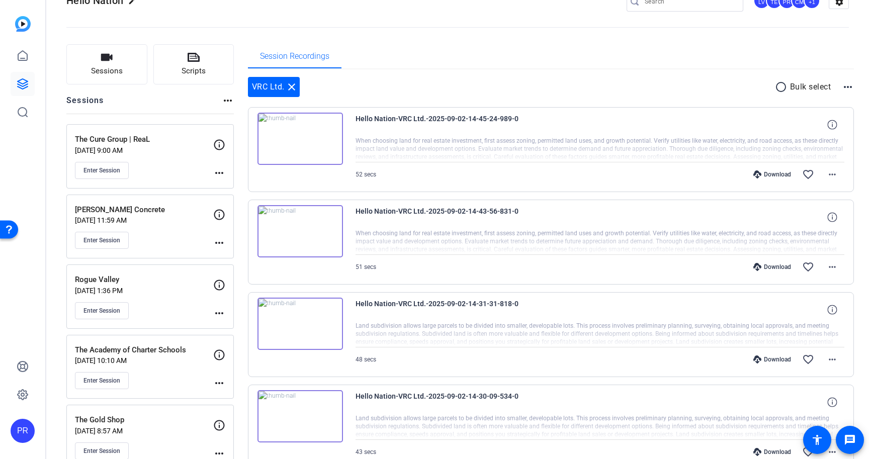
scroll to position [24, 0]
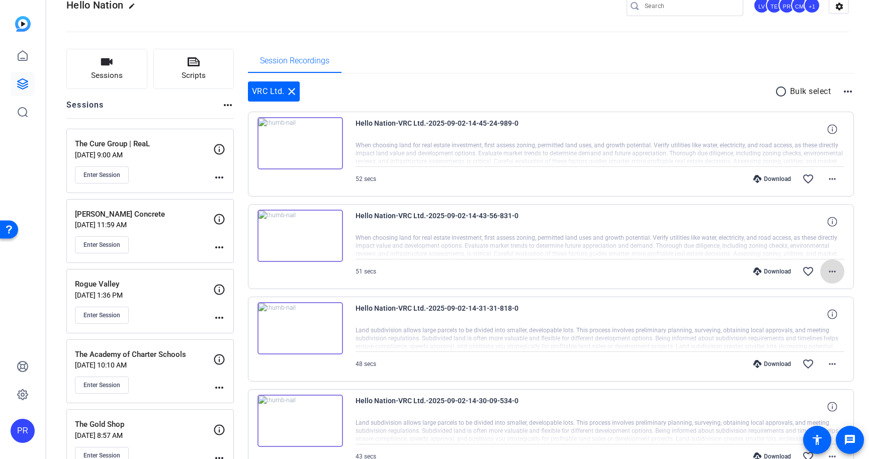
click at [829, 273] on mat-icon "more_horiz" at bounding box center [832, 272] width 12 height 12
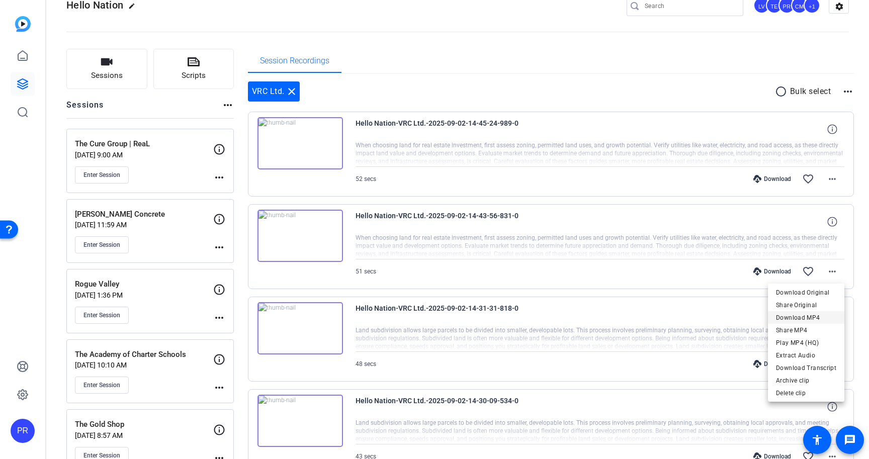
click at [815, 315] on span "Download MP4" at bounding box center [806, 318] width 60 height 12
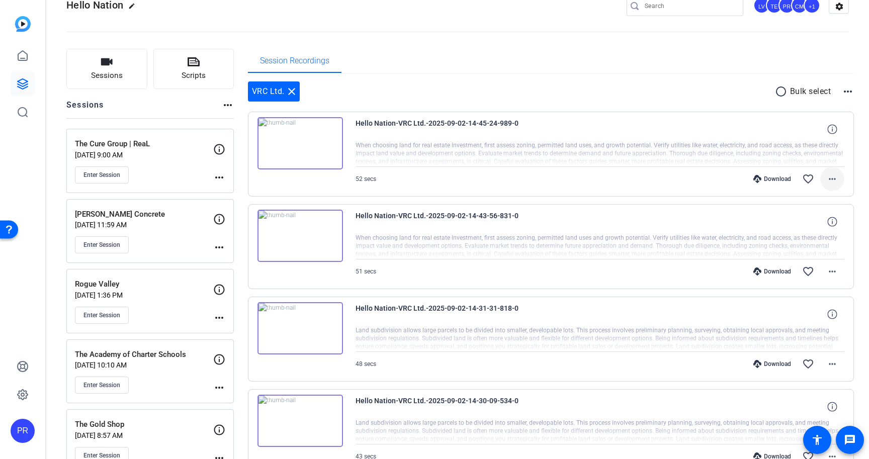
click at [835, 178] on mat-icon "more_horiz" at bounding box center [832, 179] width 12 height 12
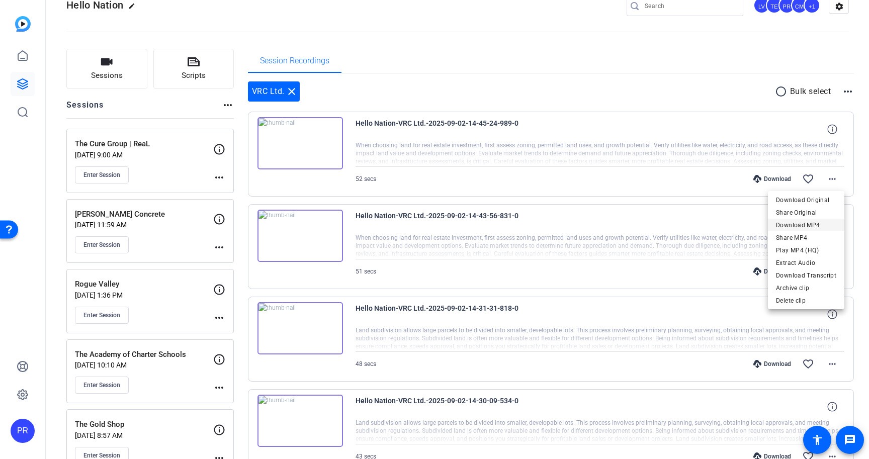
click at [810, 225] on span "Download MP4" at bounding box center [806, 225] width 60 height 12
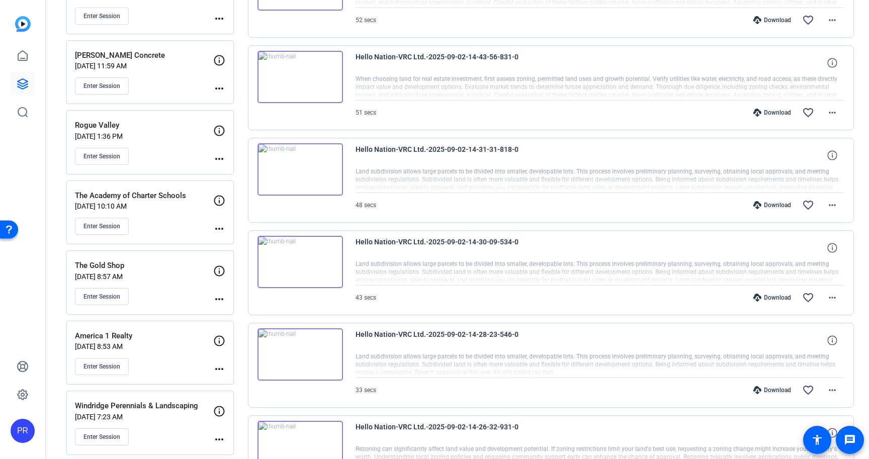
scroll to position [185, 0]
